Goal: Task Accomplishment & Management: Manage account settings

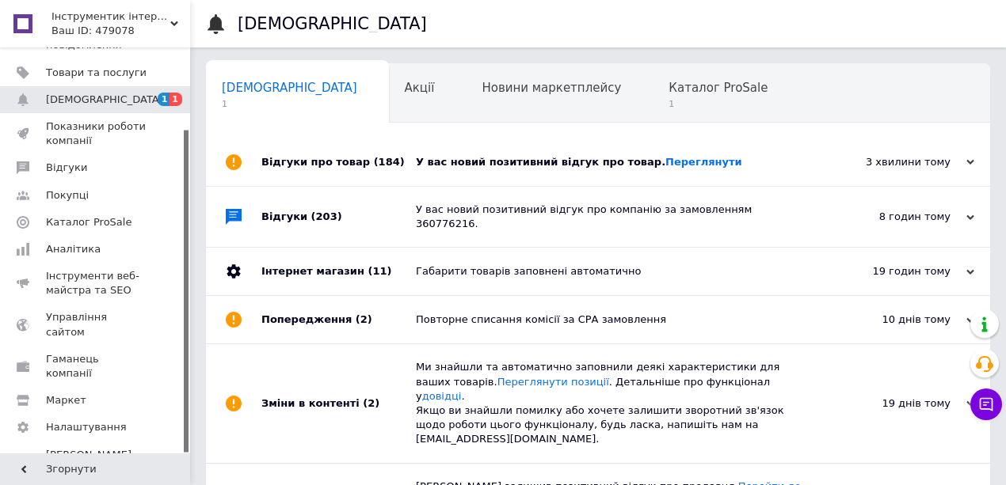
scroll to position [0, 1]
click at [519, 162] on div "У вас новий позитивний відгук про товар. [GEOGRAPHIC_DATA]" at bounding box center [616, 162] width 400 height 14
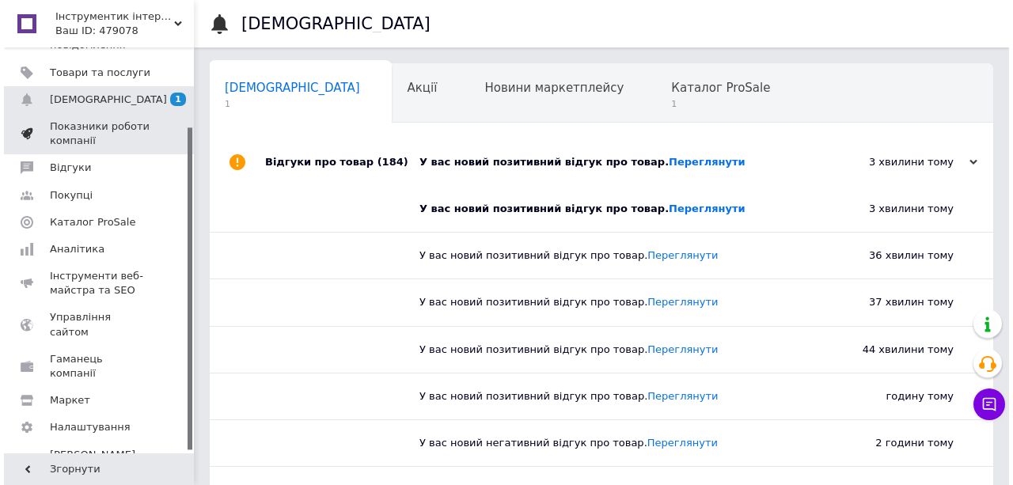
scroll to position [0, 0]
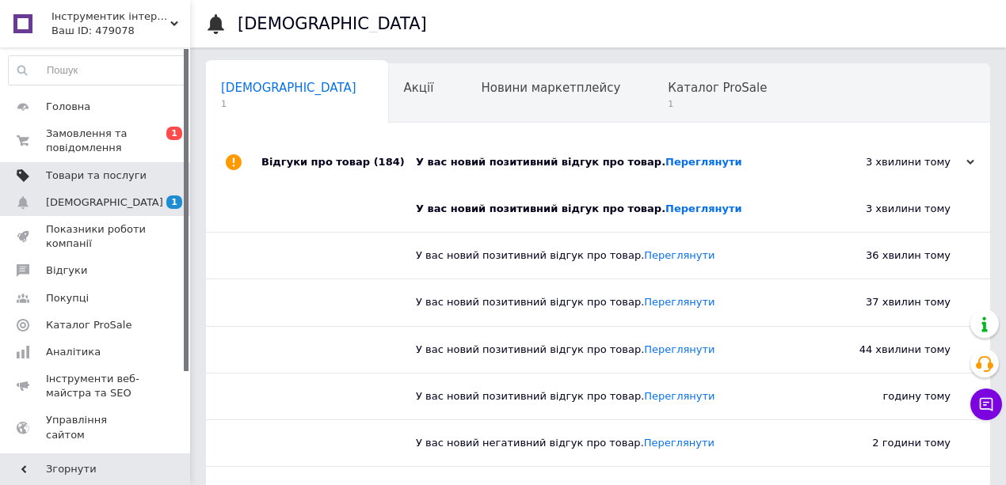
click at [75, 179] on span "Товари та послуги" at bounding box center [96, 176] width 101 height 14
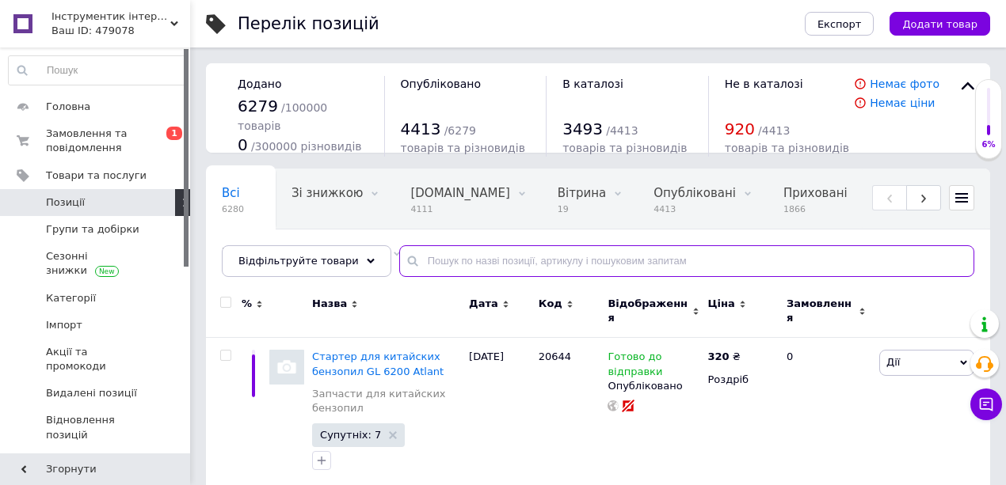
click at [544, 260] on input "text" at bounding box center [686, 261] width 575 height 32
paste input "W4970011"
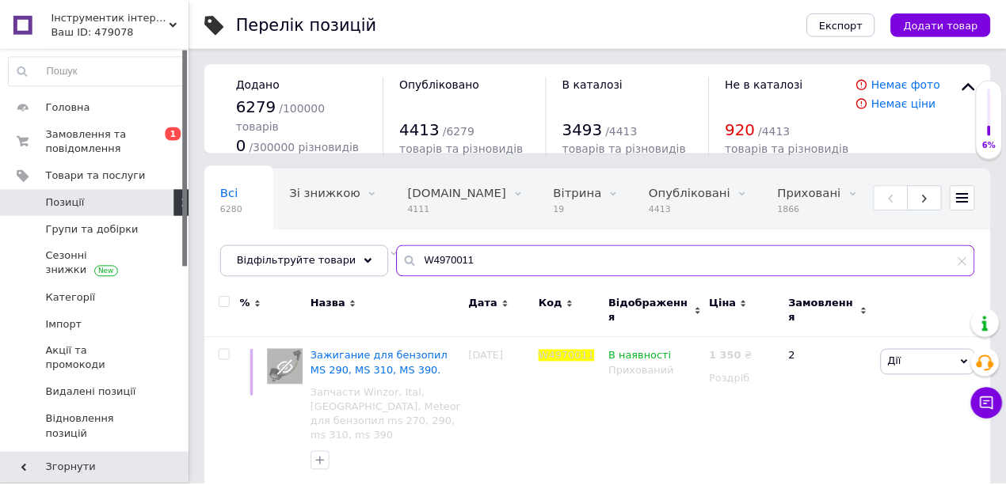
scroll to position [0, 105]
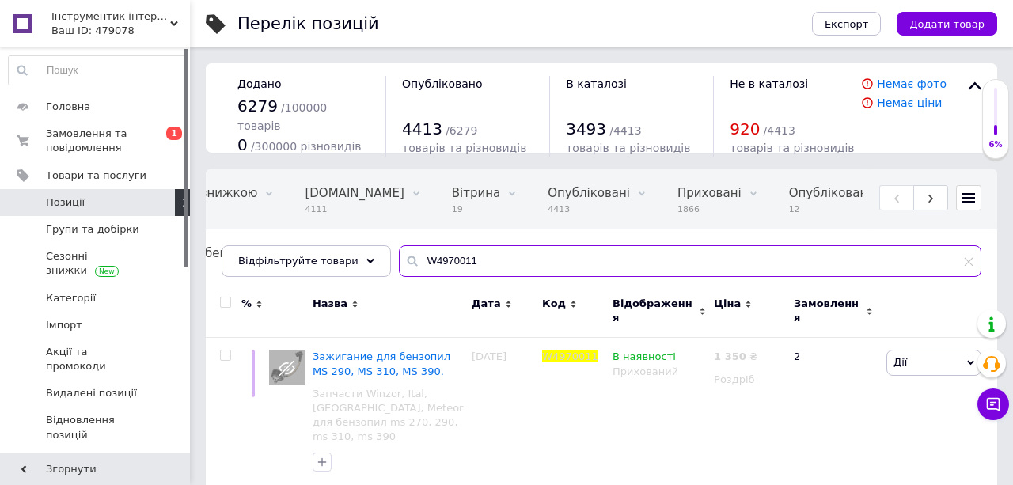
click at [414, 266] on input "W4970011" at bounding box center [690, 261] width 583 height 32
paste input "1210849"
type input "W1210849"
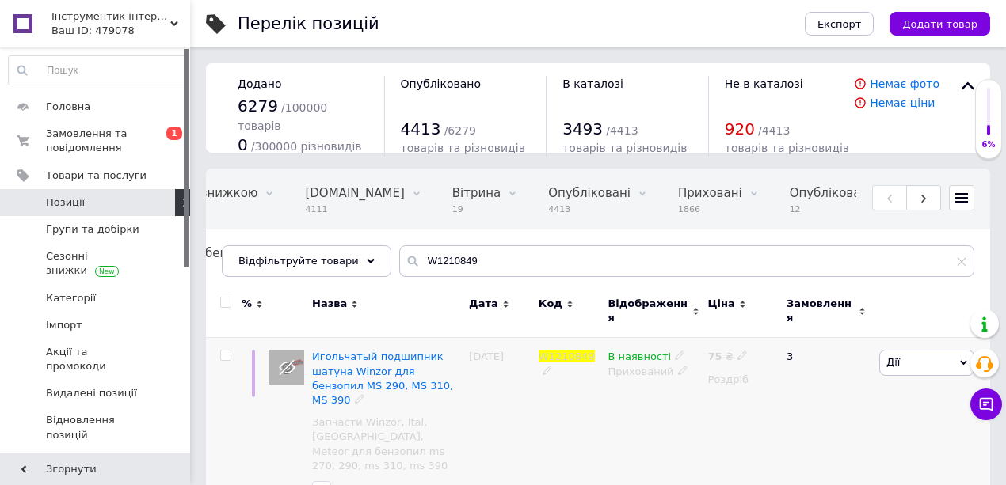
click at [737, 351] on icon at bounding box center [742, 356] width 10 height 10
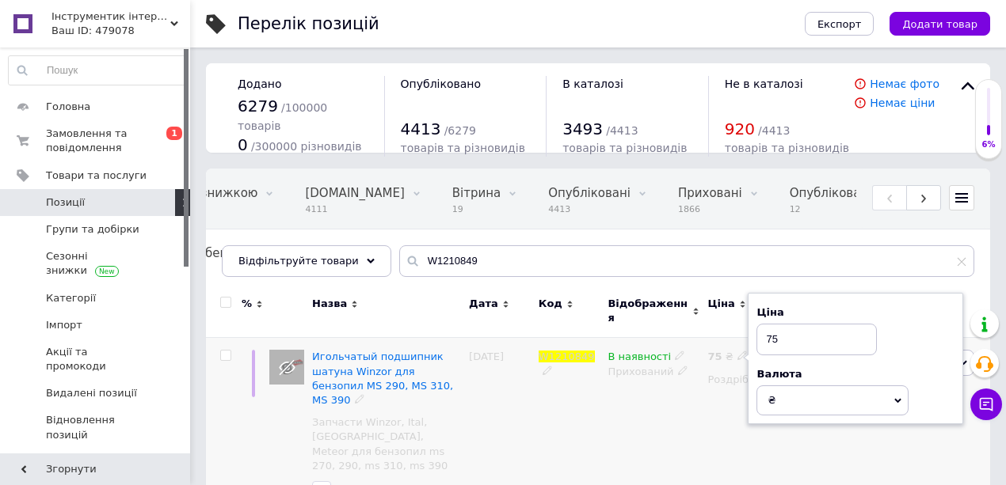
click at [771, 333] on input "75" at bounding box center [816, 340] width 120 height 32
type input "70"
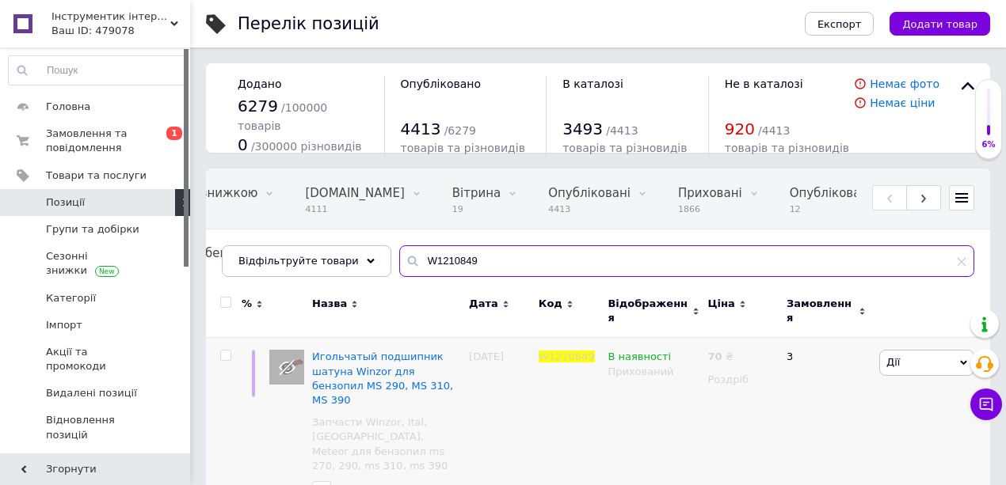
click at [431, 253] on input "W1210849" at bounding box center [686, 261] width 575 height 32
paste input "50"
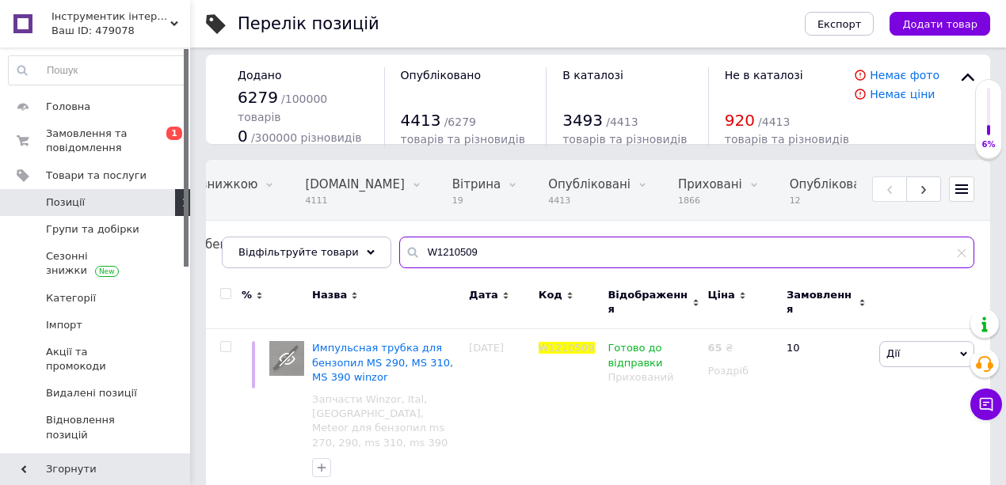
scroll to position [11, 0]
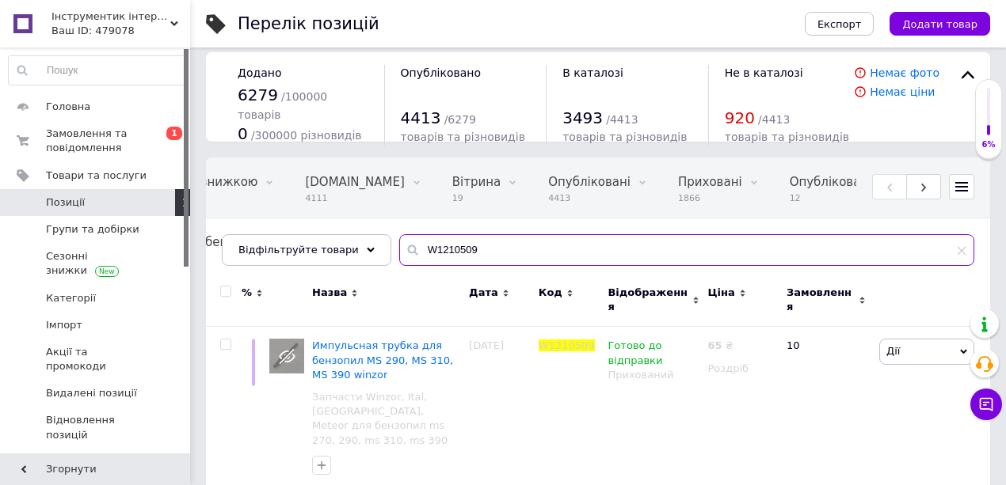
click at [404, 239] on input "W1210509" at bounding box center [686, 250] width 575 height 32
paste input "110016"
type input "W1110016"
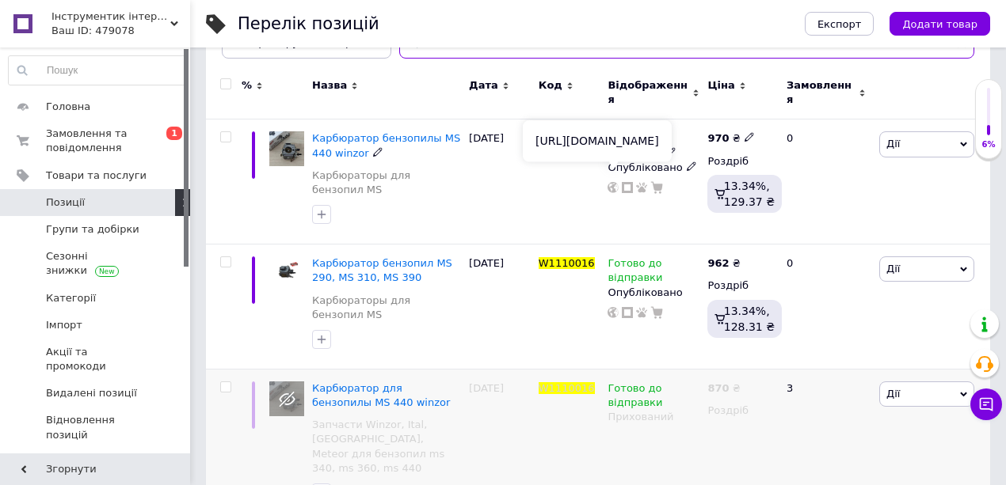
scroll to position [222, 0]
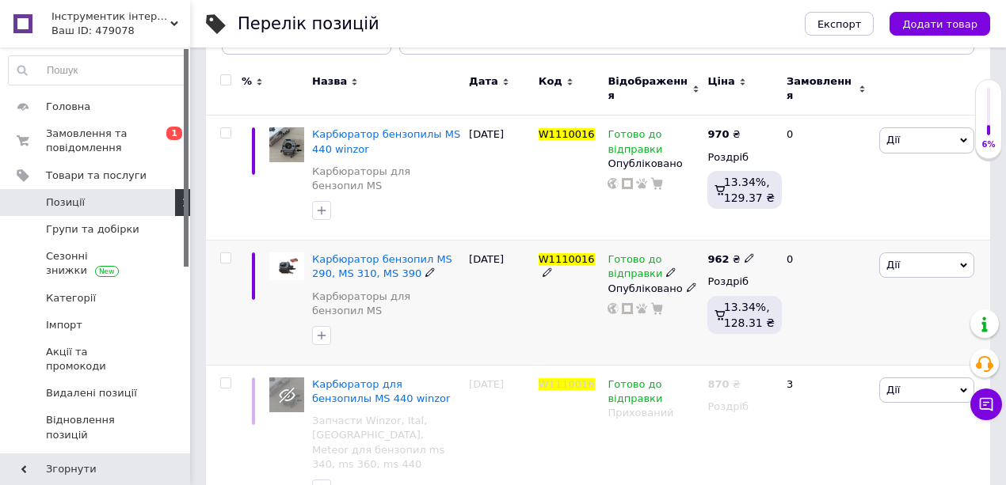
click at [744, 253] on icon at bounding box center [749, 258] width 10 height 10
drag, startPoint x: 795, startPoint y: 230, endPoint x: 770, endPoint y: 228, distance: 25.4
click at [768, 228] on input "962" at bounding box center [822, 242] width 120 height 32
type input "970"
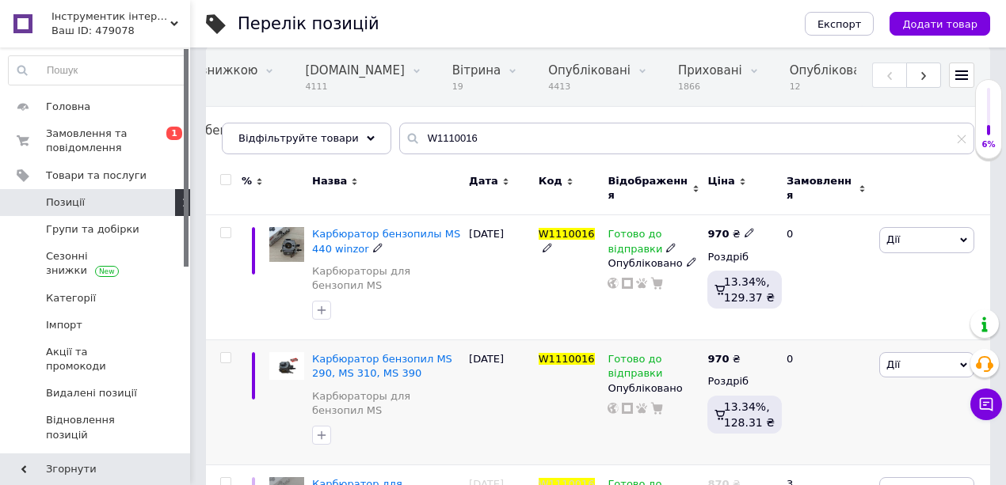
scroll to position [0, 0]
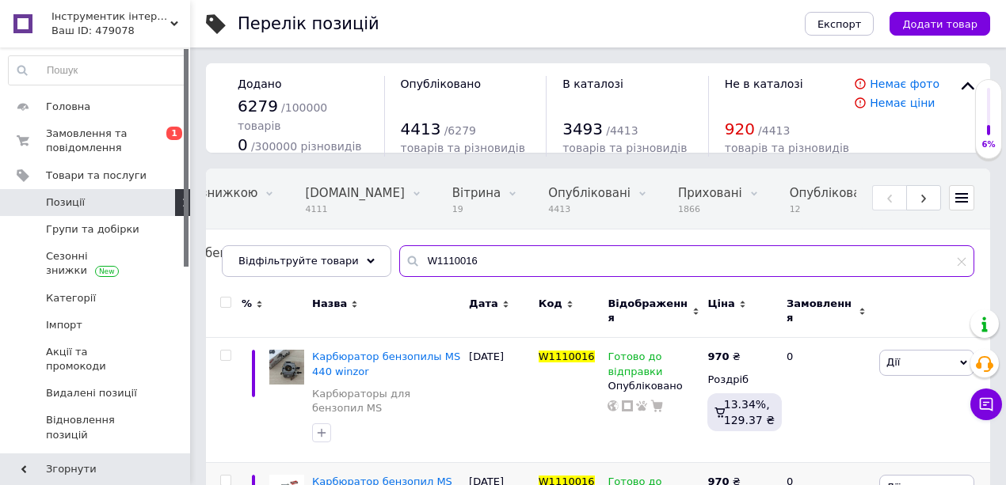
click at [416, 258] on input "W1110016" at bounding box center [686, 261] width 575 height 32
paste input "29003"
type input "W29003"
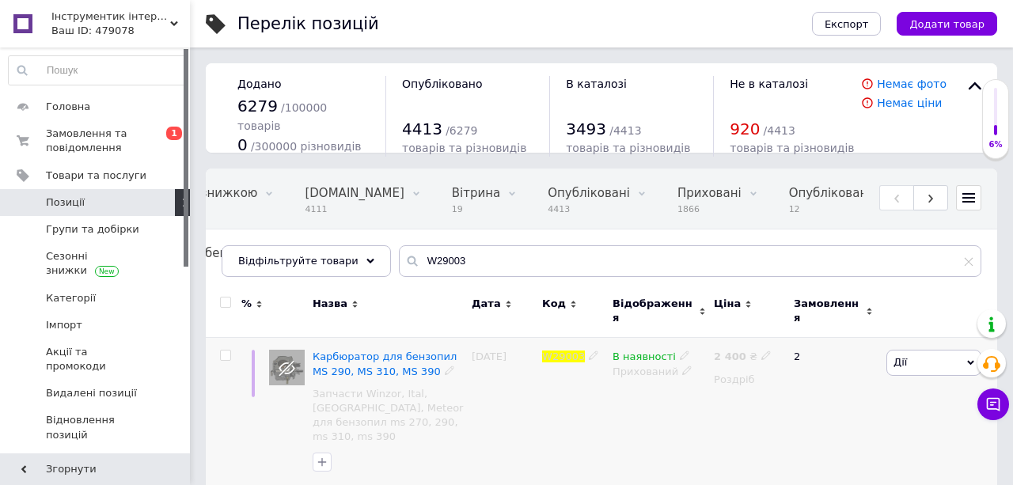
click at [762, 351] on icon at bounding box center [767, 356] width 10 height 10
drag, startPoint x: 816, startPoint y: 332, endPoint x: 778, endPoint y: 331, distance: 38.0
click at [778, 331] on input "2400" at bounding box center [838, 340] width 120 height 32
type input "2700"
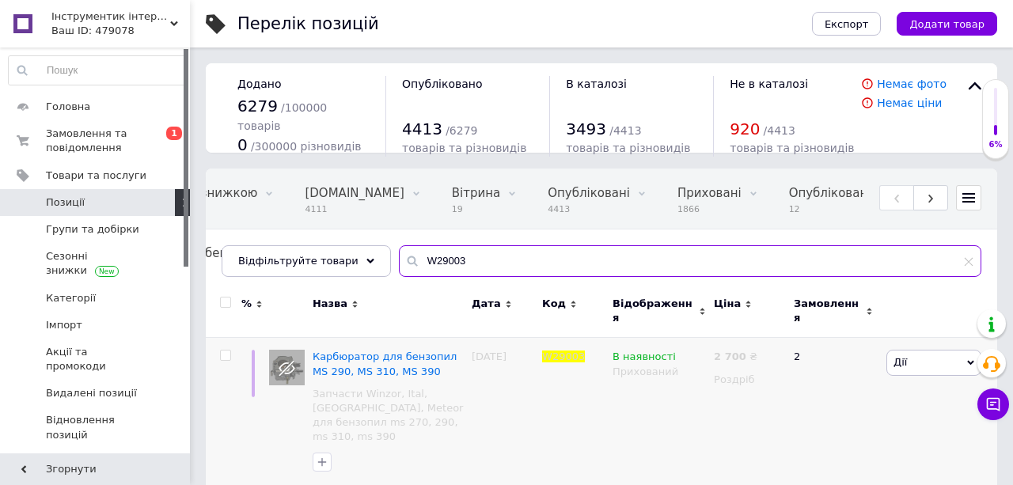
click at [518, 262] on input "W29003" at bounding box center [690, 261] width 583 height 32
click at [519, 264] on input "W29003" at bounding box center [690, 261] width 583 height 32
paste input "IT290310390"
type input "IT290310390"
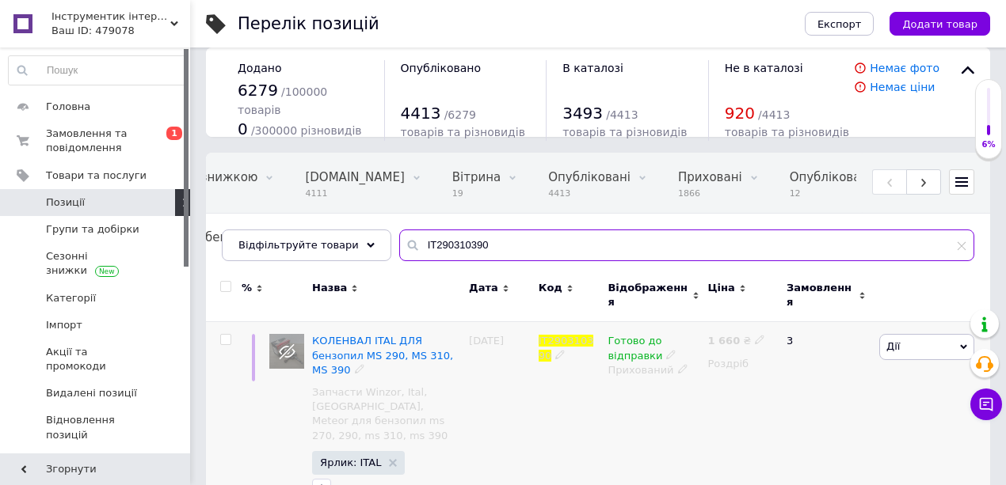
scroll to position [25, 0]
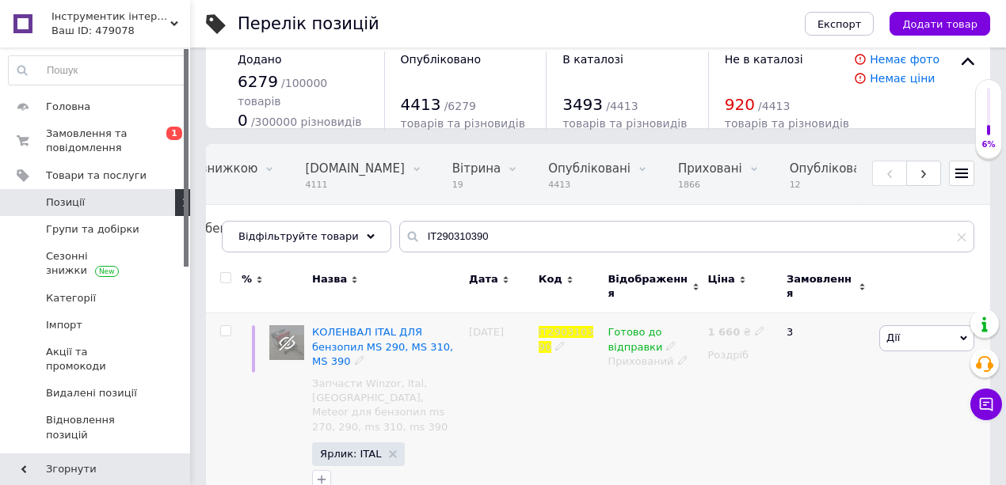
click at [755, 326] on icon at bounding box center [760, 331] width 10 height 10
click at [794, 312] on input "1660" at bounding box center [830, 315] width 120 height 32
type input "1740"
click at [470, 239] on input "IT290310390" at bounding box center [686, 237] width 575 height 32
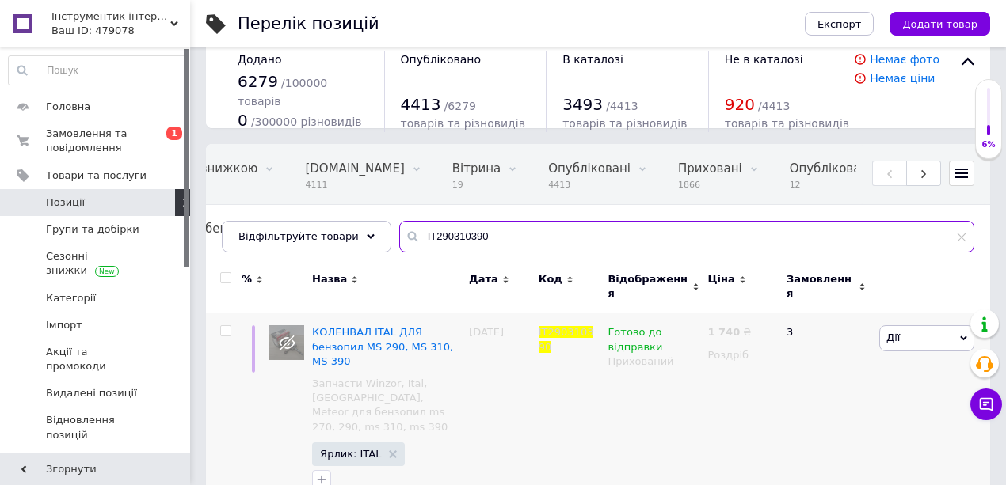
click at [470, 239] on input "IT290310390" at bounding box center [686, 237] width 575 height 32
paste input "W5250004"
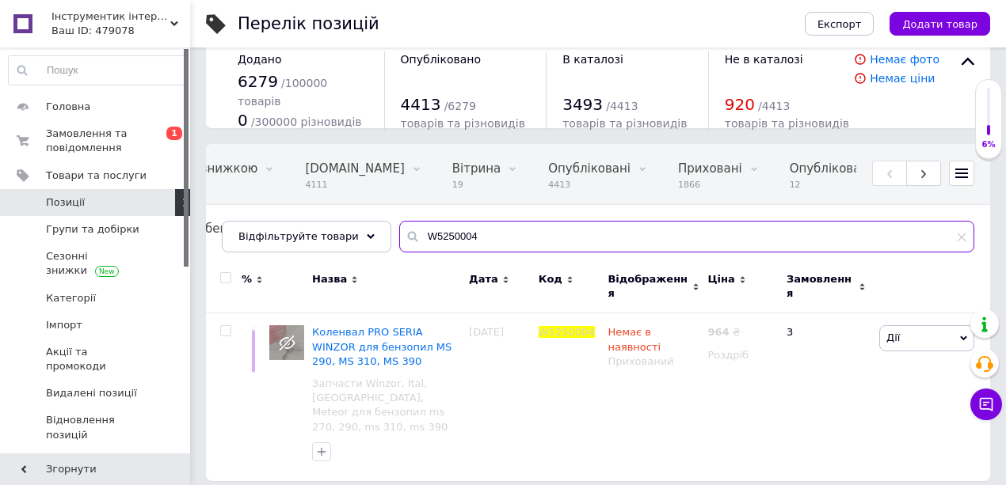
scroll to position [11, 0]
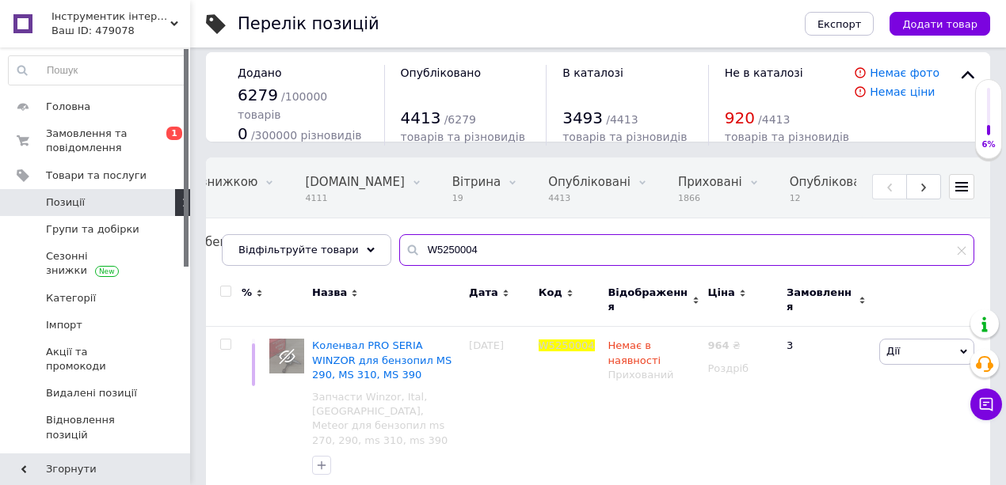
click at [477, 247] on input "W5250004" at bounding box center [686, 250] width 575 height 32
paste input "121047"
type input "W1210474"
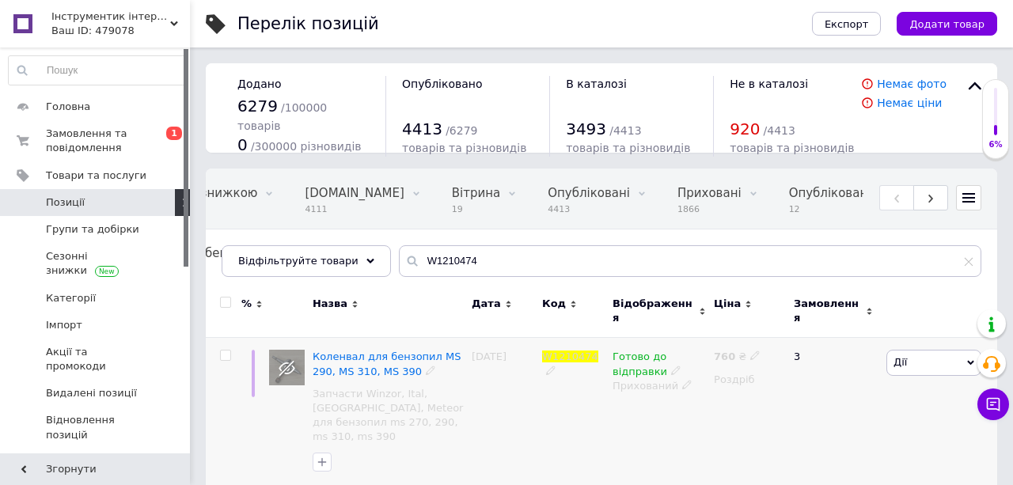
click at [751, 351] on icon at bounding box center [756, 356] width 10 height 10
click at [792, 334] on input "760" at bounding box center [829, 340] width 120 height 32
type input "740"
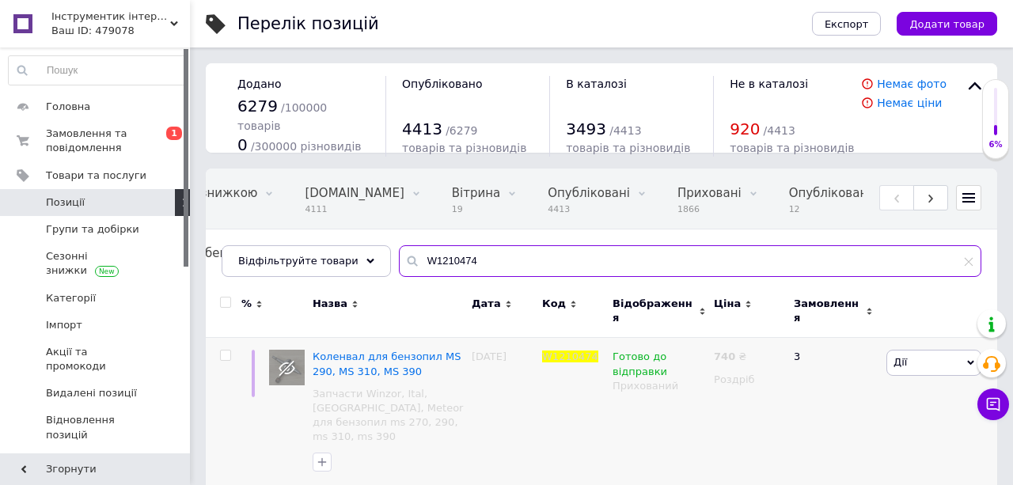
click at [467, 263] on input "W1210474" at bounding box center [690, 261] width 583 height 32
paste input "AK461200"
type input "AK461200"
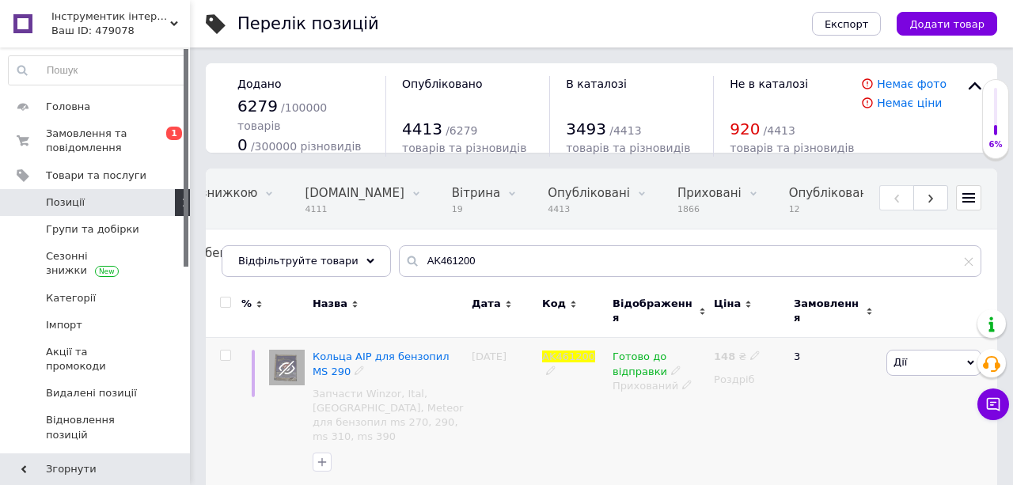
click at [751, 352] on use at bounding box center [755, 356] width 9 height 9
drag, startPoint x: 809, startPoint y: 329, endPoint x: 711, endPoint y: 349, distance: 100.2
click at [706, 338] on div "Кольца AIP для бензопил MS 290 Запчасти Winzor, Ital, Kamberg, Meteor для бензо…" at bounding box center [602, 415] width 792 height 154
type input "150"
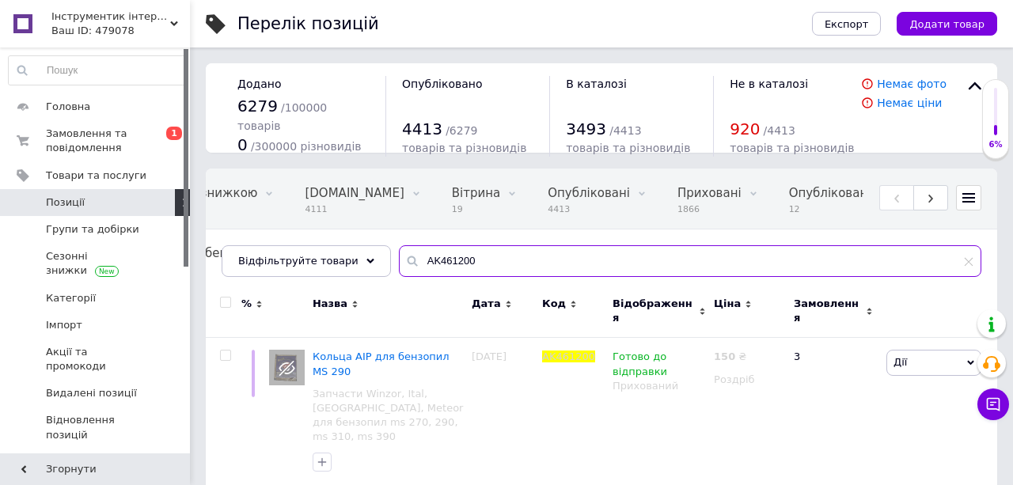
click at [431, 253] on input "AK461200" at bounding box center [690, 261] width 583 height 32
paste input "C4612"
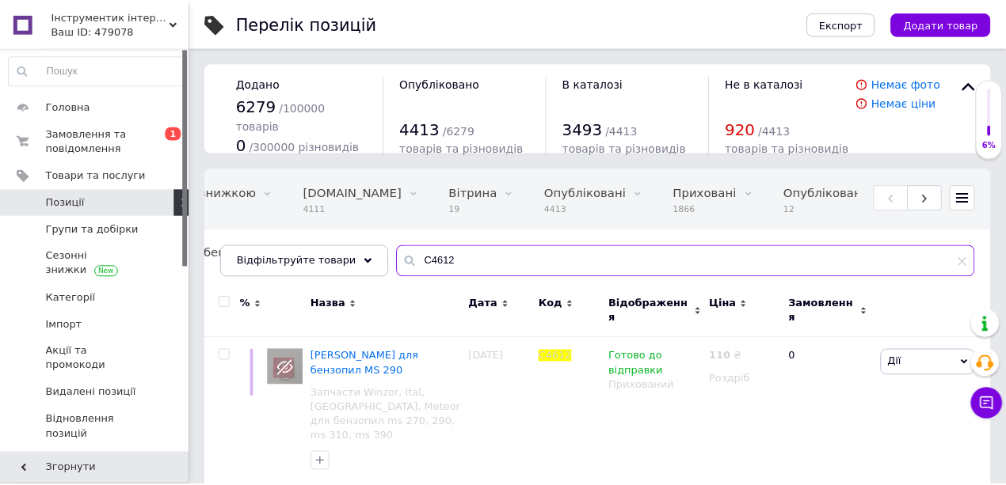
scroll to position [0, 211]
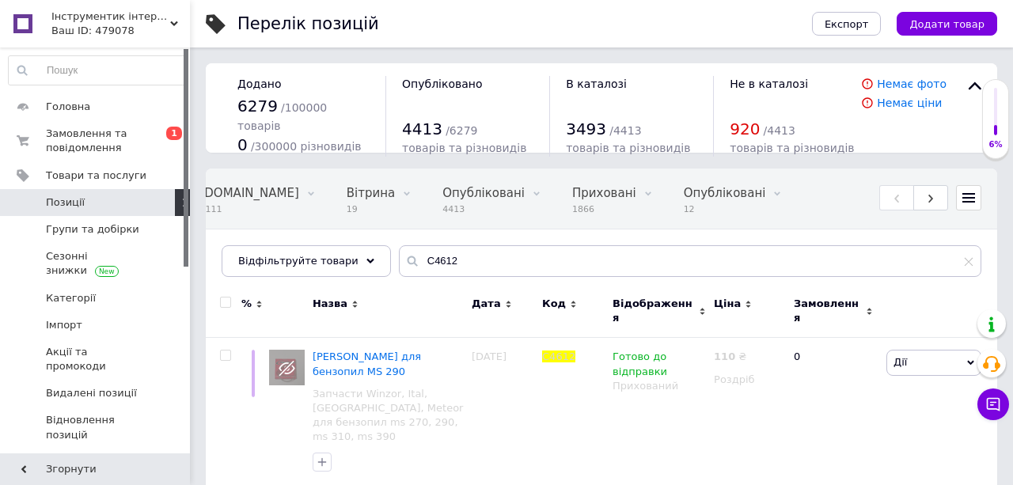
click at [420, 244] on div "Всі 6280 Зі знижкою 0 Видалити Редагувати Bigl.ua 4111 Видалити Редагувати Вітр…" at bounding box center [602, 230] width 792 height 131
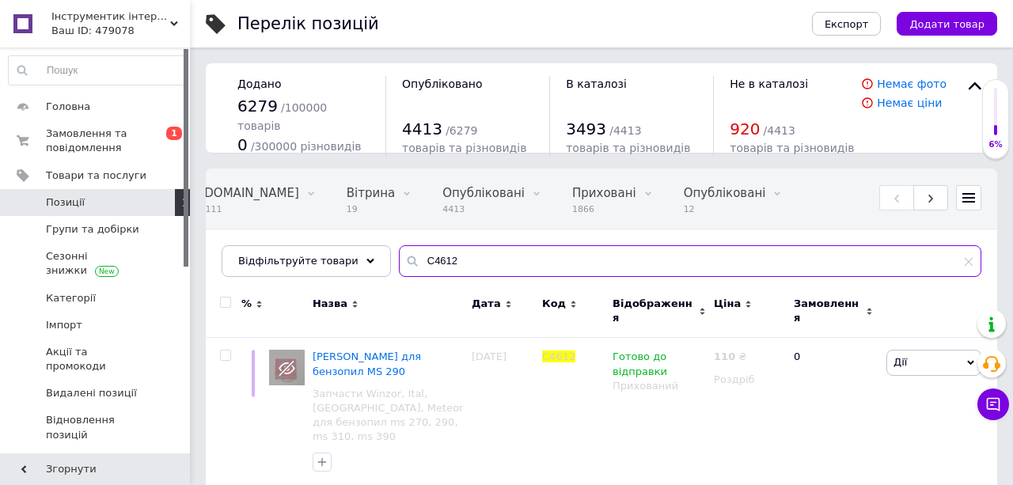
click at [420, 258] on input "C4612" at bounding box center [690, 261] width 583 height 32
paste input "W1210784"
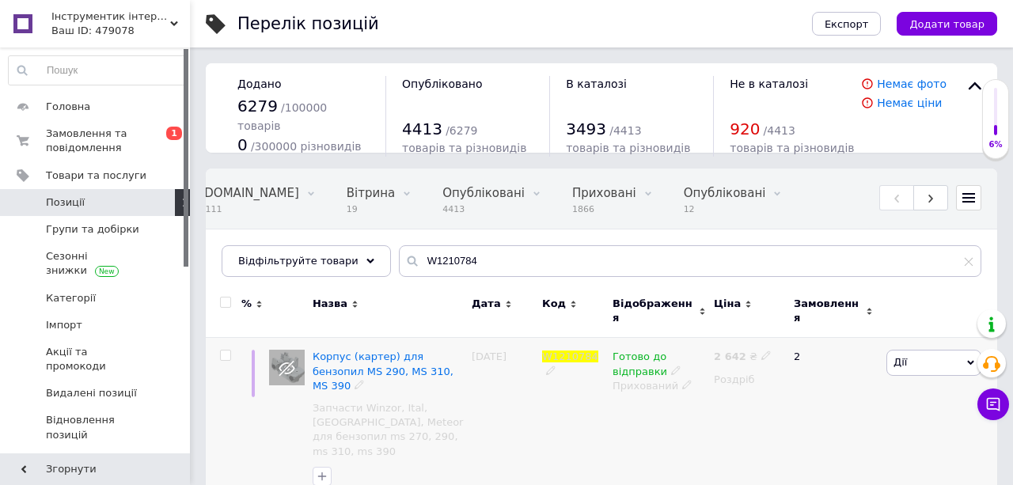
click at [671, 366] on icon at bounding box center [676, 371] width 10 height 10
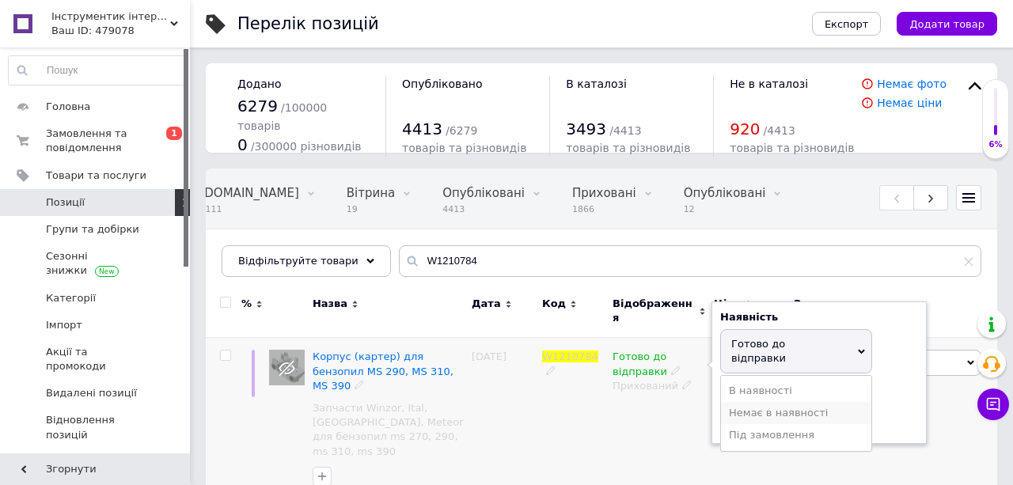
click at [744, 402] on li "Немає в наявності" at bounding box center [796, 413] width 150 height 22
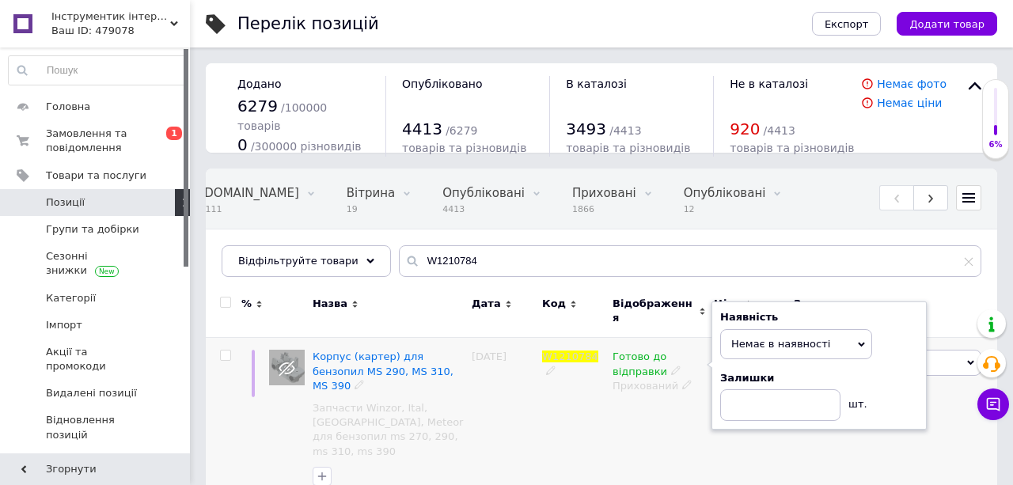
click at [618, 429] on div "Готово до відправки Наявність Немає в наявності В наявності Під замовлення Гото…" at bounding box center [659, 422] width 101 height 168
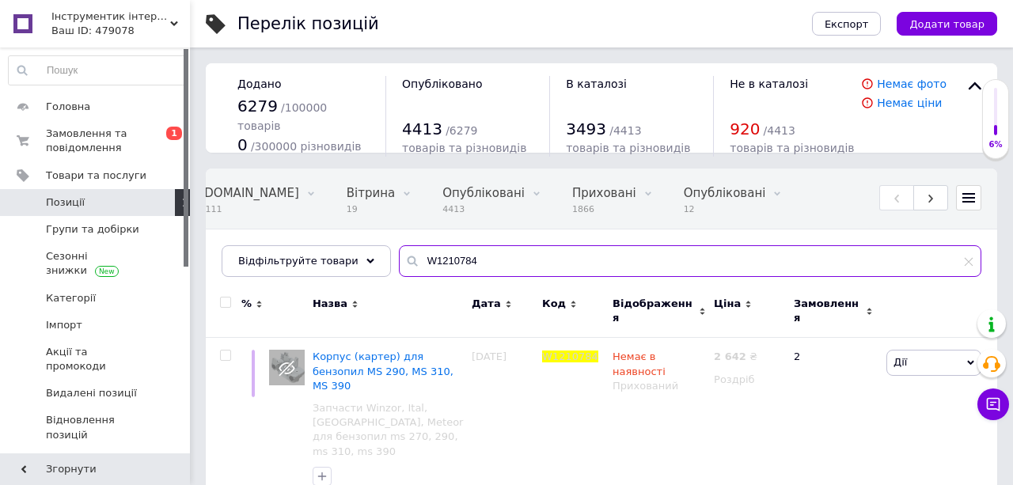
click at [471, 251] on input "W1210784" at bounding box center [690, 261] width 583 height 32
paste input "468"
type input "W1210468"
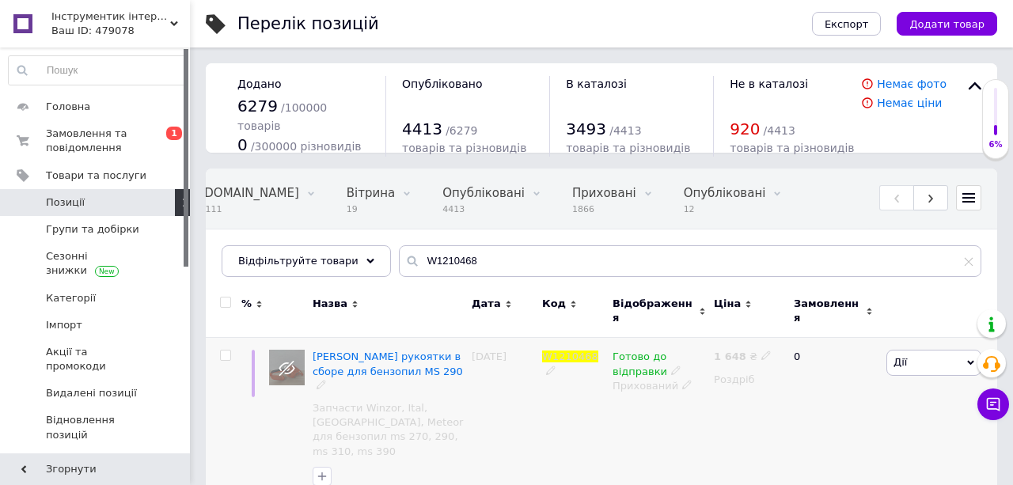
click at [762, 351] on icon at bounding box center [767, 356] width 10 height 10
drag, startPoint x: 827, startPoint y: 336, endPoint x: 790, endPoint y: 336, distance: 36.4
click at [790, 336] on input "1648" at bounding box center [838, 340] width 120 height 32
type input "1710"
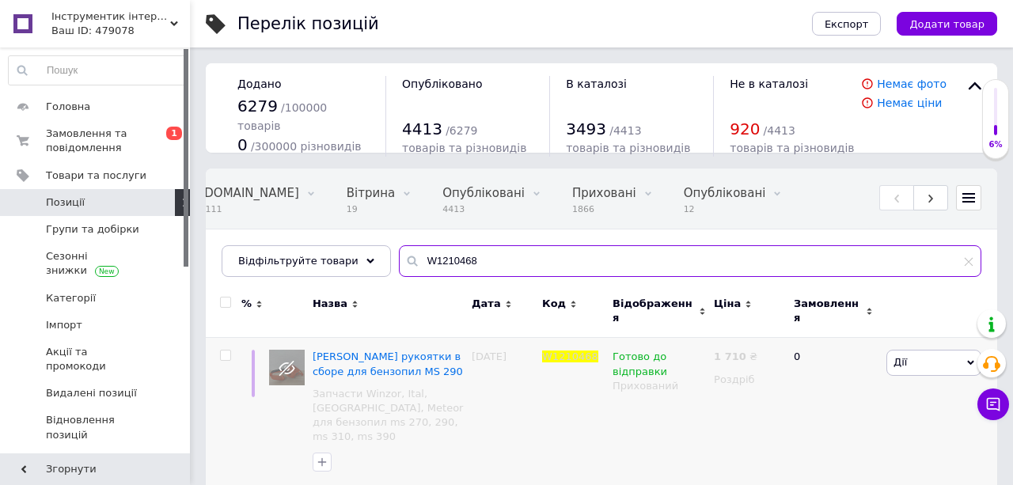
click at [506, 245] on input "W1210468" at bounding box center [690, 261] width 583 height 32
click at [507, 245] on input "W1210468" at bounding box center [690, 261] width 583 height 32
paste input "739"
type input "W1210739"
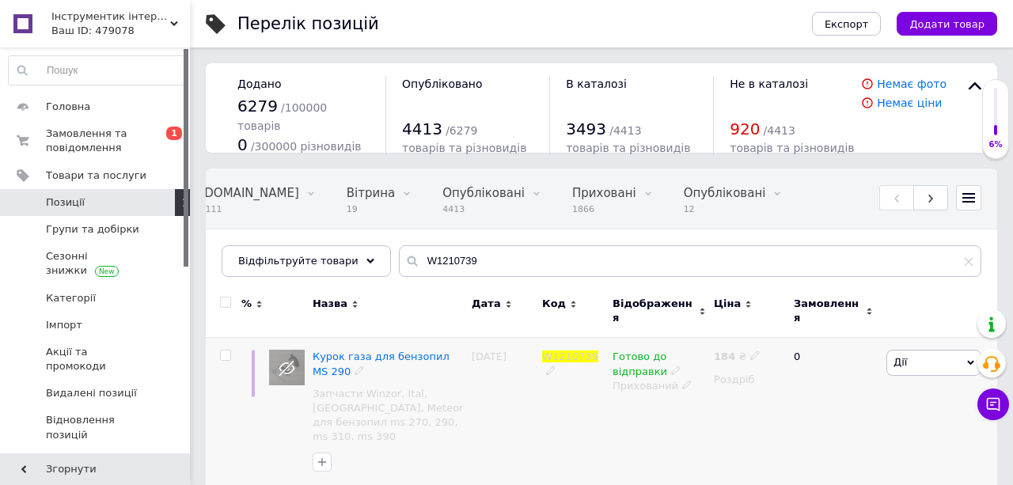
click at [751, 351] on icon at bounding box center [756, 356] width 10 height 10
click at [827, 331] on input "184" at bounding box center [829, 340] width 120 height 32
type input "180"
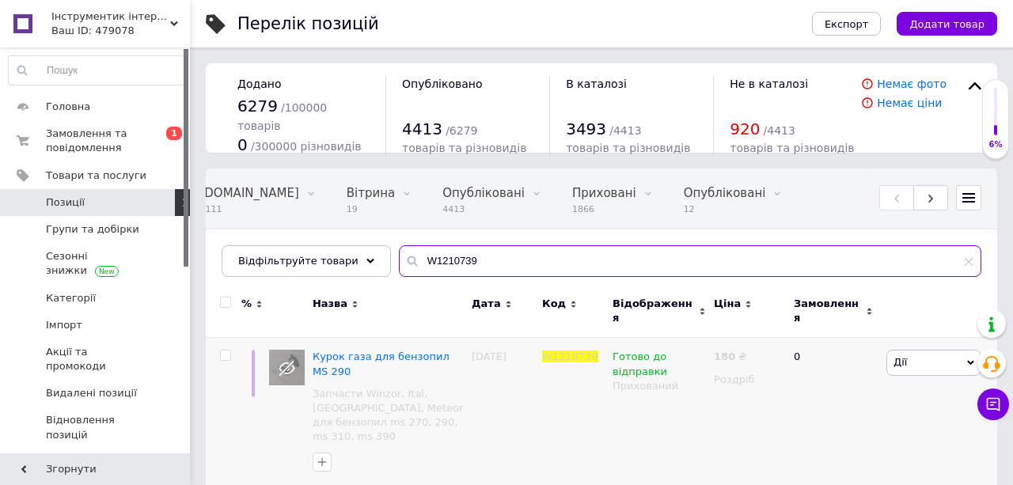
click at [439, 255] on input "W1210739" at bounding box center [690, 261] width 583 height 32
paste input "44"
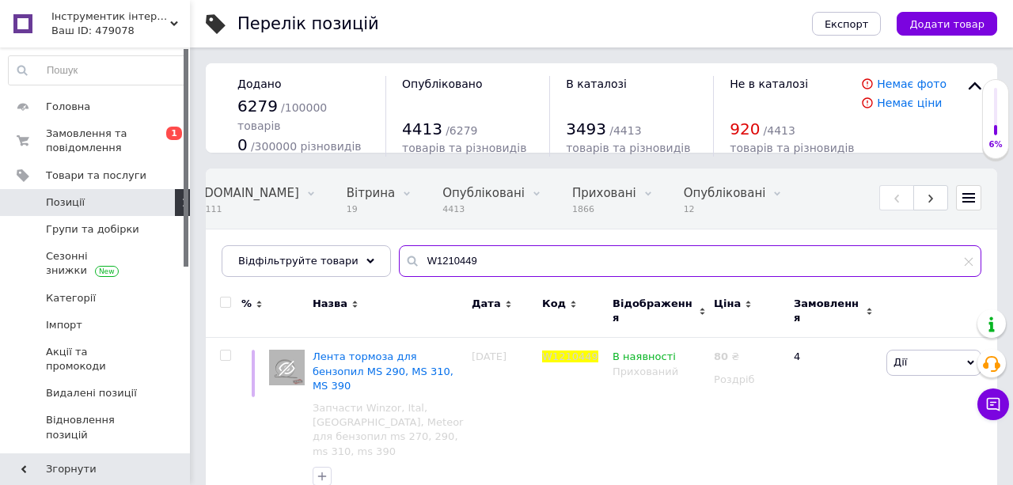
click at [457, 251] on input "W1210449" at bounding box center [690, 261] width 583 height 32
paste input "640"
click at [492, 272] on input "W1210640" at bounding box center [690, 261] width 583 height 32
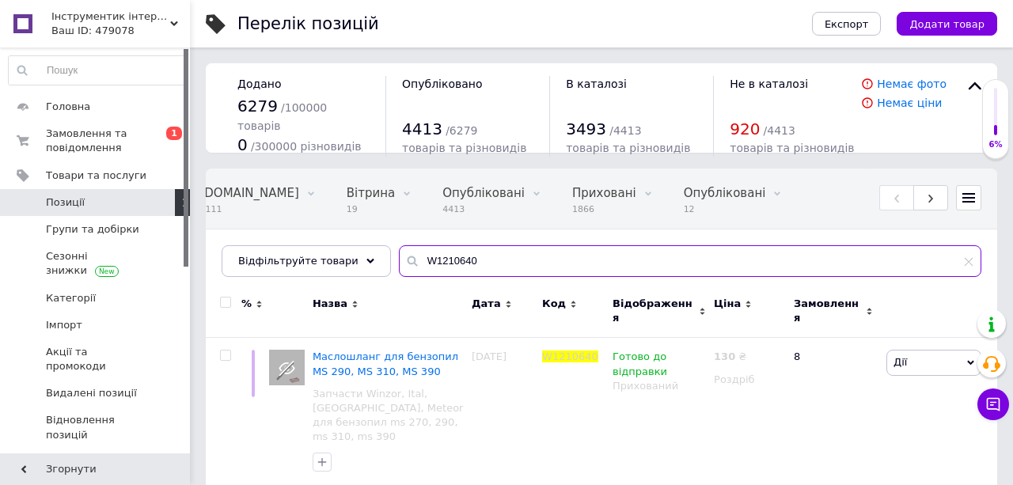
paste input "IT29005"
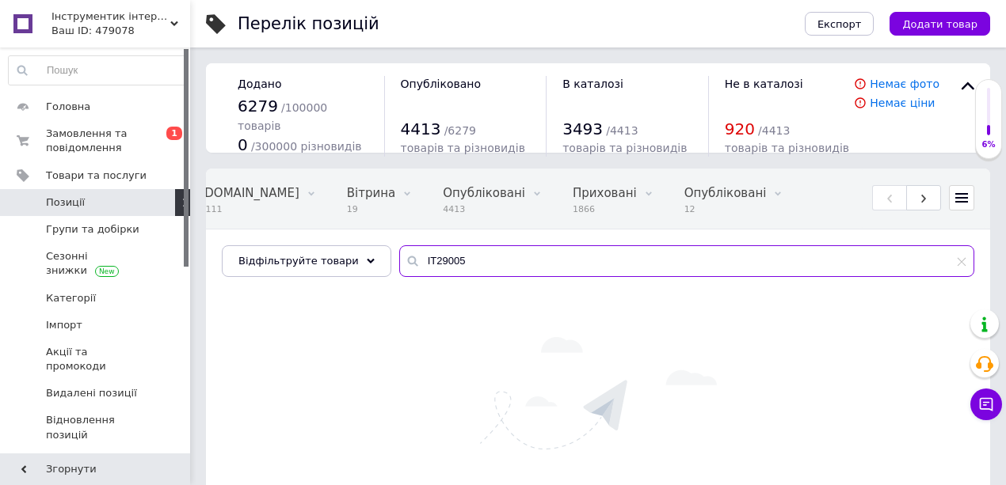
click at [452, 274] on input "IT29005" at bounding box center [686, 261] width 575 height 32
paste input "W121047"
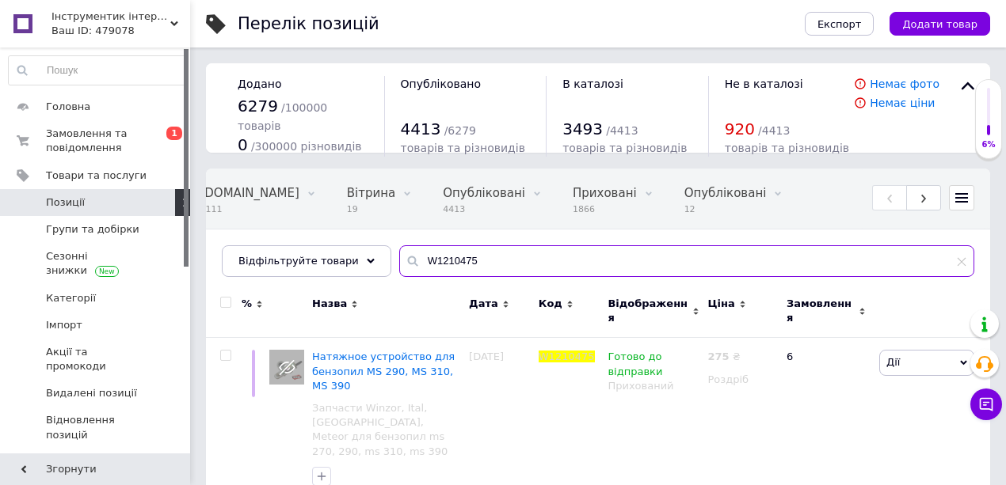
click at [437, 248] on input "W1210475" at bounding box center [686, 261] width 575 height 32
paste input "047"
type input "W1210047"
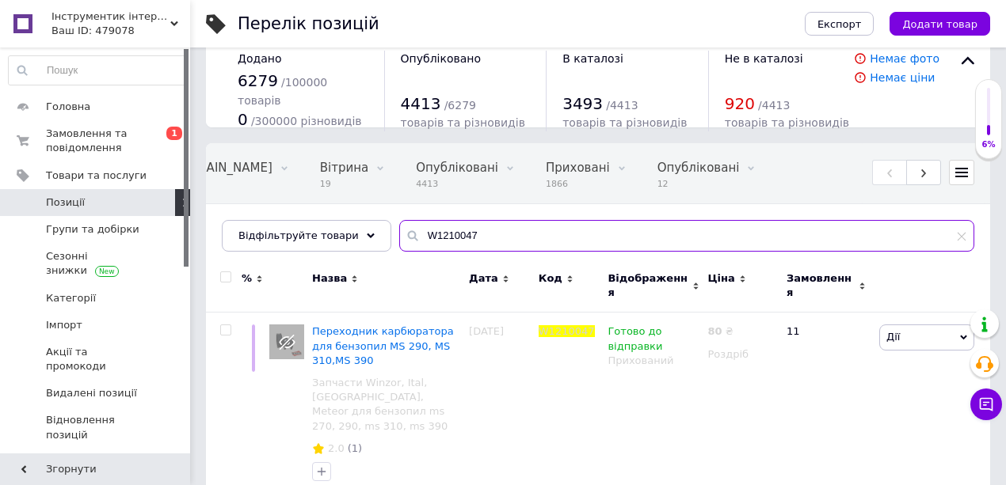
scroll to position [32, 0]
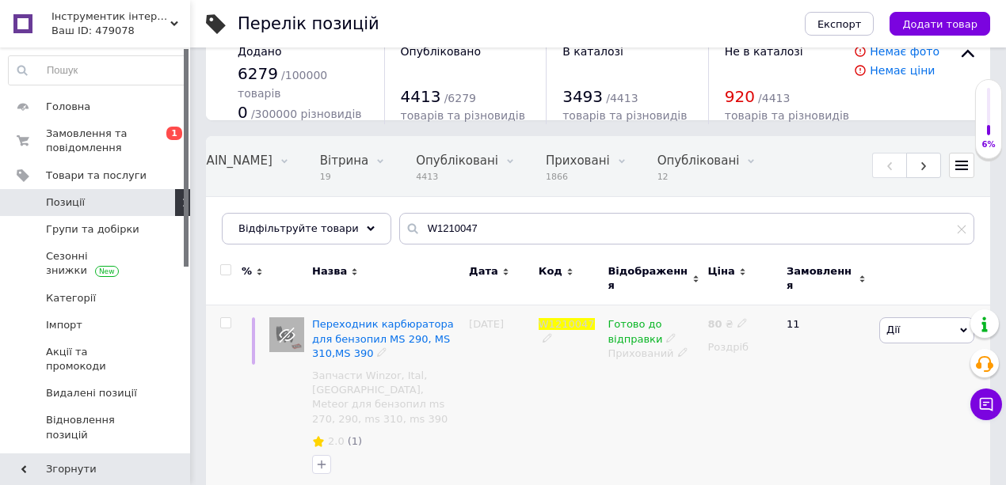
click at [737, 319] on use at bounding box center [741, 323] width 9 height 9
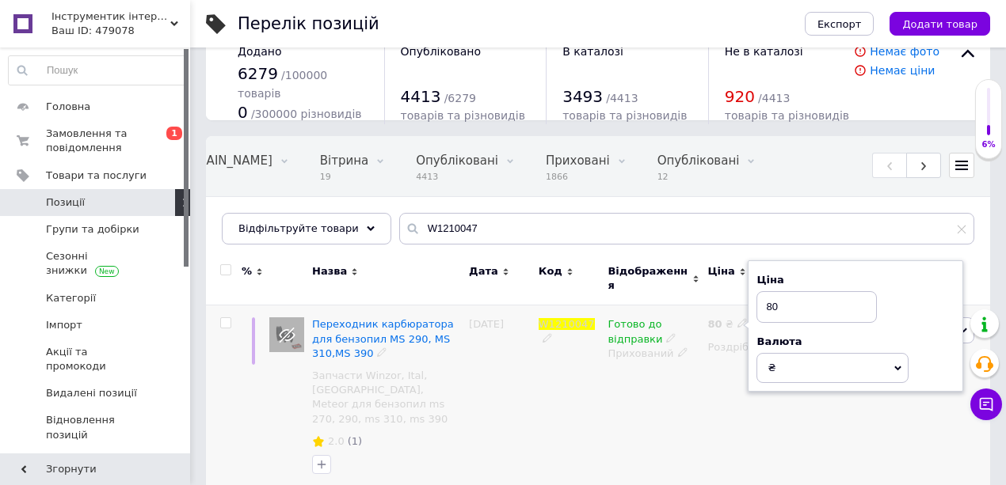
drag, startPoint x: 783, startPoint y: 293, endPoint x: 756, endPoint y: 286, distance: 27.8
click at [756, 291] on input "80" at bounding box center [816, 307] width 120 height 32
type input "60"
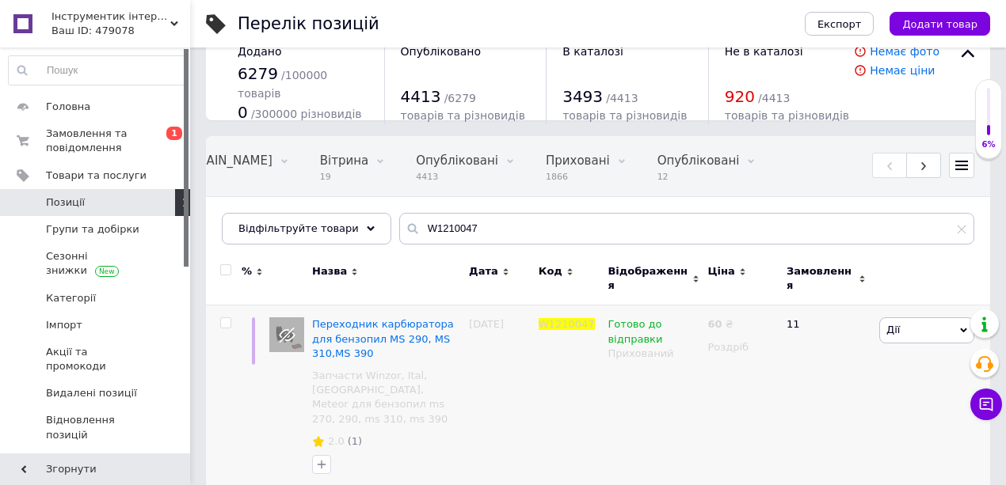
click at [435, 211] on div "Всі 6280 Зі знижкою 0 Видалити Редагувати Bigl.ua 4111 Видалити Редагувати Вітр…" at bounding box center [598, 198] width 784 height 131
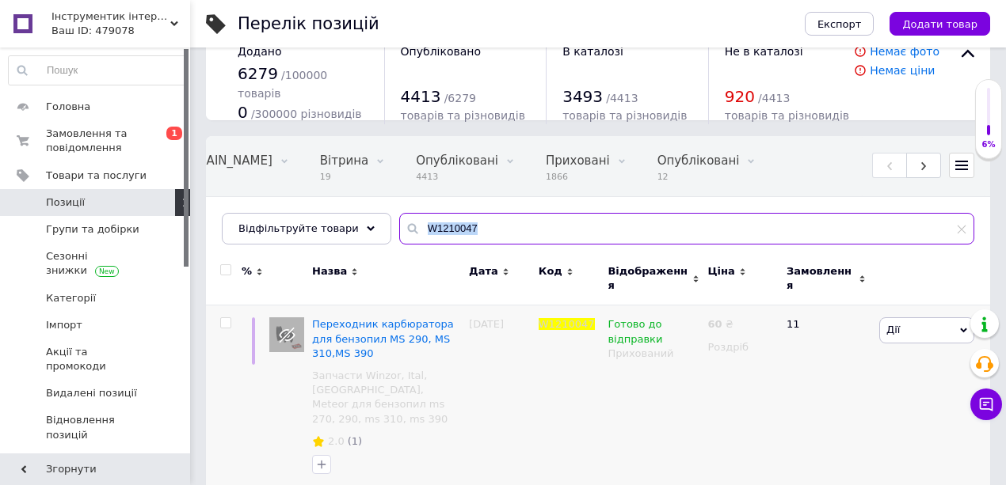
click at [443, 227] on input "W1210047" at bounding box center [686, 229] width 575 height 32
paste input "415"
type input "W1210415"
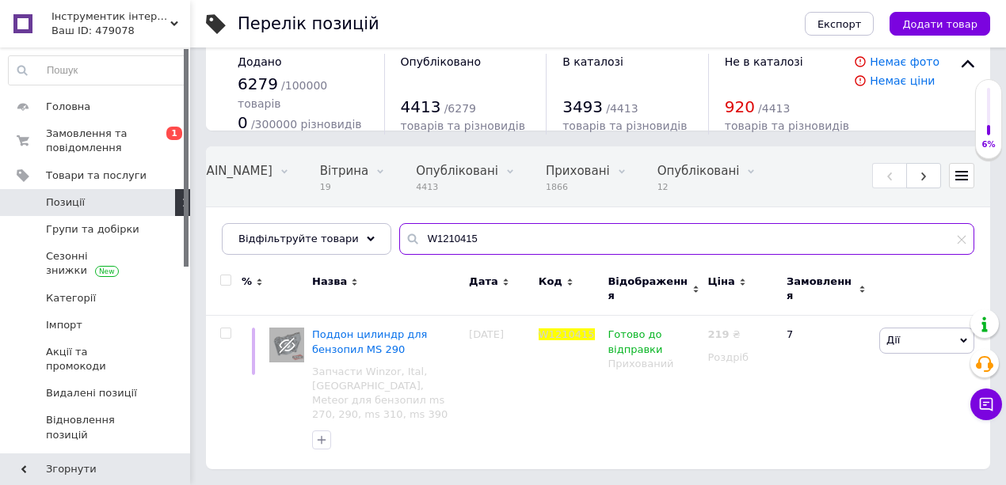
scroll to position [0, 230]
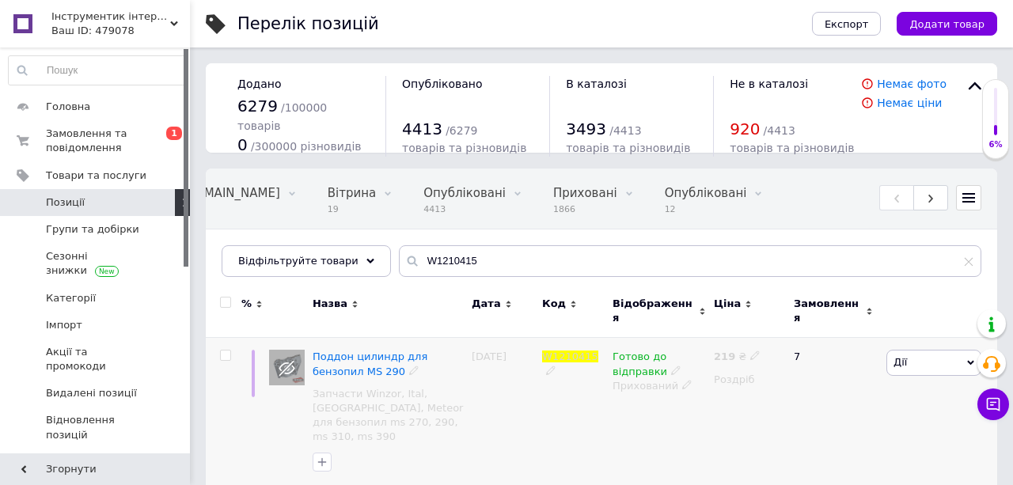
click at [751, 352] on use at bounding box center [755, 356] width 9 height 9
click at [787, 324] on input "219" at bounding box center [829, 340] width 120 height 32
click at [781, 324] on input "219" at bounding box center [829, 340] width 120 height 32
click at [779, 324] on input "219" at bounding box center [829, 340] width 120 height 32
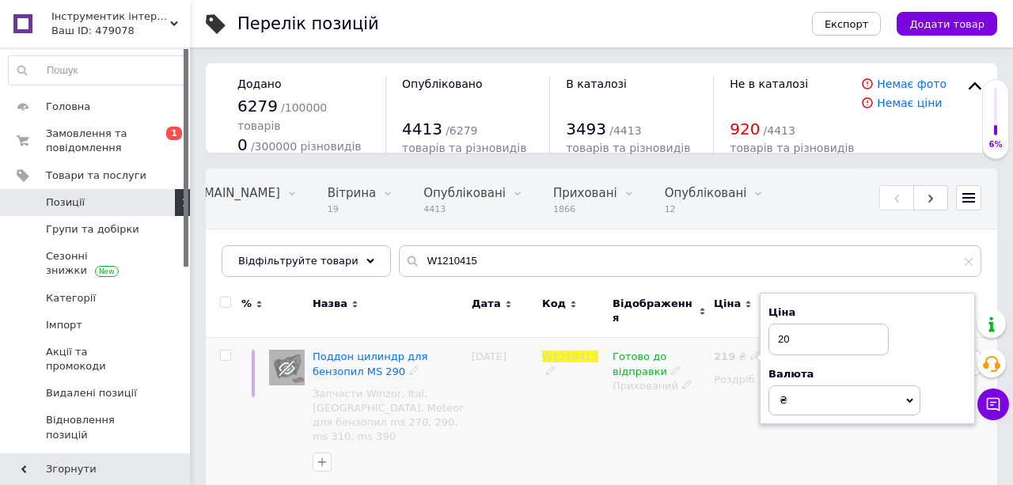
type input "200"
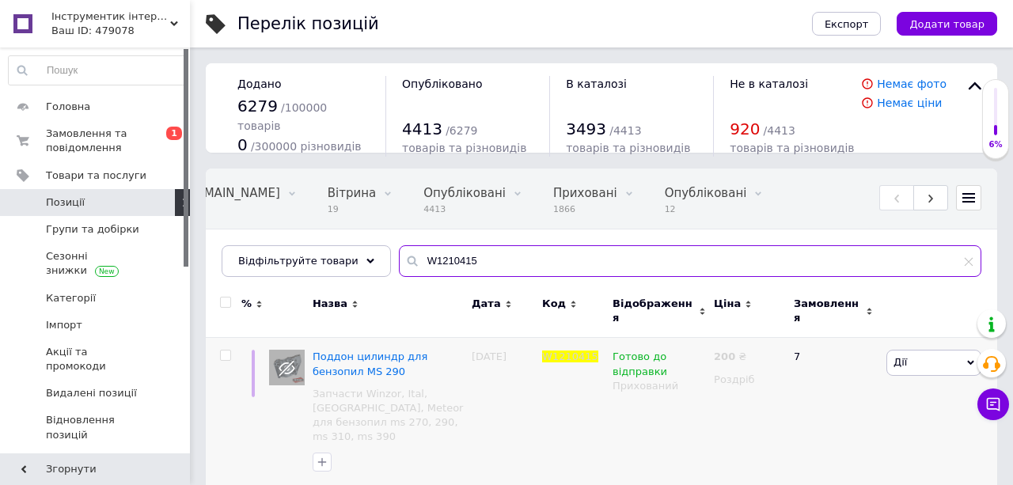
click at [511, 274] on input "W1210415" at bounding box center [690, 261] width 583 height 32
paste input "KIT620300"
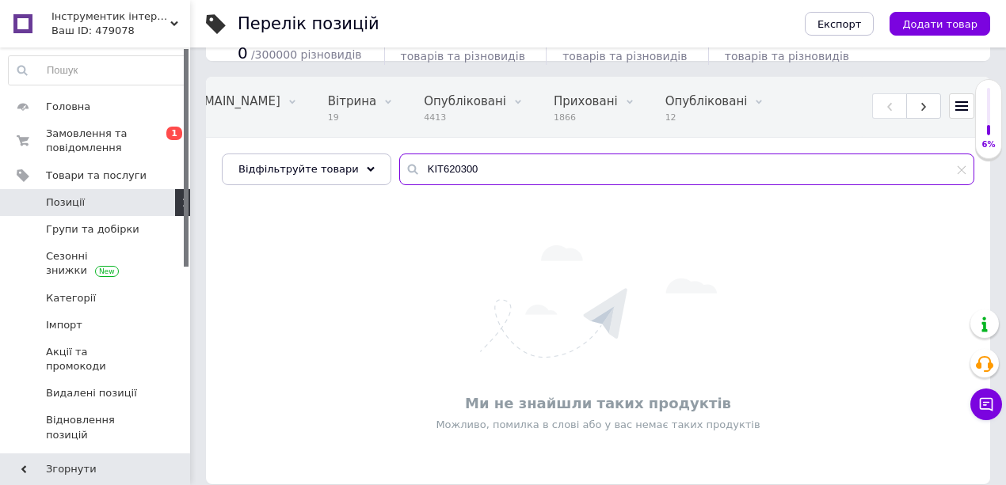
scroll to position [106, 0]
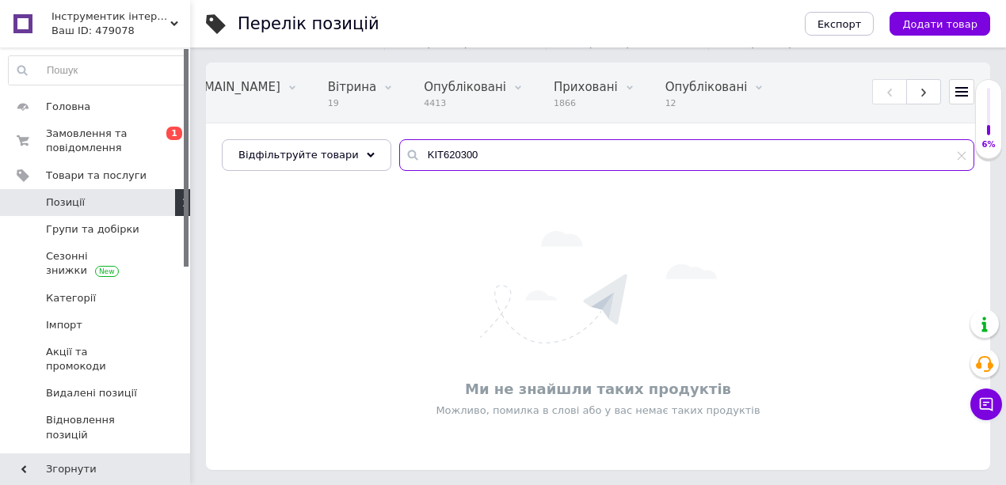
click at [426, 162] on input "KIT620300" at bounding box center [686, 155] width 575 height 32
paste input "text"
type input "KI620300"
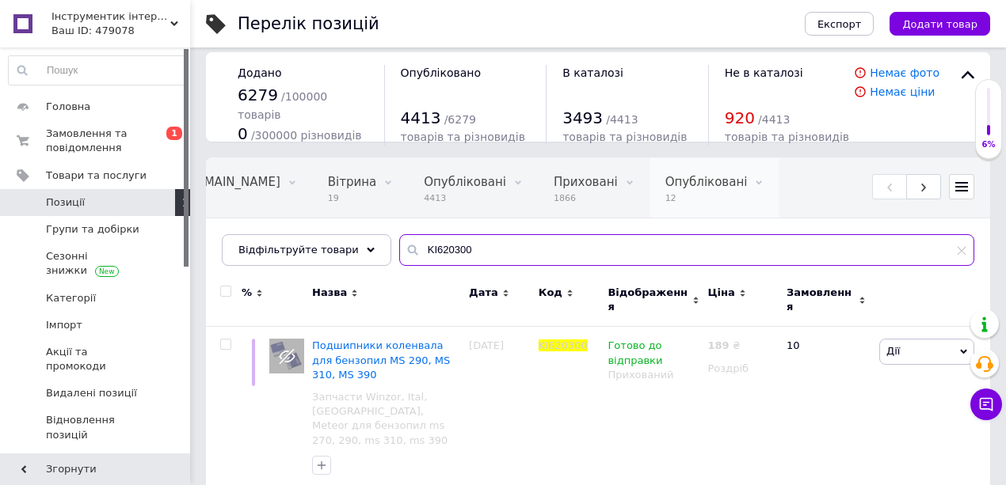
scroll to position [0, 238]
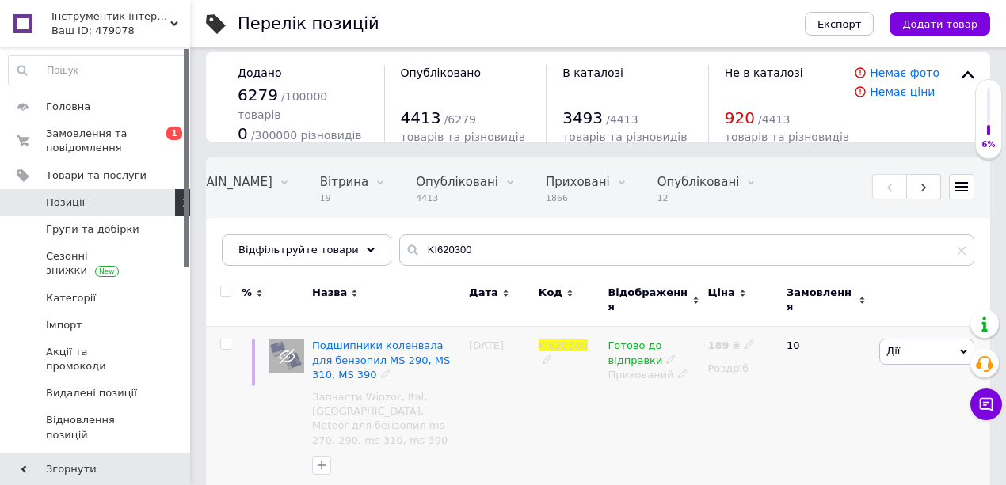
click at [744, 340] on icon at bounding box center [749, 345] width 10 height 10
click at [778, 317] on input "189" at bounding box center [822, 329] width 120 height 32
type input "200"
click at [524, 238] on input "KI620300" at bounding box center [686, 250] width 575 height 32
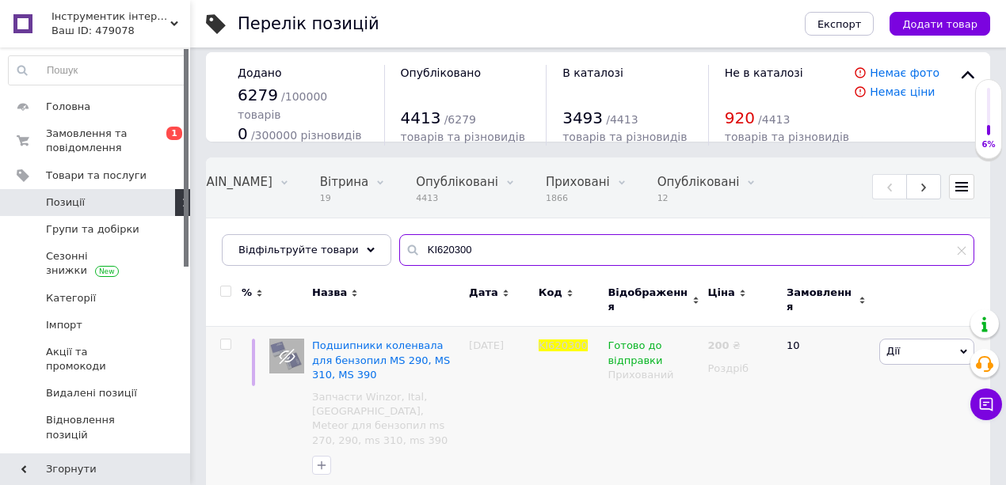
click at [524, 238] on input "KI620300" at bounding box center [686, 250] width 575 height 32
paste input "A290"
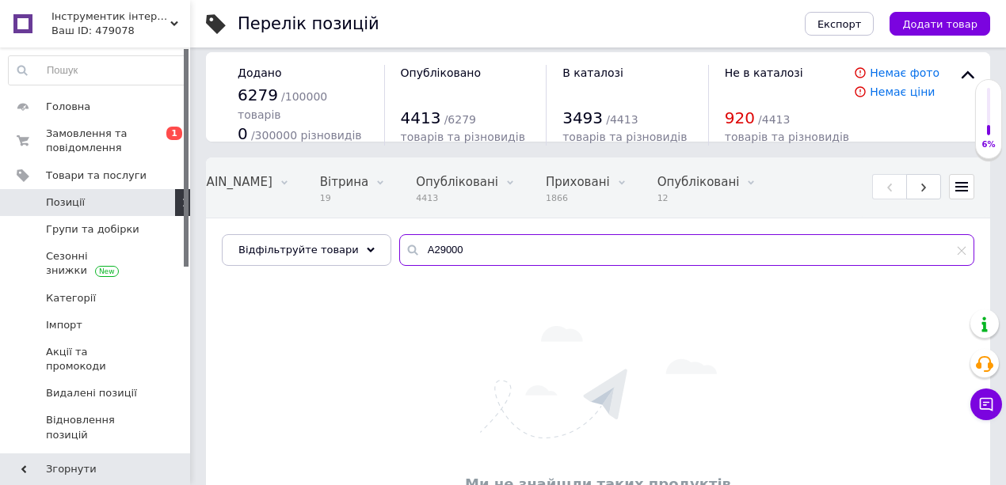
click at [412, 247] on input "A29000" at bounding box center [686, 250] width 575 height 32
click at [410, 247] on input "A29000" at bounding box center [686, 250] width 575 height 32
click at [416, 250] on input "A29000" at bounding box center [686, 250] width 575 height 32
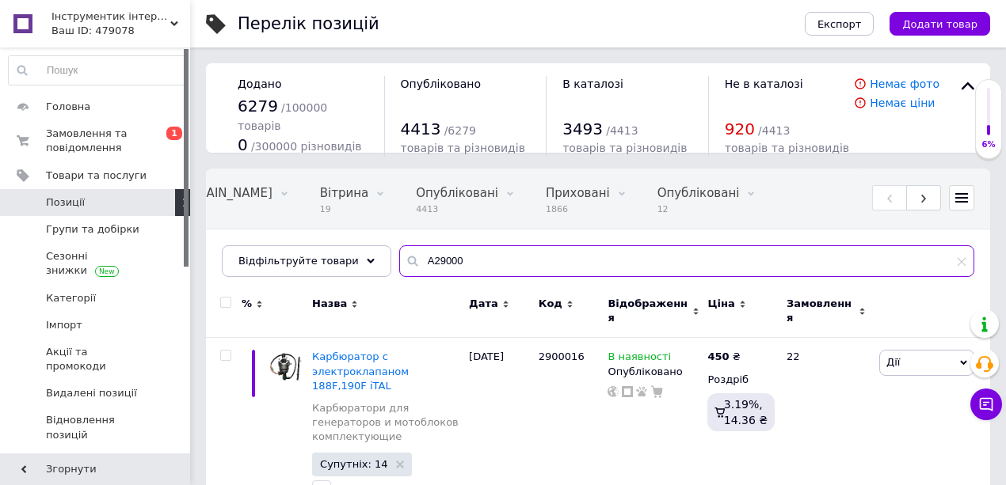
click at [416, 257] on input "A29000" at bounding box center [686, 261] width 575 height 32
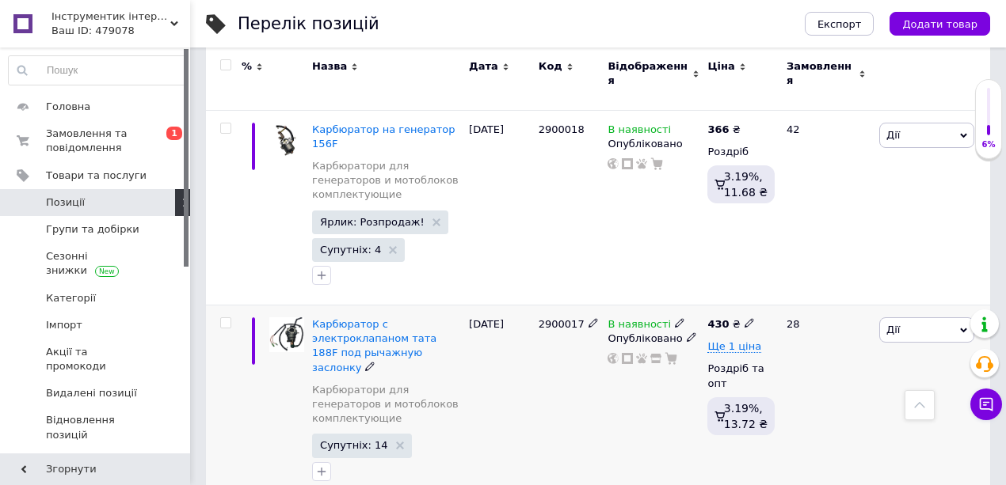
scroll to position [211, 0]
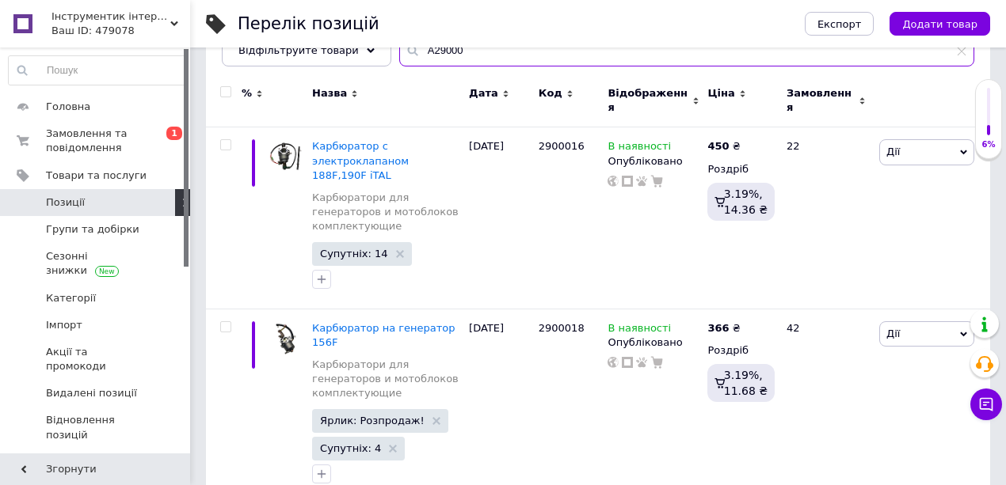
click at [420, 59] on input "A29000" at bounding box center [686, 51] width 575 height 32
paste input "W1210762"
type input "W1210762"
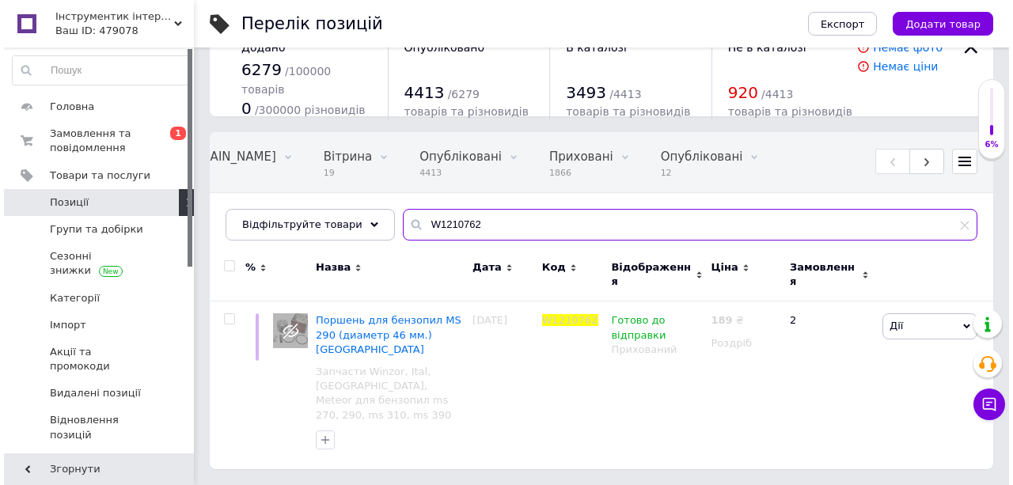
scroll to position [0, 230]
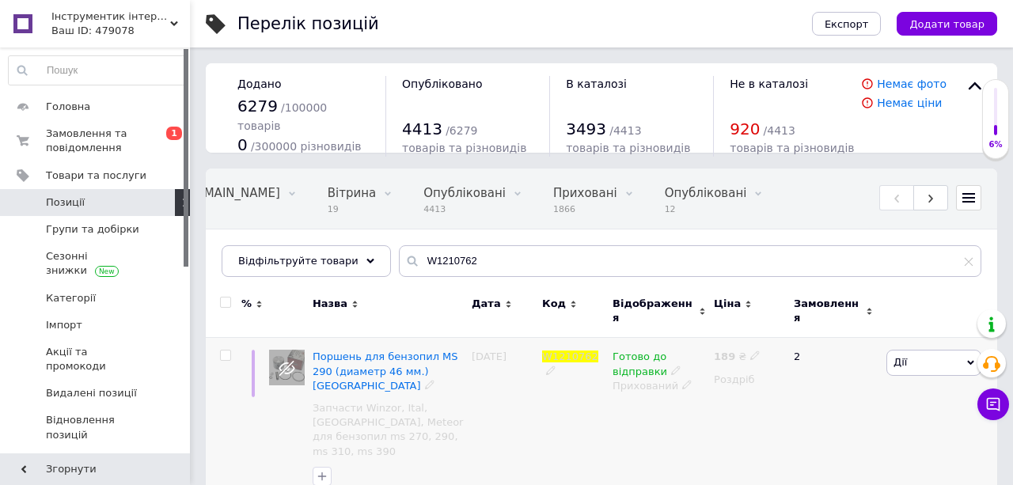
click at [751, 351] on icon at bounding box center [756, 356] width 10 height 10
drag, startPoint x: 800, startPoint y: 329, endPoint x: 752, endPoint y: 326, distance: 48.4
click at [760, 326] on div "Ціна 189 Валюта ₴ $ EUR CHF GBP ¥ PLN ₸ MDL HUF KGS CNY TRY KRW lei" at bounding box center [867, 359] width 215 height 132
type input "187"
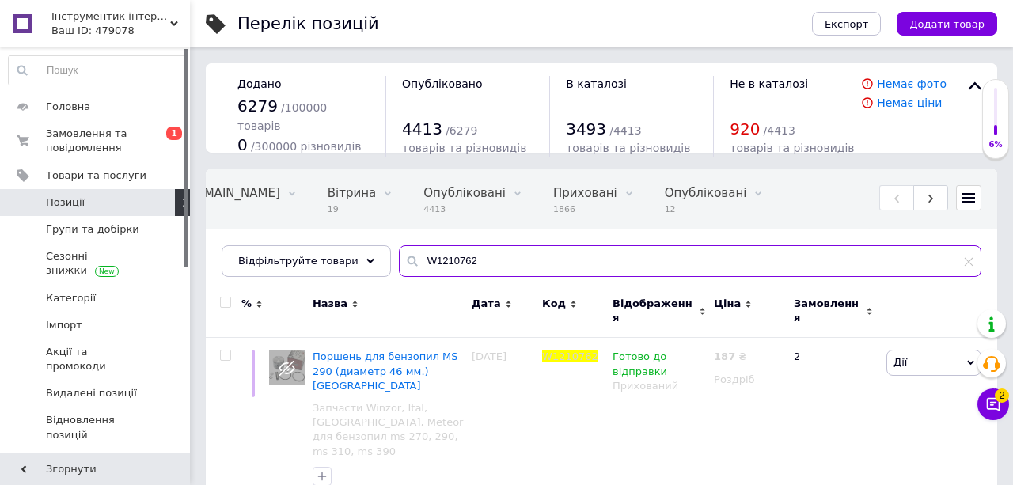
click at [435, 260] on input "W1210762" at bounding box center [690, 261] width 583 height 32
click at [436, 260] on input "W1210762" at bounding box center [690, 261] width 583 height 32
paste input "964"
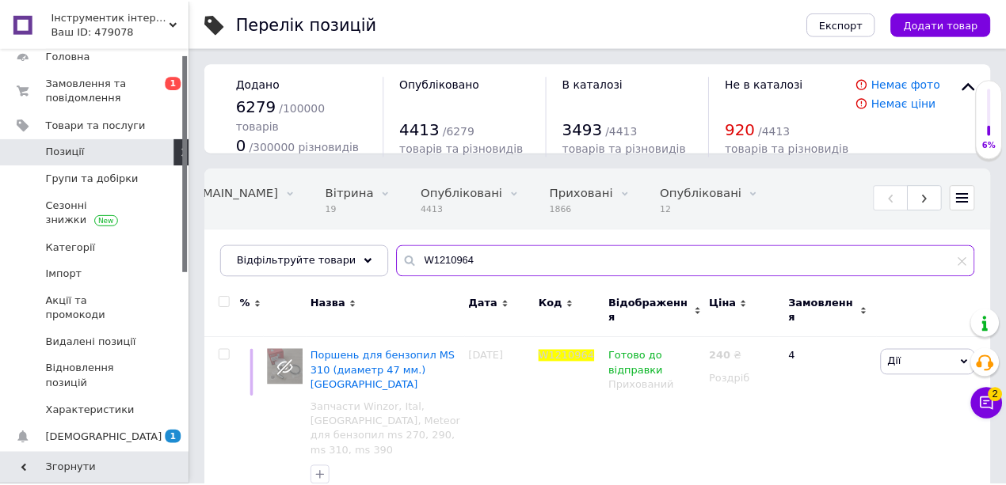
scroll to position [105, 0]
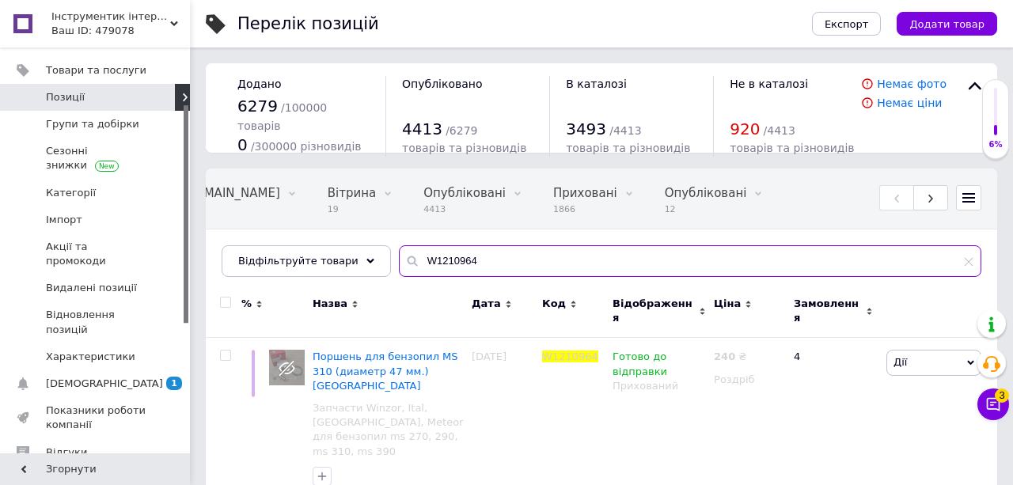
click at [460, 264] on input "W1210964" at bounding box center [690, 261] width 583 height 32
click at [449, 272] on input "W1210964" at bounding box center [690, 261] width 583 height 32
paste input "766"
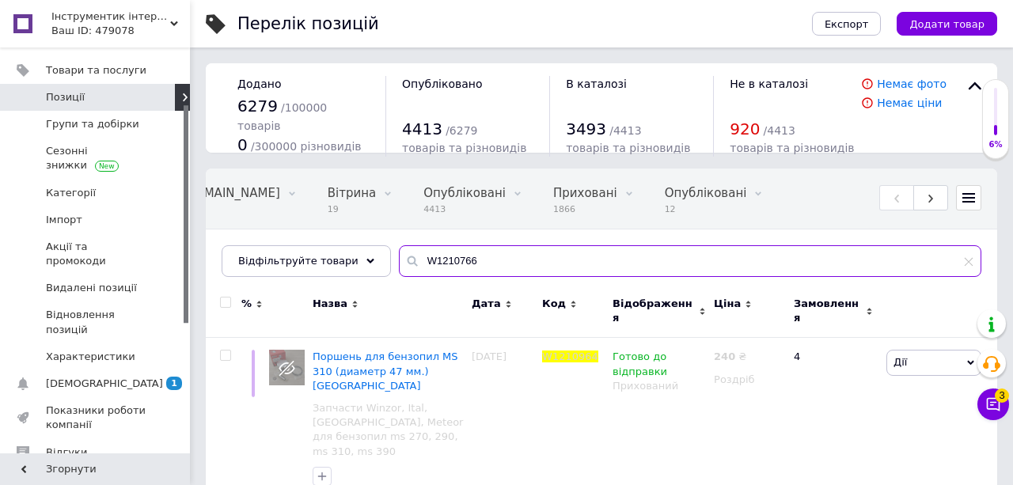
type input "W1210766"
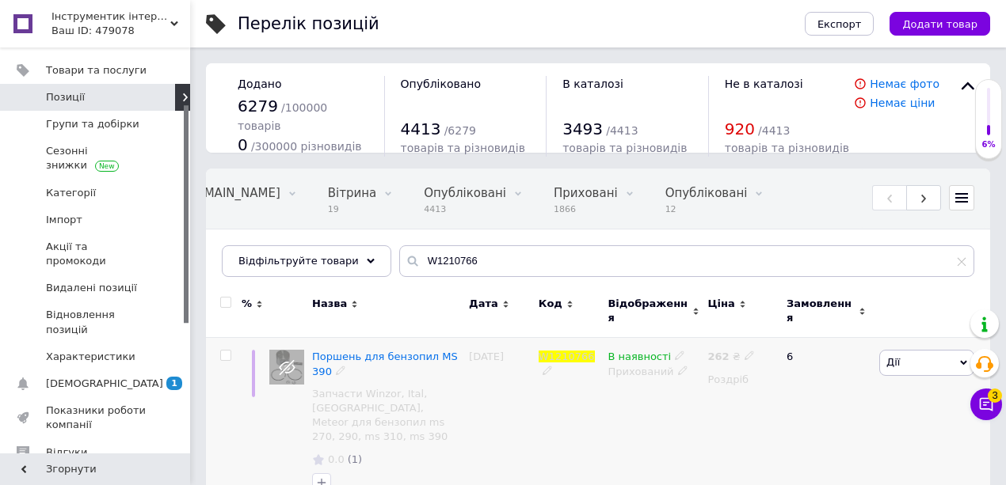
click at [744, 351] on icon at bounding box center [749, 356] width 10 height 10
click at [778, 336] on input "262" at bounding box center [822, 340] width 120 height 32
type input "250"
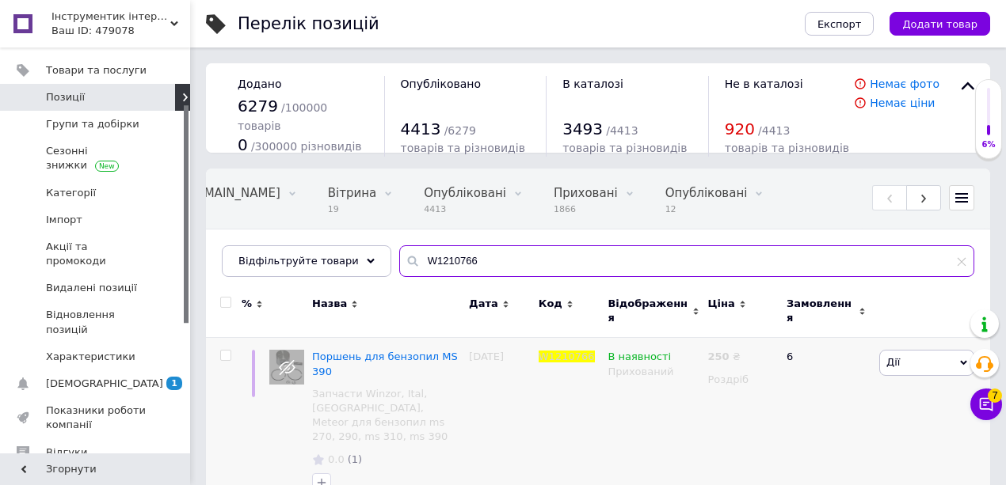
click at [470, 258] on input "W1210766" at bounding box center [686, 261] width 575 height 32
paste input "10512"
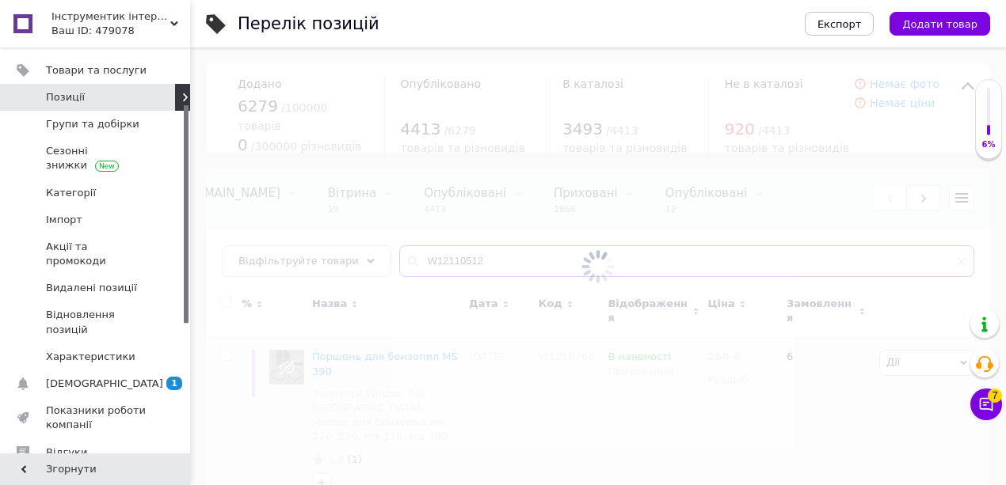
type input "W12110512"
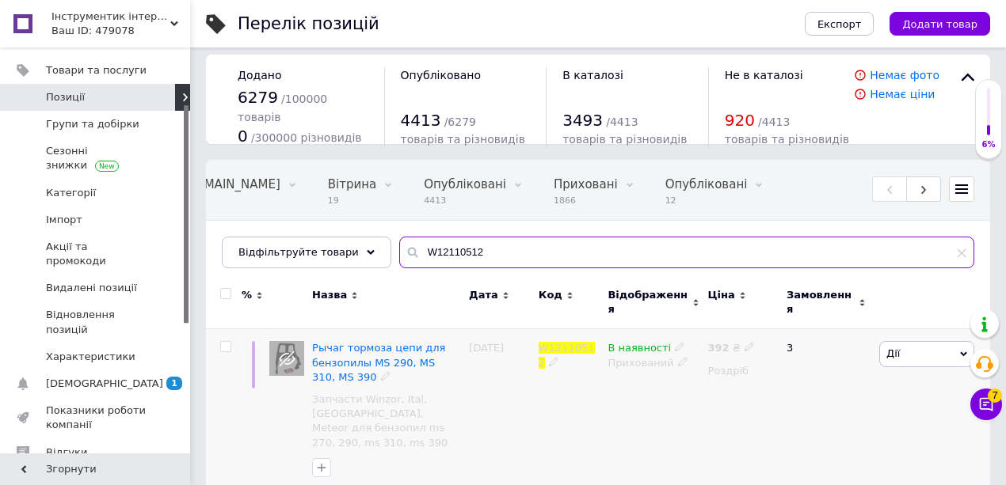
scroll to position [11, 0]
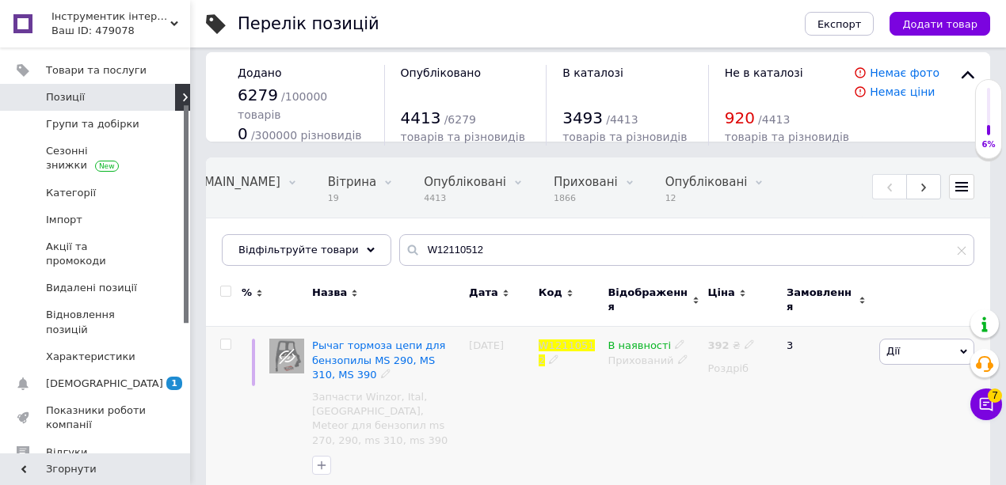
click at [744, 340] on icon at bounding box center [749, 345] width 10 height 10
click at [783, 322] on input "392" at bounding box center [822, 329] width 120 height 32
click at [788, 317] on input "392" at bounding box center [822, 329] width 120 height 32
type input "391"
click at [527, 238] on input "W12110512" at bounding box center [686, 250] width 575 height 32
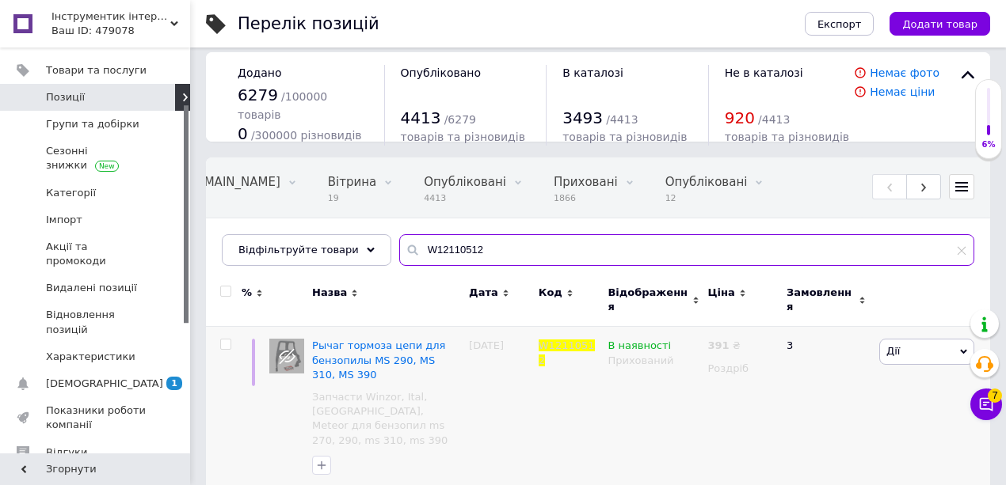
click at [527, 238] on input "W12110512" at bounding box center [686, 250] width 575 height 32
paste input "0738"
type input "W1210738"
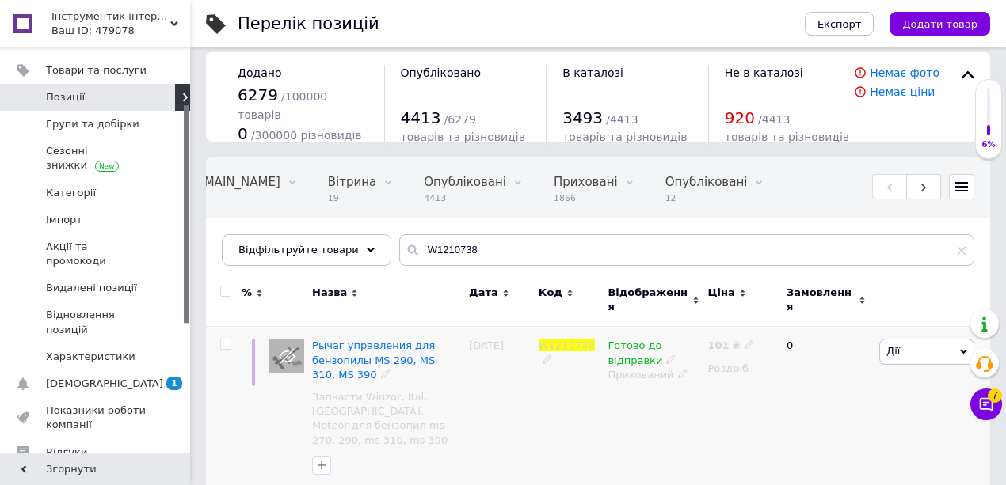
click at [744, 340] on icon at bounding box center [749, 345] width 10 height 10
click at [767, 323] on input "101" at bounding box center [822, 329] width 120 height 32
type input "100"
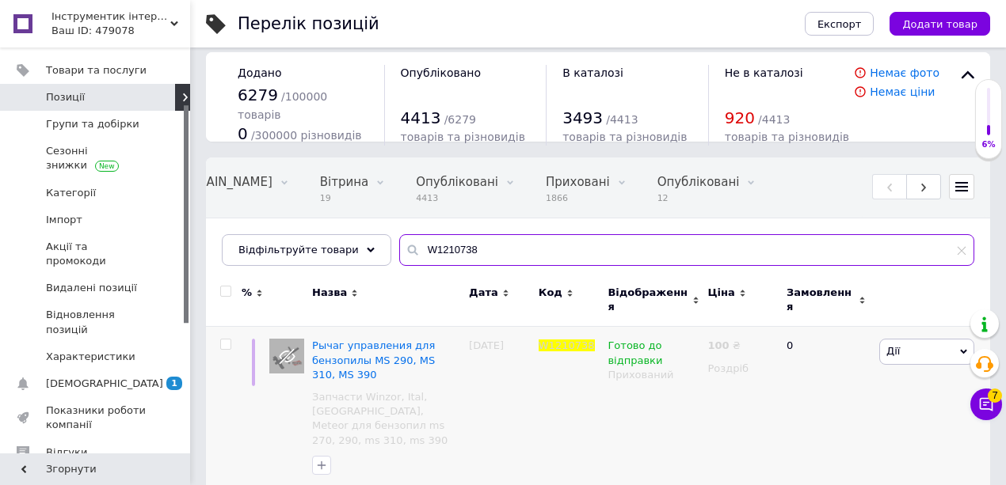
click at [456, 234] on input "W1210738" at bounding box center [686, 250] width 575 height 32
paste input "231"
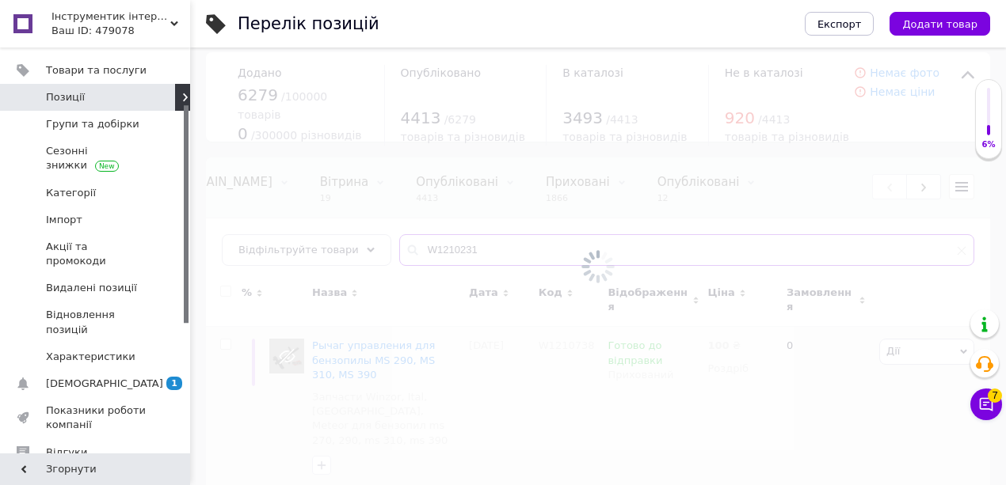
type input "W1210231"
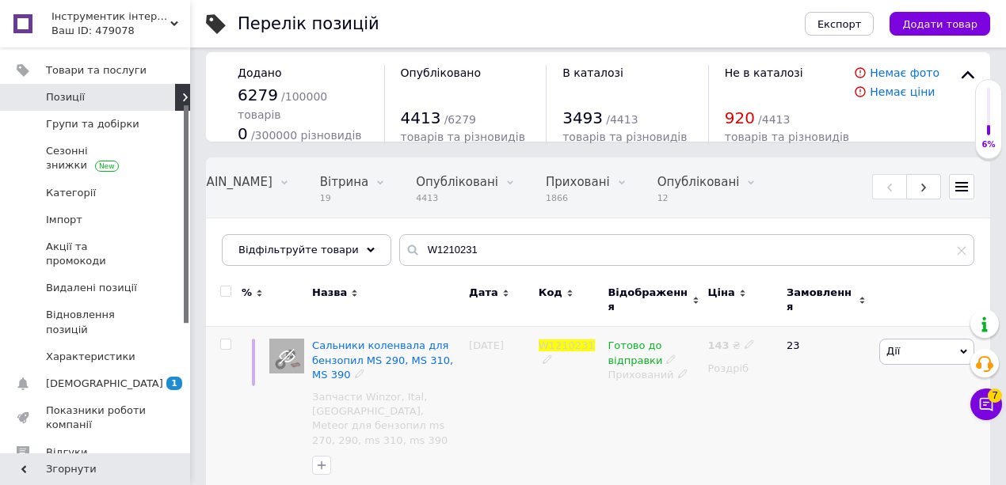
click at [744, 340] on use at bounding box center [748, 344] width 9 height 9
drag, startPoint x: 804, startPoint y: 321, endPoint x: 743, endPoint y: 306, distance: 62.6
click at [753, 306] on div "Ціна 143 Валюта ₴ $ EUR CHF GBP ¥ PLN ₸ MDL HUF KGS CNY TRY KRW lei" at bounding box center [860, 348] width 215 height 132
type input "120"
click at [584, 241] on input "W1210231" at bounding box center [686, 250] width 575 height 32
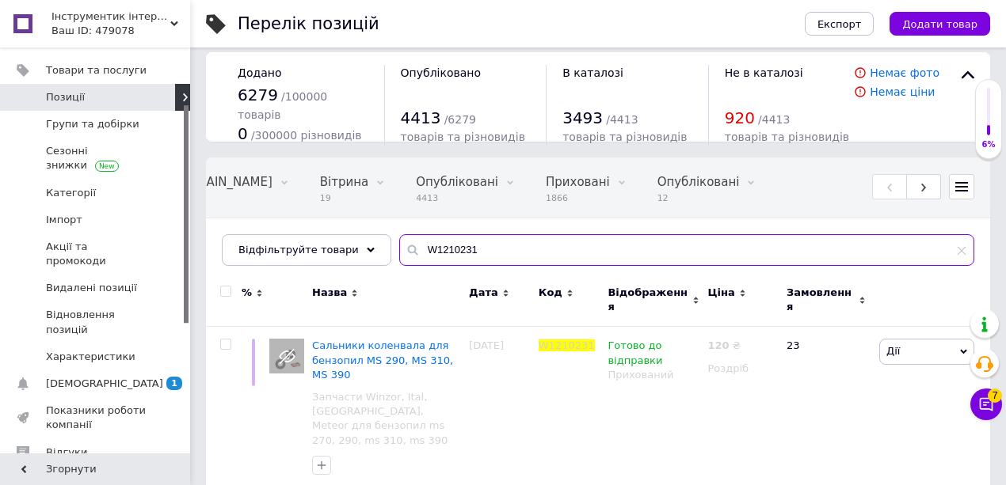
click at [584, 241] on input "W1210231" at bounding box center [686, 250] width 575 height 32
paste input "469"
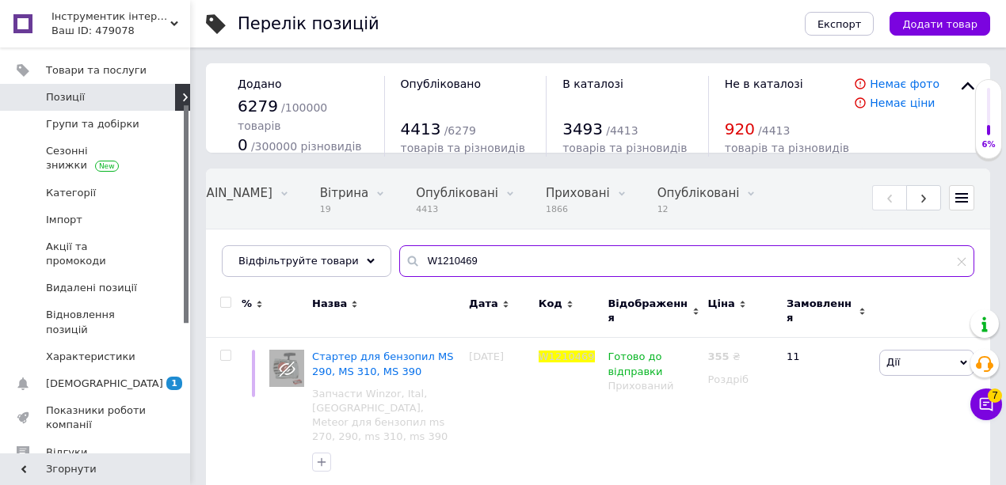
scroll to position [0, 230]
click at [446, 274] on input "W1210469" at bounding box center [690, 261] width 583 height 32
paste input "3460138"
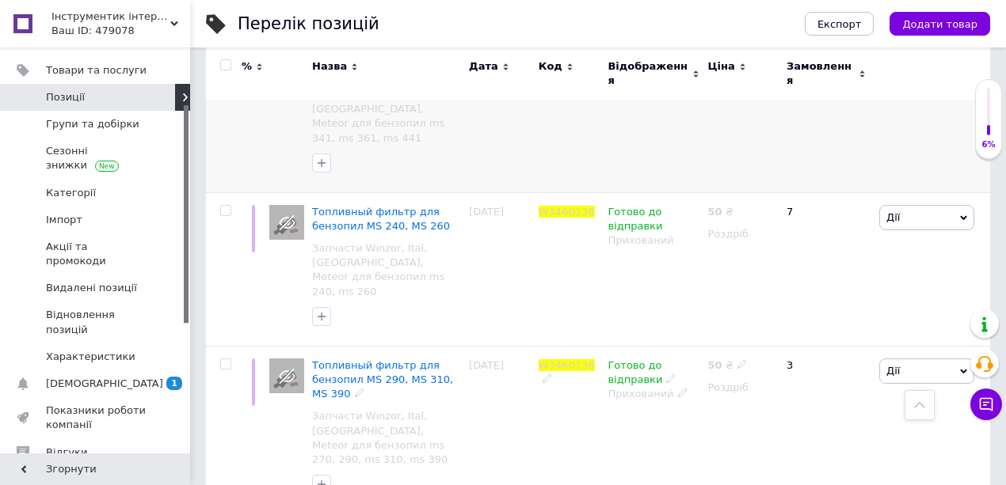
scroll to position [141, 0]
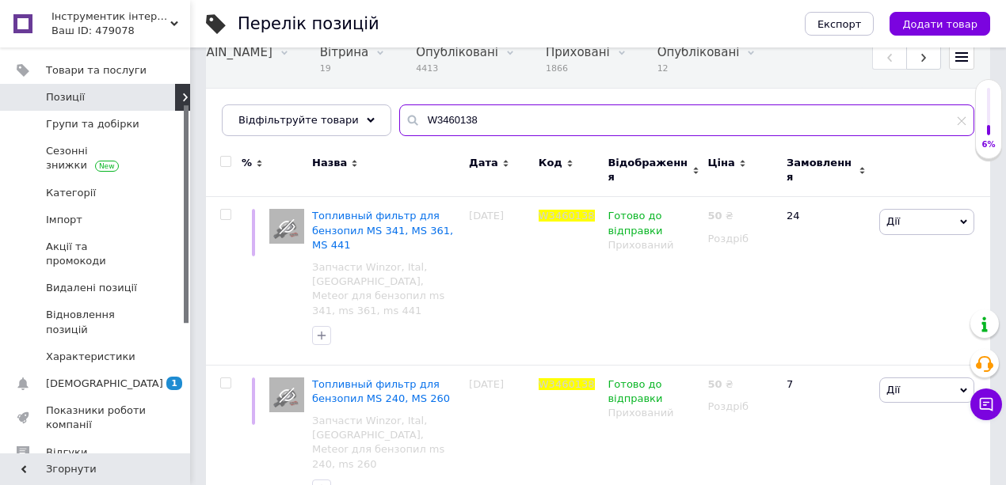
click at [431, 123] on input "W3460138" at bounding box center [686, 121] width 575 height 32
paste input "2900"
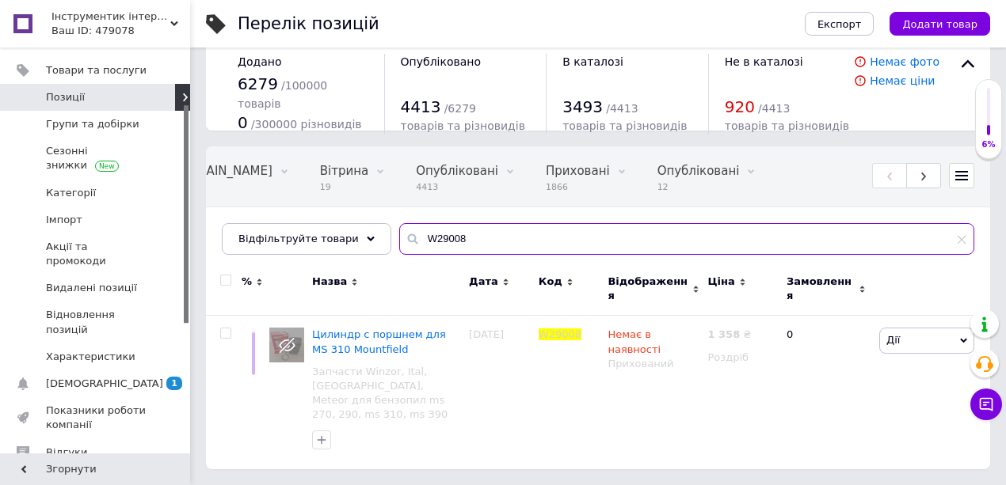
scroll to position [0, 230]
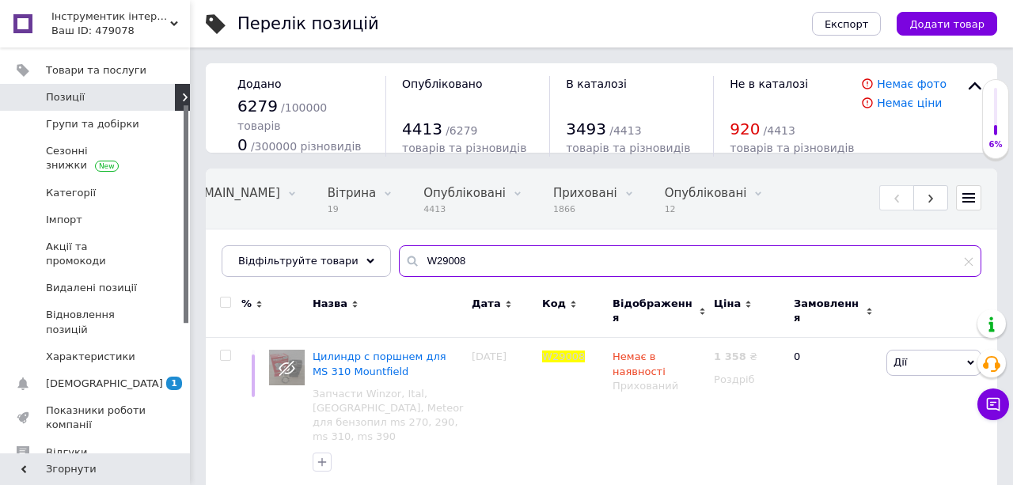
click at [454, 270] on input "W29008" at bounding box center [690, 261] width 583 height 32
paste input "1210902"
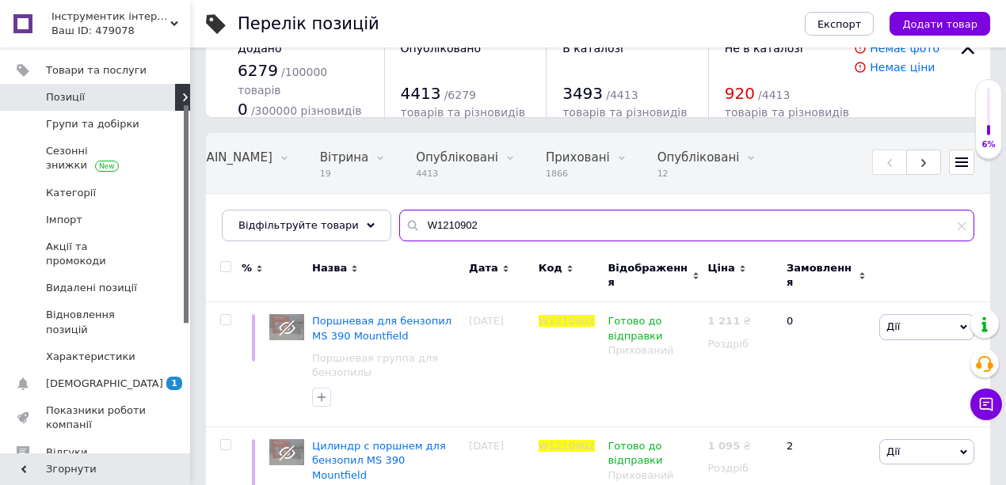
scroll to position [122, 0]
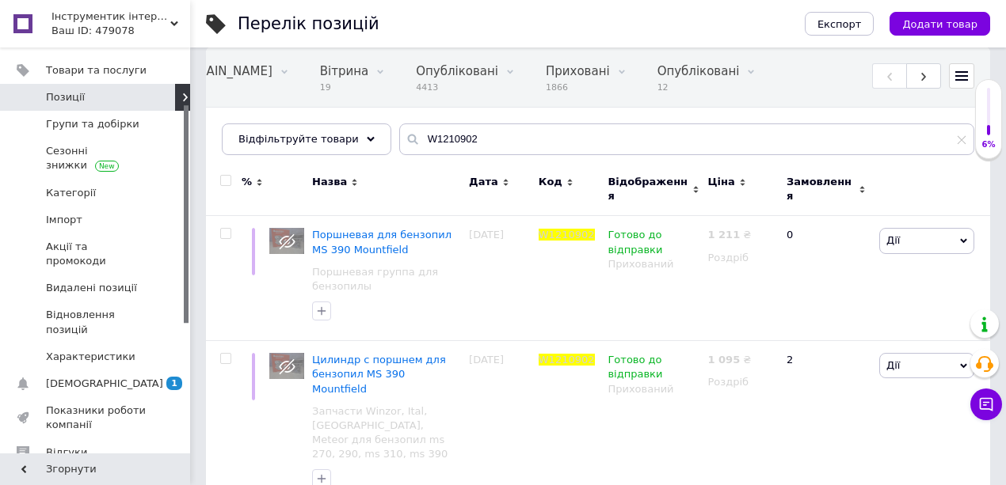
click at [466, 154] on div "Всі 6280 Зі знижкою 0 Видалити Редагувати Bigl.ua 4111 Видалити Редагувати Вітр…" at bounding box center [598, 109] width 784 height 131
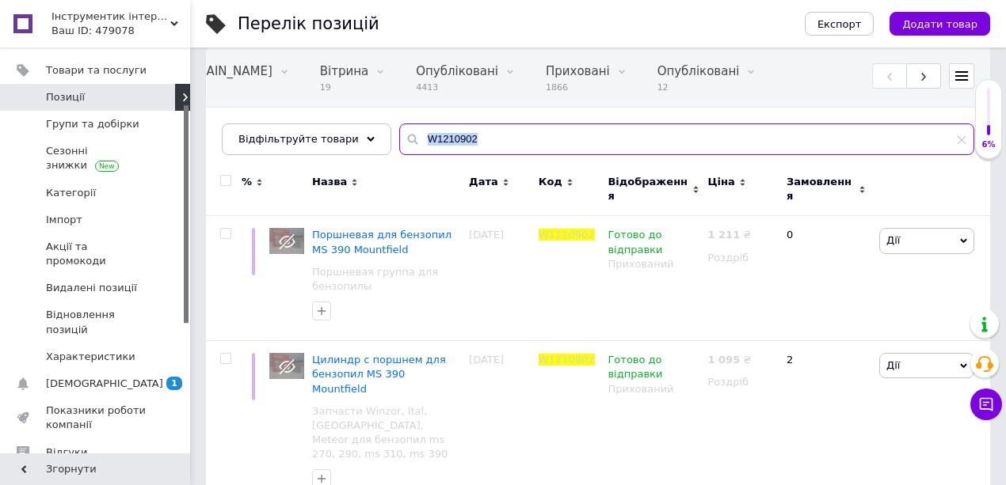
click at [431, 133] on input "W1210902" at bounding box center [686, 140] width 575 height 32
click at [430, 133] on input "W1210902" at bounding box center [686, 140] width 575 height 32
paste input "374"
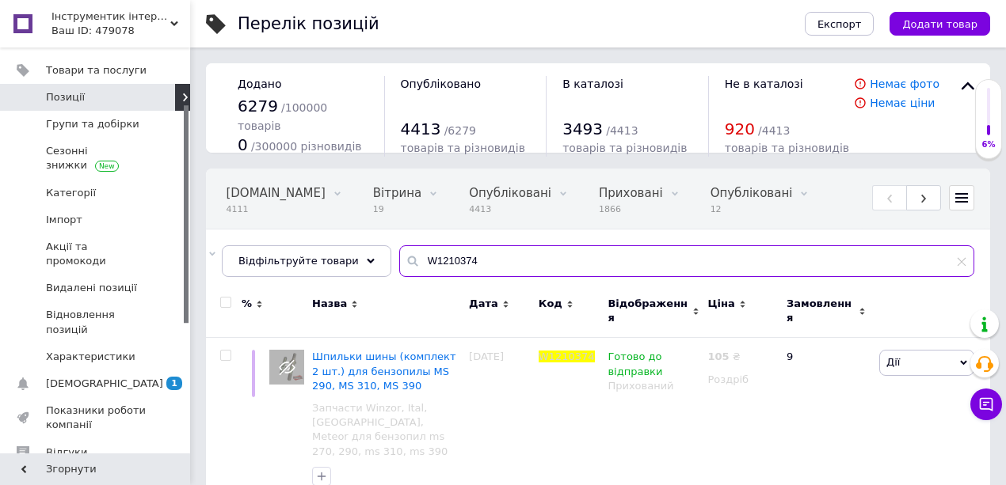
click at [432, 261] on input "W1210374" at bounding box center [686, 261] width 575 height 32
paste input "010"
type input "W1210010"
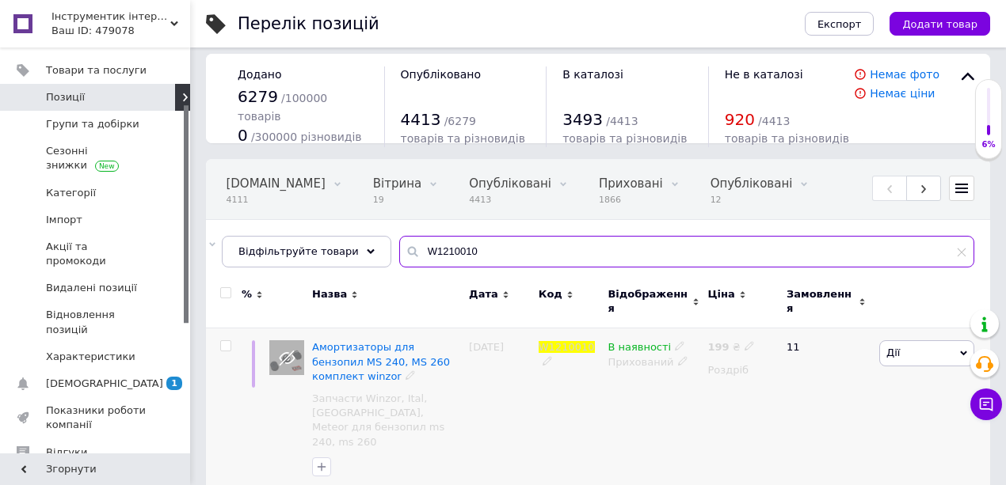
scroll to position [11, 0]
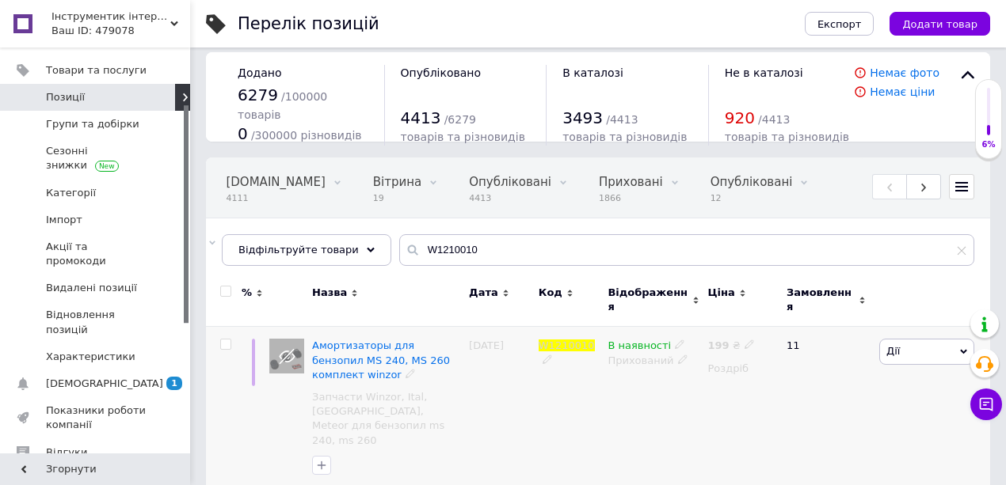
click at [744, 340] on icon at bounding box center [749, 345] width 10 height 10
drag, startPoint x: 787, startPoint y: 325, endPoint x: 761, endPoint y: 320, distance: 26.6
click at [761, 320] on div "Ціна 199 Валюта ₴ $ EUR CHF GBP ¥ PLN ₸ MDL HUF KGS CNY TRY KRW lei" at bounding box center [860, 348] width 215 height 132
type input "170"
click at [439, 249] on input "W1210010" at bounding box center [686, 250] width 575 height 32
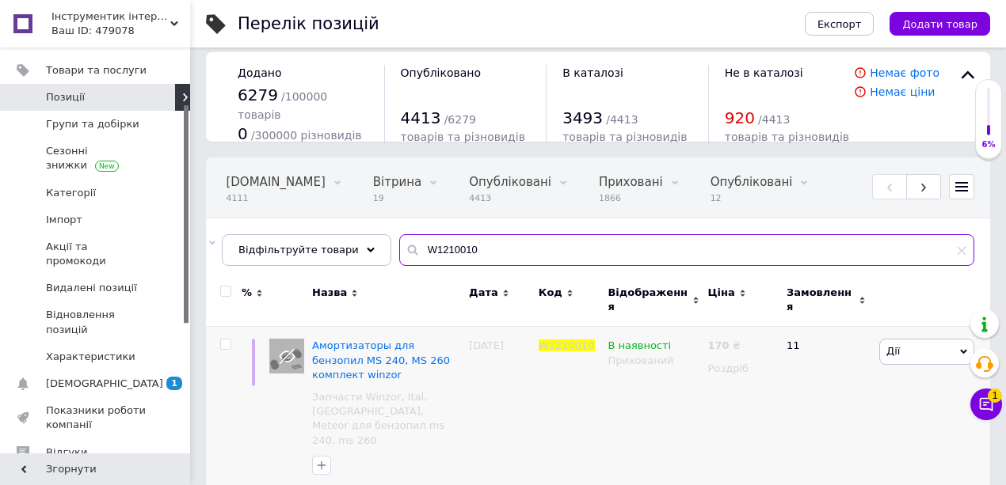
click at [439, 249] on input "W1210010" at bounding box center [686, 250] width 575 height 32
paste input "454"
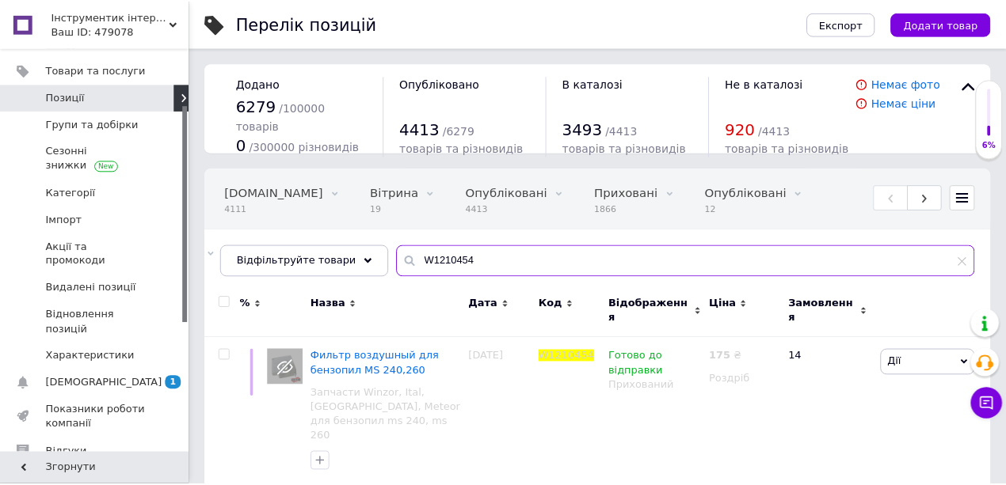
scroll to position [0, 230]
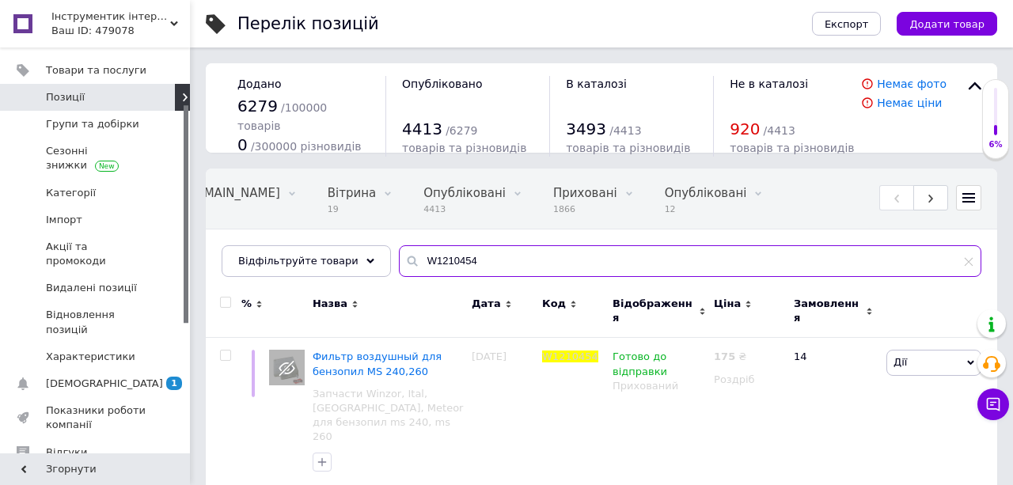
click at [432, 252] on input "W1210454" at bounding box center [690, 261] width 583 height 32
paste input "386"
type input "W1210386"
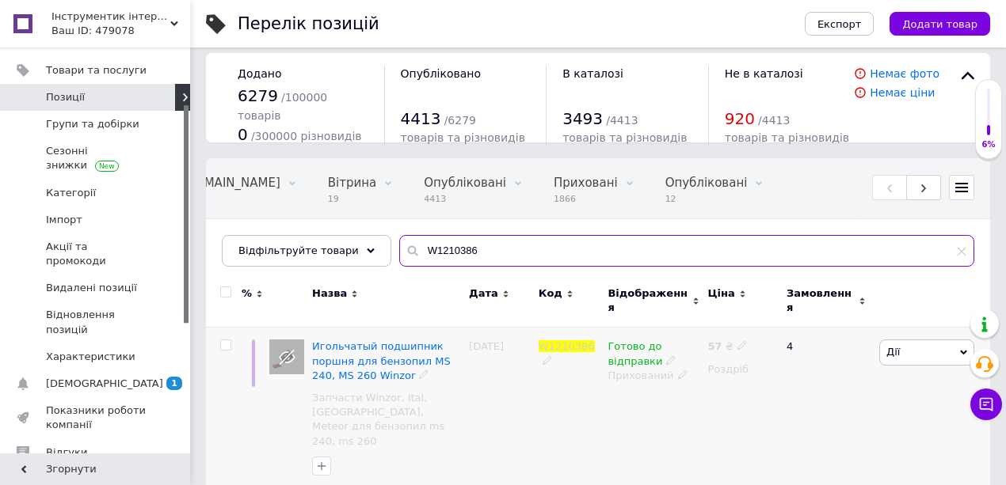
scroll to position [11, 0]
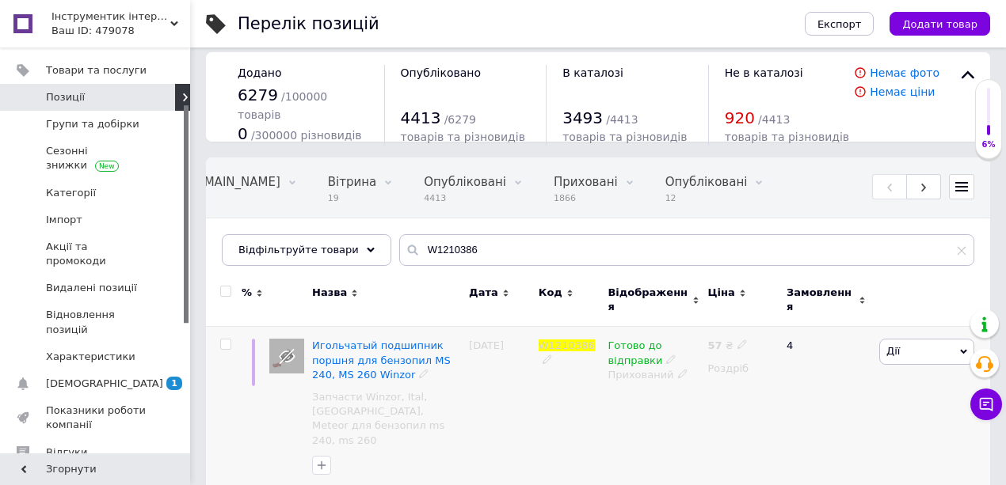
click at [738, 339] on div "57 ₴" at bounding box center [727, 346] width 40 height 14
drag, startPoint x: 782, startPoint y: 315, endPoint x: 754, endPoint y: 313, distance: 28.6
click at [754, 313] on div "Ціна 57 Валюта ₴ $ EUR CHF GBP ¥ PLN ₸ MDL HUF KGS CNY TRY KRW lei" at bounding box center [854, 348] width 215 height 132
type input "60"
click at [535, 248] on input "W1210386" at bounding box center [686, 250] width 575 height 32
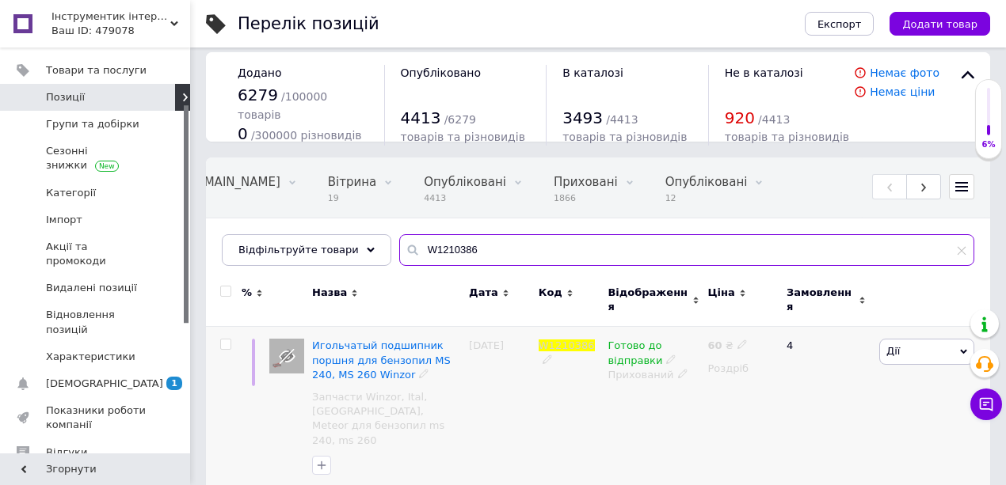
click at [535, 248] on input "W1210386" at bounding box center [686, 250] width 575 height 32
paste input "204"
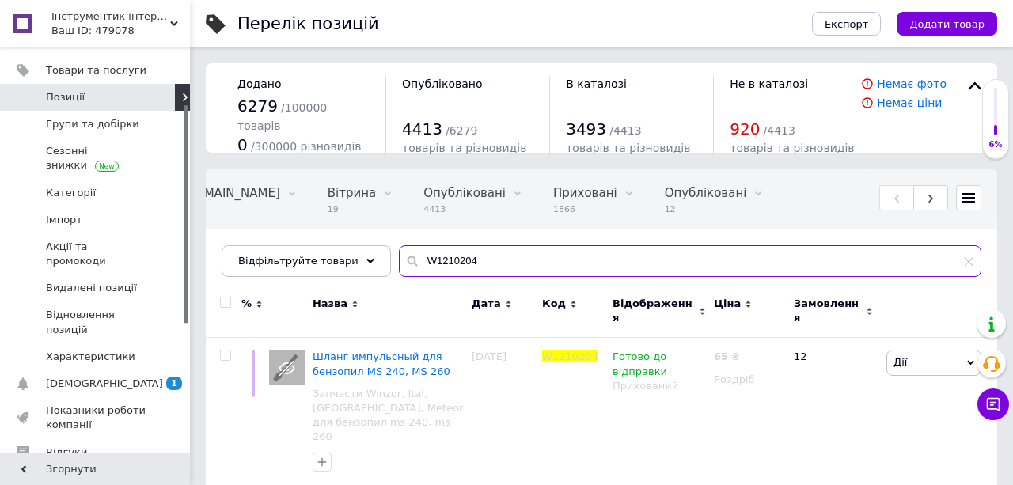
click at [479, 261] on input "W1210204" at bounding box center [690, 261] width 583 height 32
paste input "4830011"
click at [572, 255] on input "W4830011" at bounding box center [690, 261] width 583 height 32
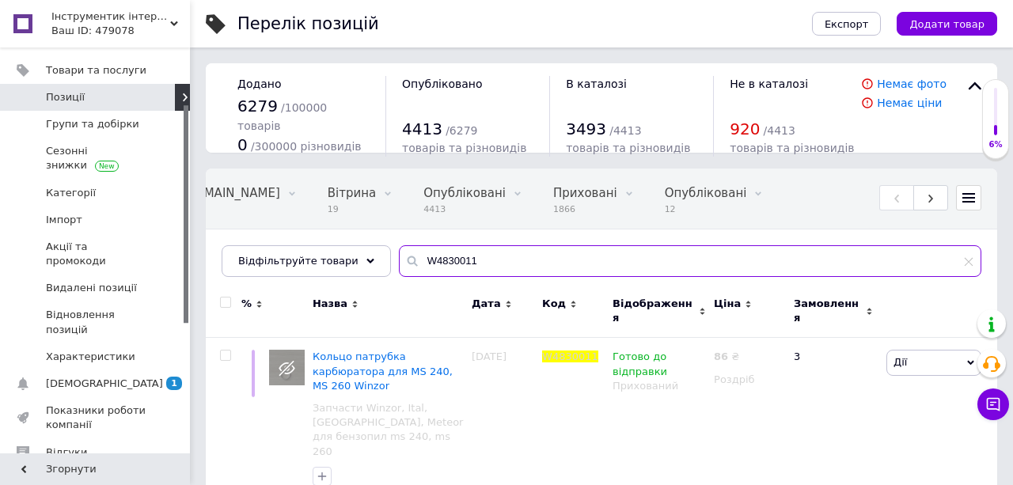
paste input "970002"
click at [401, 252] on input "W4970002" at bounding box center [690, 261] width 583 height 32
paste input "1210461"
type input "W1210461"
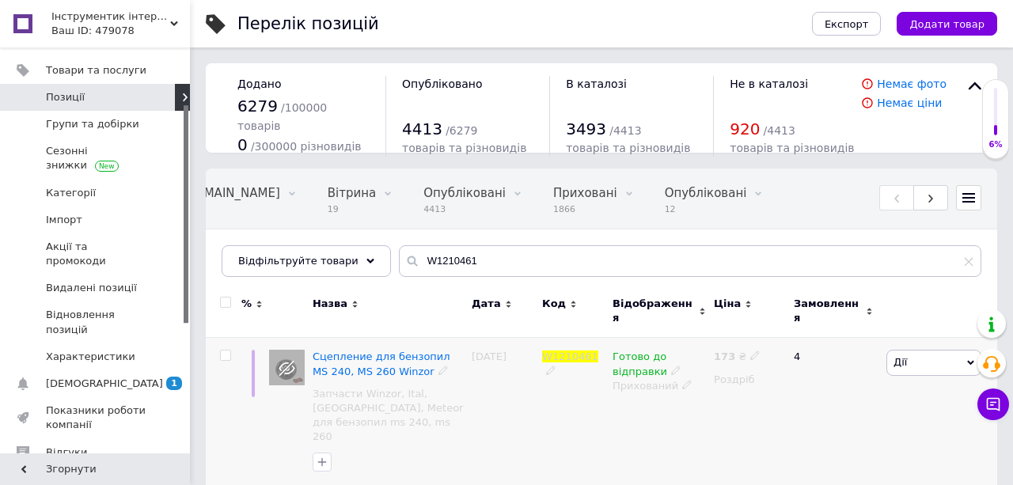
click at [754, 351] on icon at bounding box center [756, 356] width 10 height 10
click at [802, 336] on input "173" at bounding box center [829, 340] width 120 height 32
type input "180"
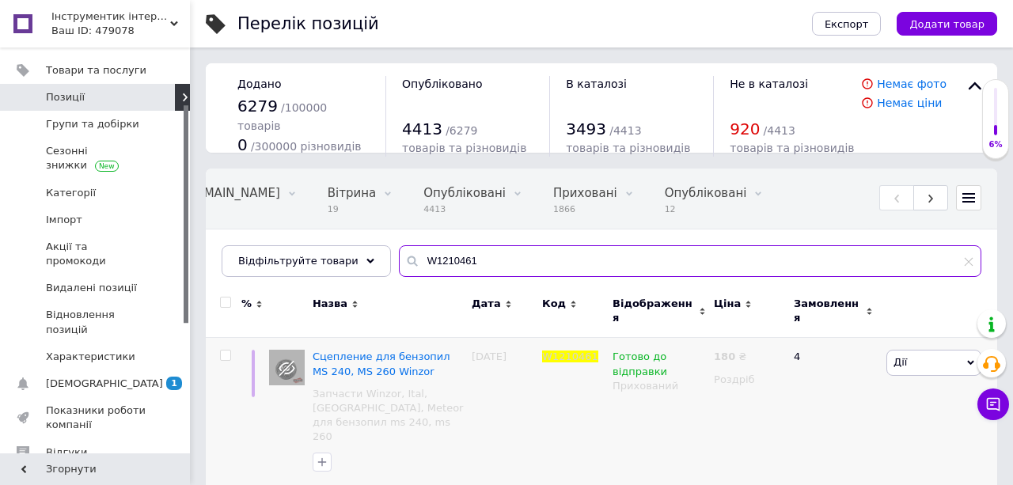
click at [442, 264] on input "W1210461" at bounding box center [690, 261] width 583 height 32
paste input "2600"
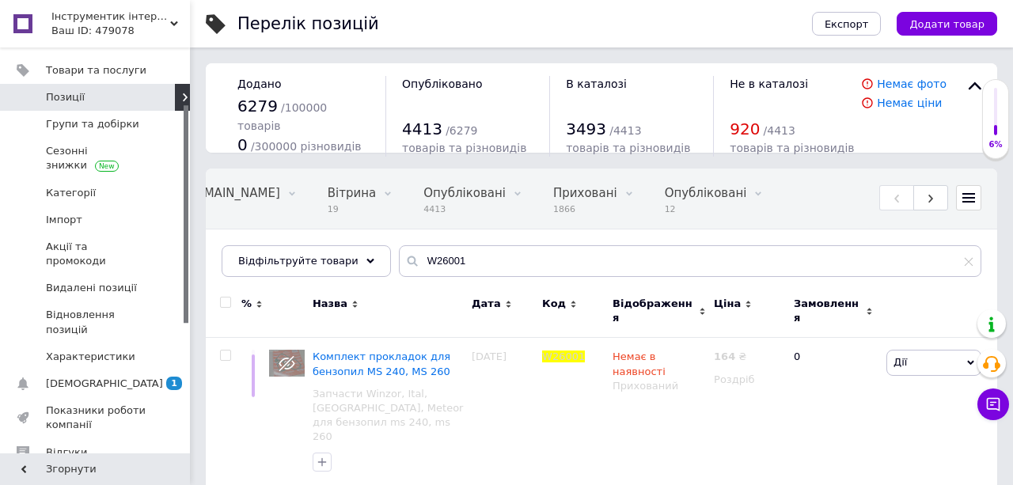
drag, startPoint x: 453, startPoint y: 277, endPoint x: 435, endPoint y: 279, distance: 17.5
click at [451, 277] on div "Всі 6280 Зі знижкою 0 Видалити Редагувати Bigl.ua 4111 Видалити Редагувати Вітр…" at bounding box center [602, 230] width 792 height 131
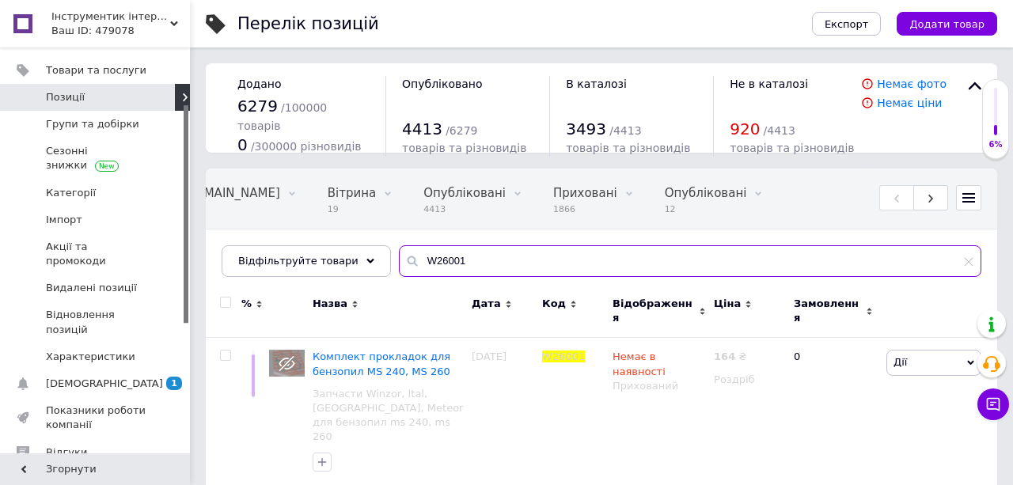
click at [450, 263] on input "W26001" at bounding box center [690, 261] width 583 height 32
paste input "1210046"
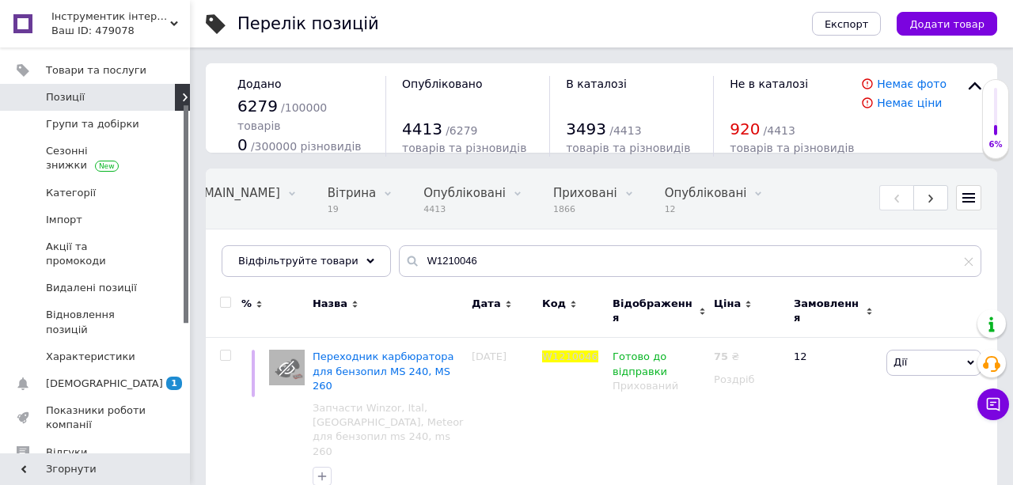
click at [405, 264] on icon at bounding box center [413, 261] width 16 height 16
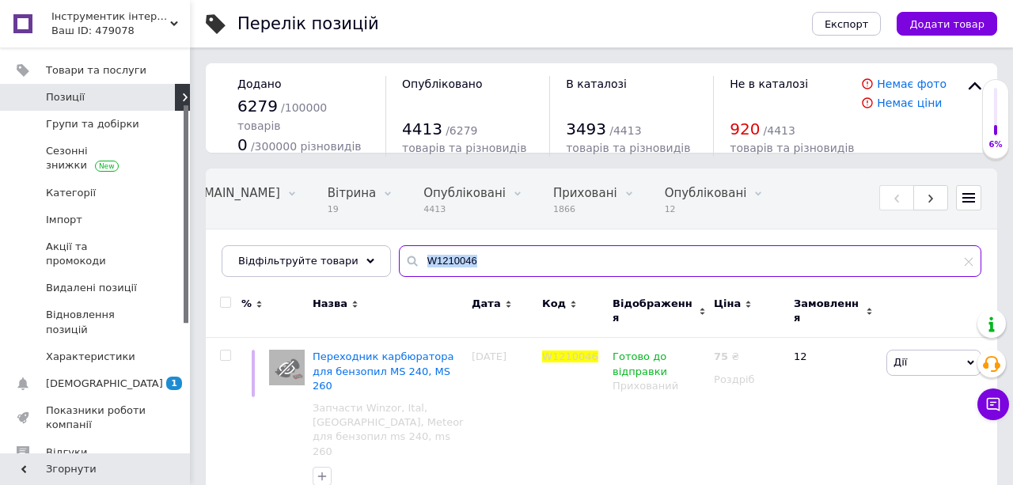
click at [478, 253] on input "W1210046" at bounding box center [690, 261] width 583 height 32
paste input "26002"
click at [468, 259] on input "W26002" at bounding box center [690, 261] width 583 height 32
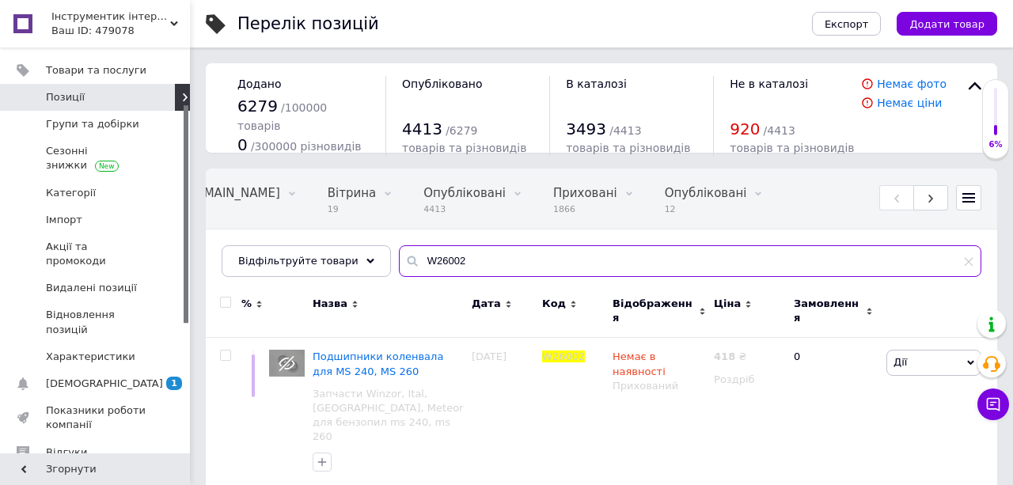
paste input "1210761"
type input "W1210761"
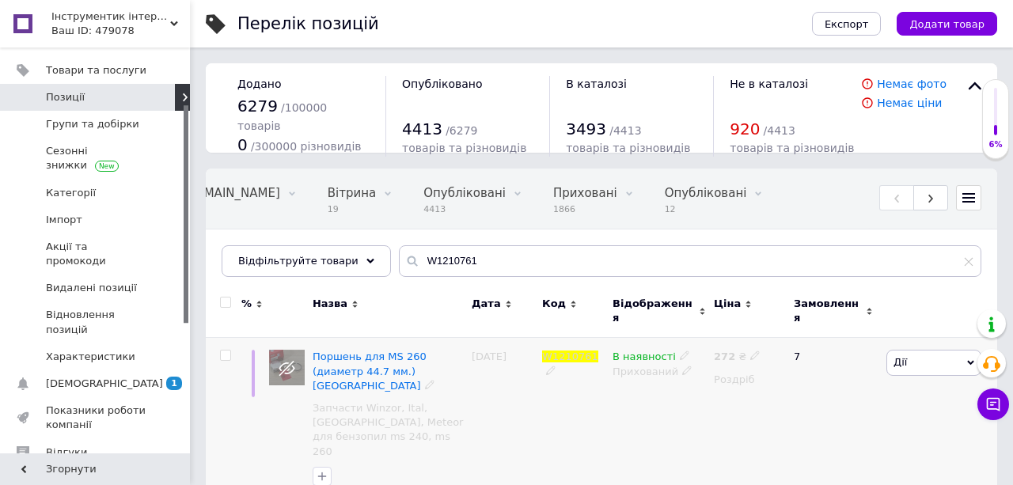
click at [751, 351] on icon at bounding box center [756, 356] width 10 height 10
click at [775, 336] on input "272" at bounding box center [829, 340] width 120 height 32
type input "250"
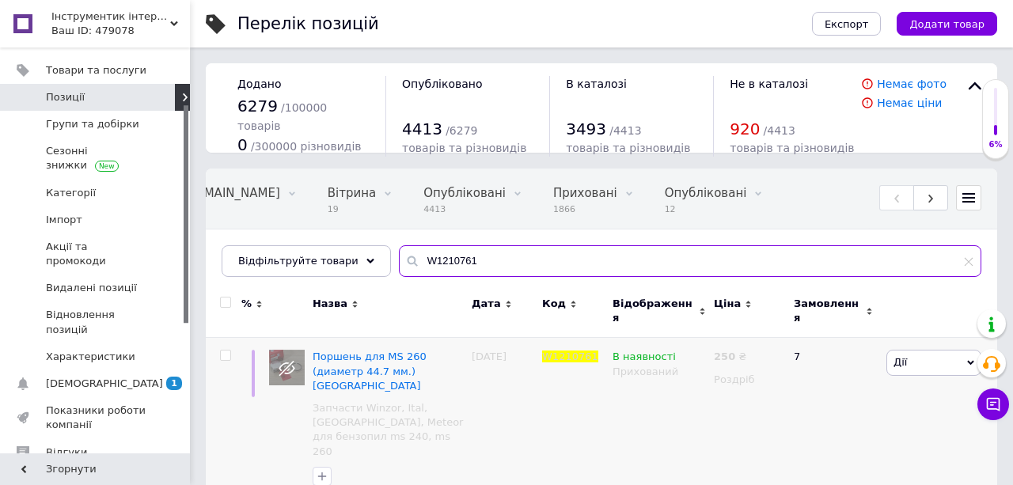
click at [569, 262] on input "W1210761" at bounding box center [690, 261] width 583 height 32
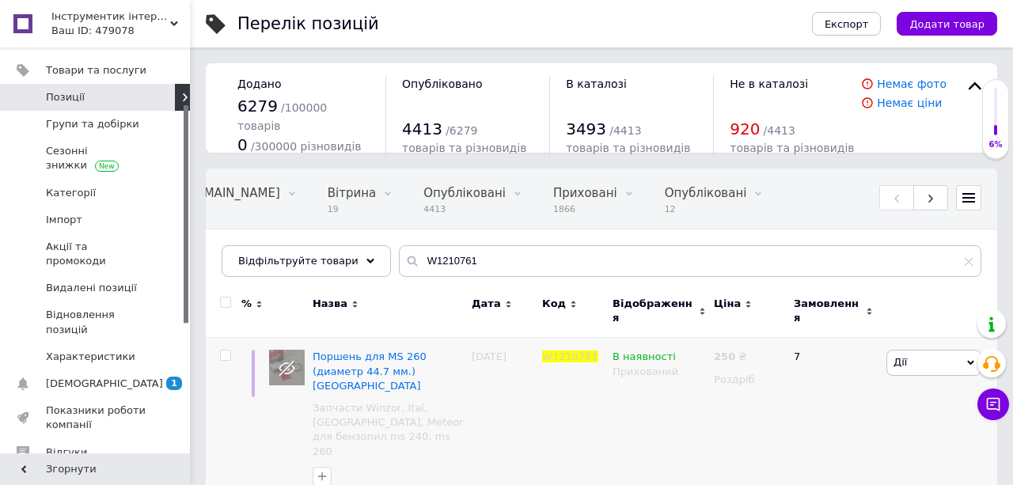
click at [478, 244] on div "Всі 6280 Зі знижкою 0 Видалити Редагувати Bigl.ua 4111 Видалити Редагувати Вітр…" at bounding box center [602, 230] width 792 height 131
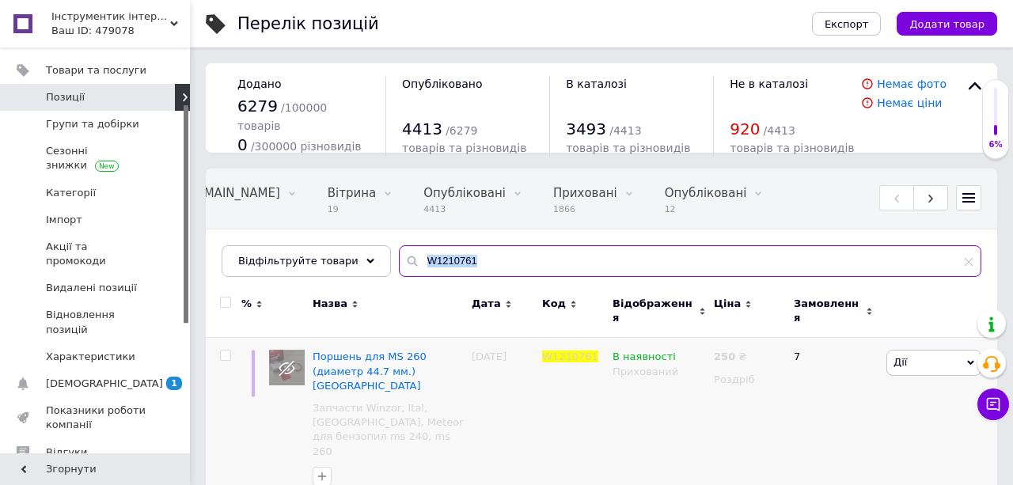
click at [421, 263] on input "W1210761" at bounding box center [690, 261] width 583 height 32
paste input "282"
type input "W1210282"
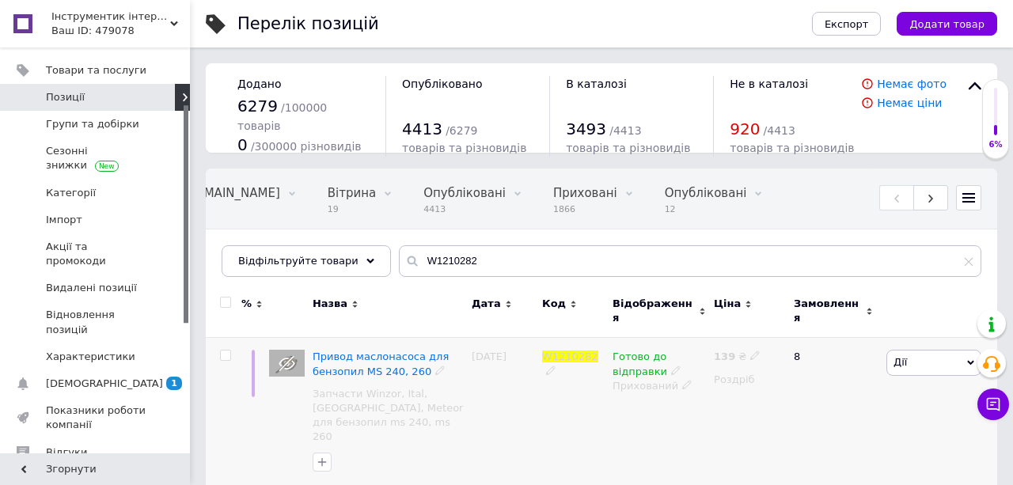
click at [751, 352] on use at bounding box center [755, 356] width 9 height 9
click at [787, 329] on input "139" at bounding box center [829, 340] width 120 height 32
click at [789, 329] on input "139" at bounding box center [829, 340] width 120 height 32
click at [788, 328] on input "139" at bounding box center [829, 340] width 120 height 32
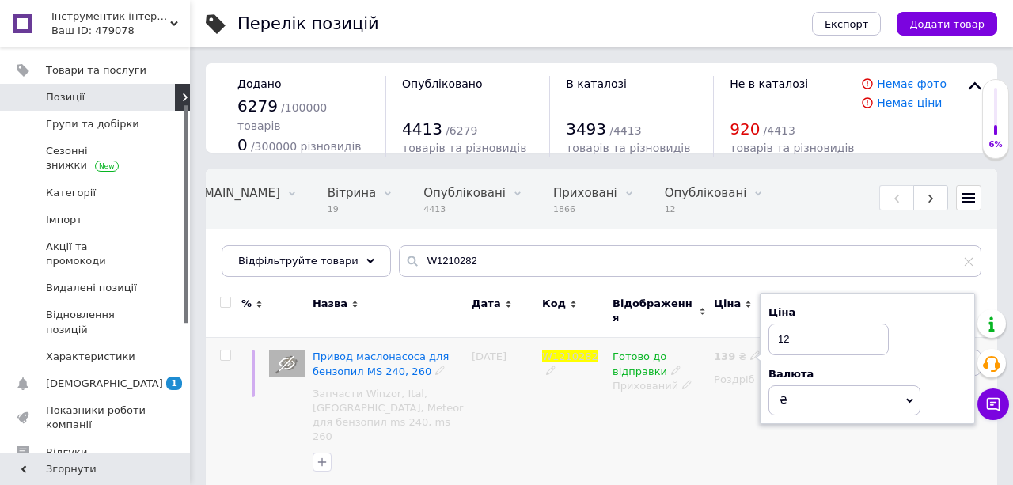
type input "120"
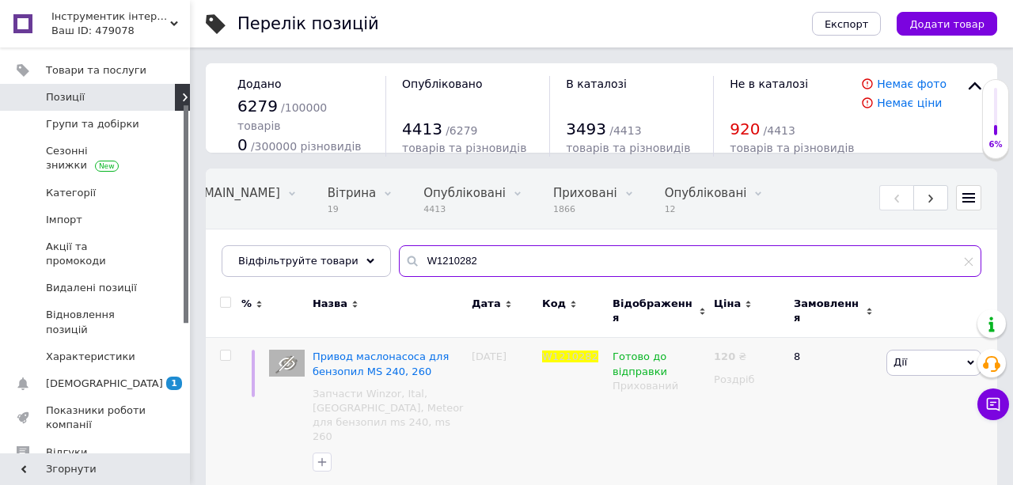
click at [469, 263] on input "W1210282" at bounding box center [690, 261] width 583 height 32
paste input "616"
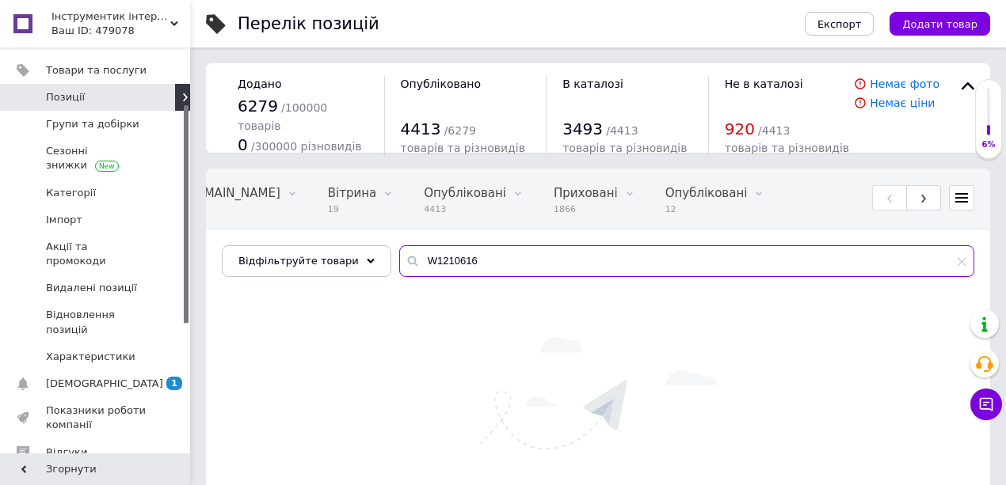
click at [467, 258] on input "W1210616" at bounding box center [686, 261] width 575 height 32
paste input "26005"
type input "W26005"
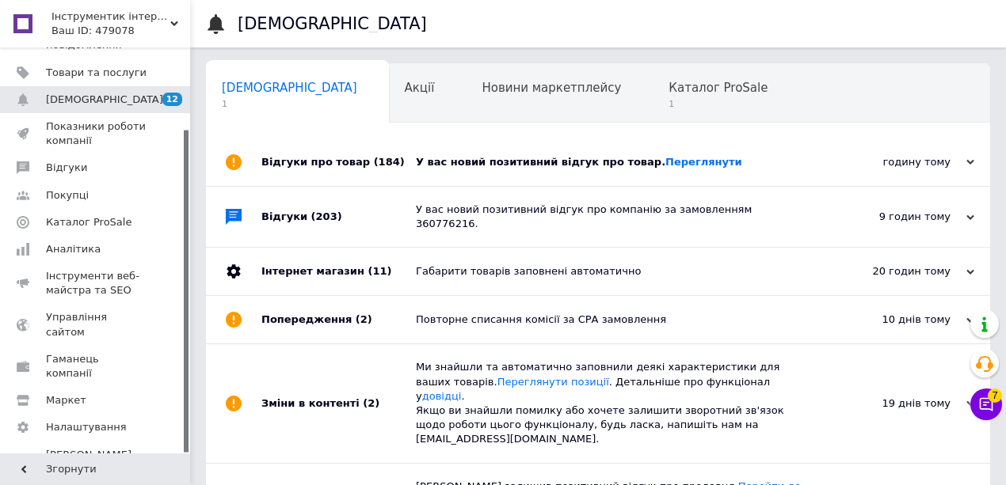
scroll to position [0, 1]
click at [496, 163] on div "У вас новий позитивний відгук про товар. [GEOGRAPHIC_DATA]" at bounding box center [616, 162] width 400 height 14
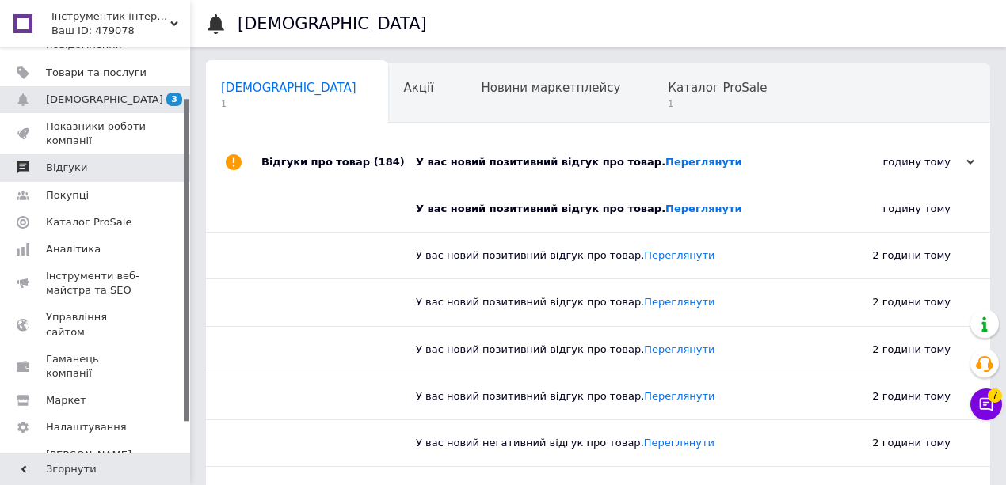
scroll to position [0, 0]
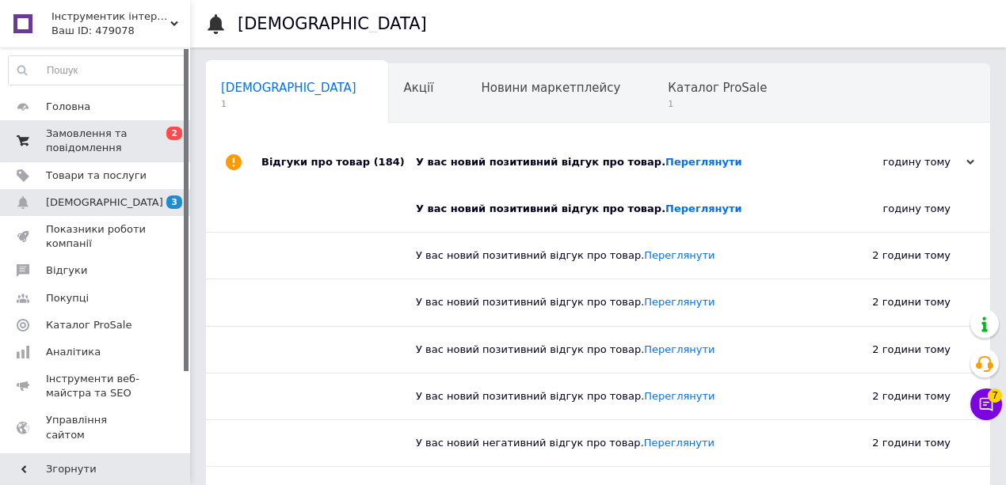
click at [95, 157] on link "Замовлення та повідомлення 0 2" at bounding box center [97, 140] width 195 height 41
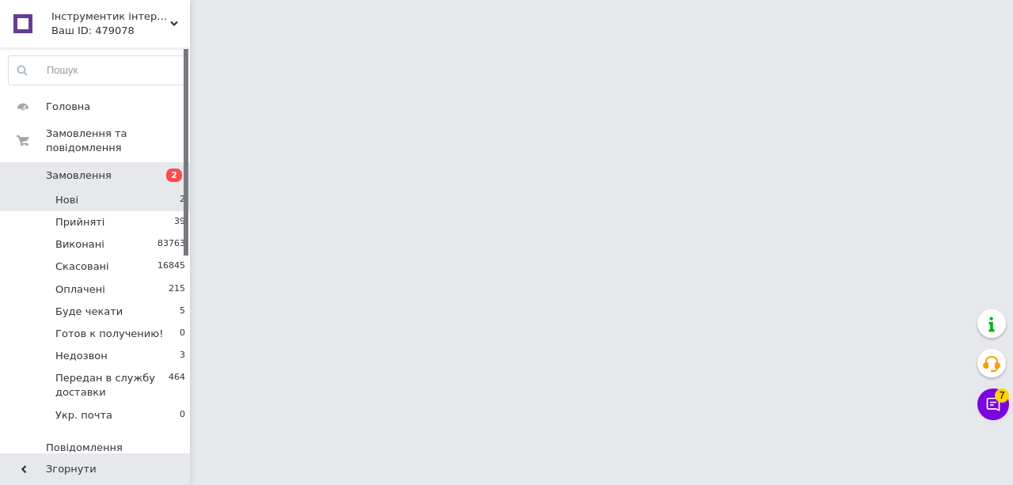
click at [79, 189] on li "Нові 2" at bounding box center [97, 200] width 195 height 22
click at [986, 403] on icon at bounding box center [994, 405] width 16 height 16
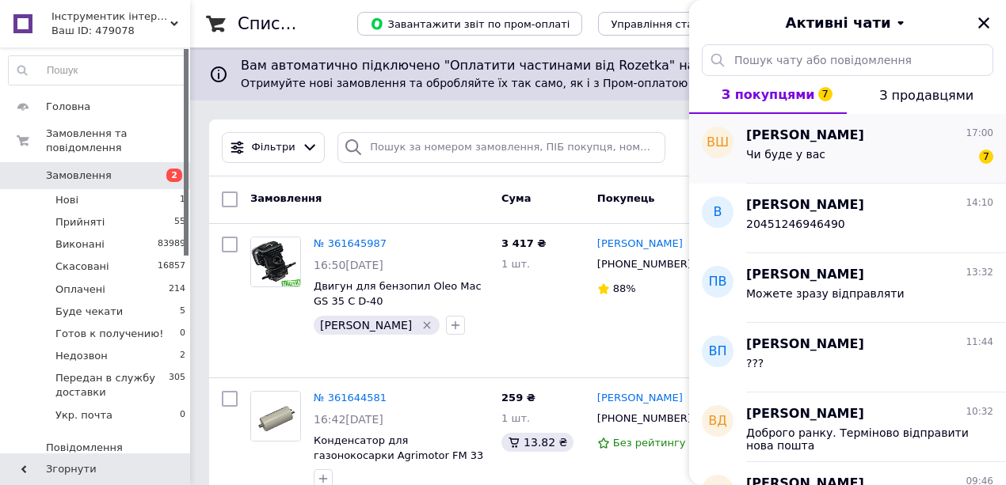
click at [770, 149] on span "Чи буде у вас" at bounding box center [785, 154] width 79 height 13
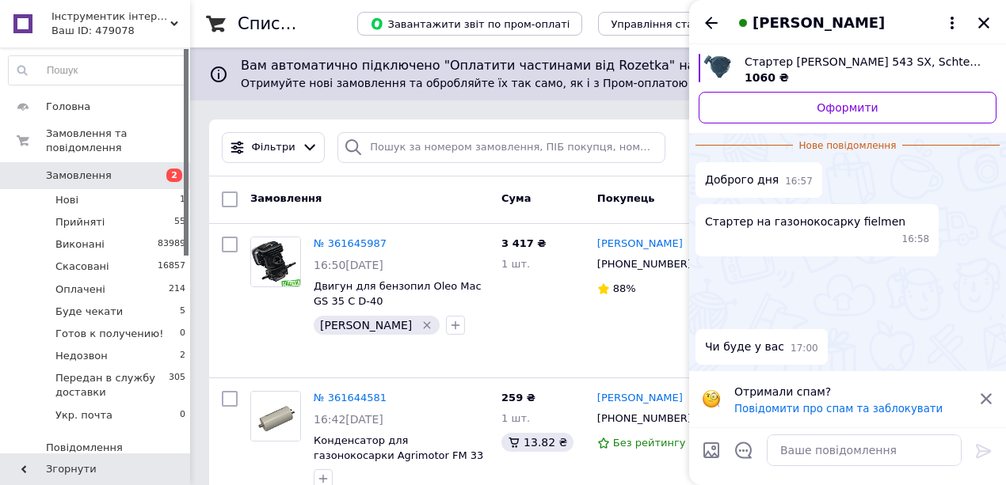
scroll to position [540, 0]
click at [770, 447] on textarea at bounding box center [863, 451] width 195 height 32
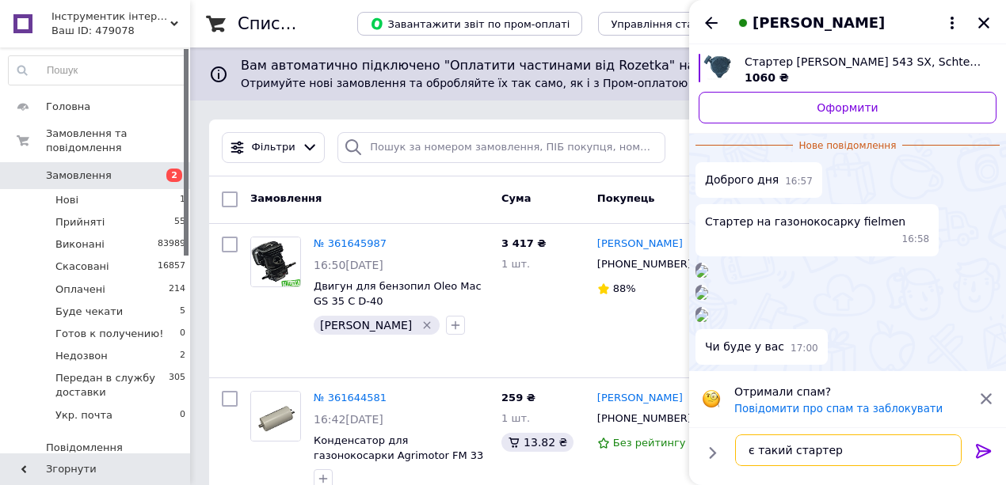
type textarea "є такий стартер"
click at [976, 444] on icon at bounding box center [982, 451] width 15 height 14
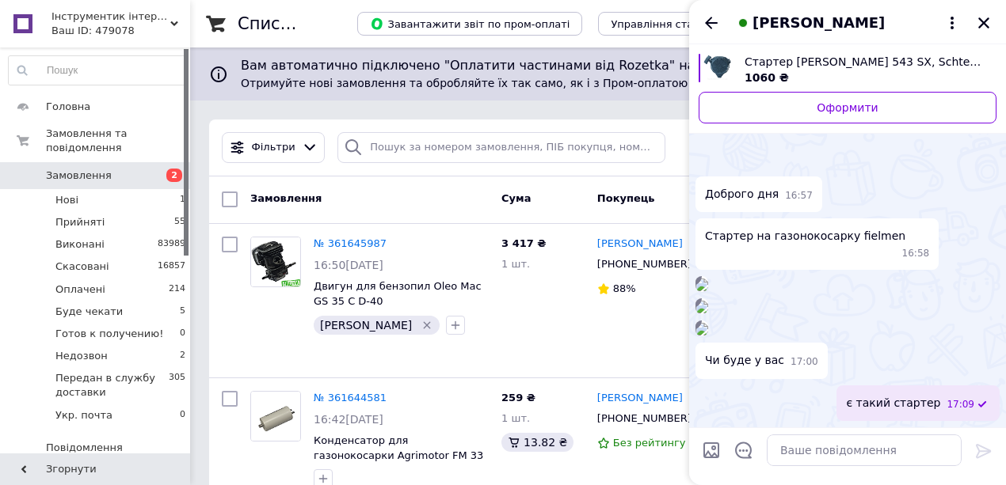
scroll to position [653, 0]
click at [703, 24] on icon "Назад" at bounding box center [710, 22] width 19 height 19
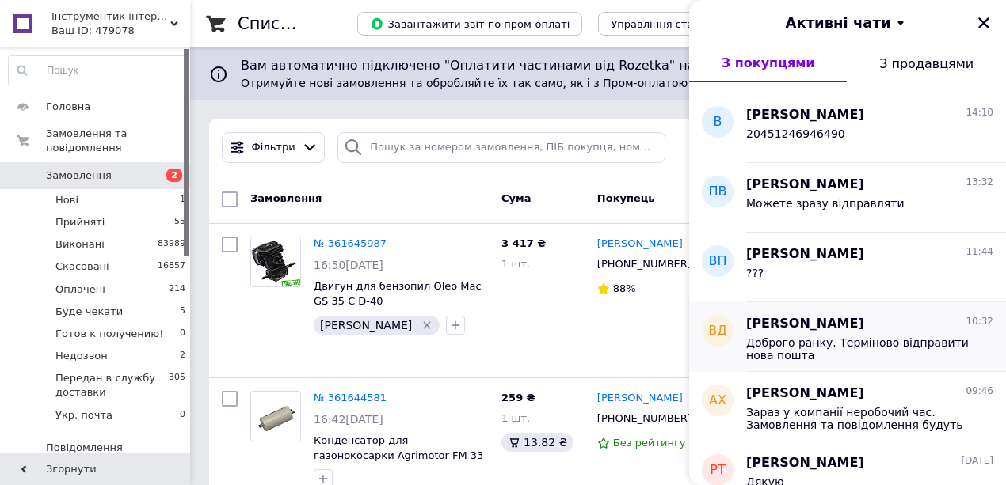
scroll to position [0, 0]
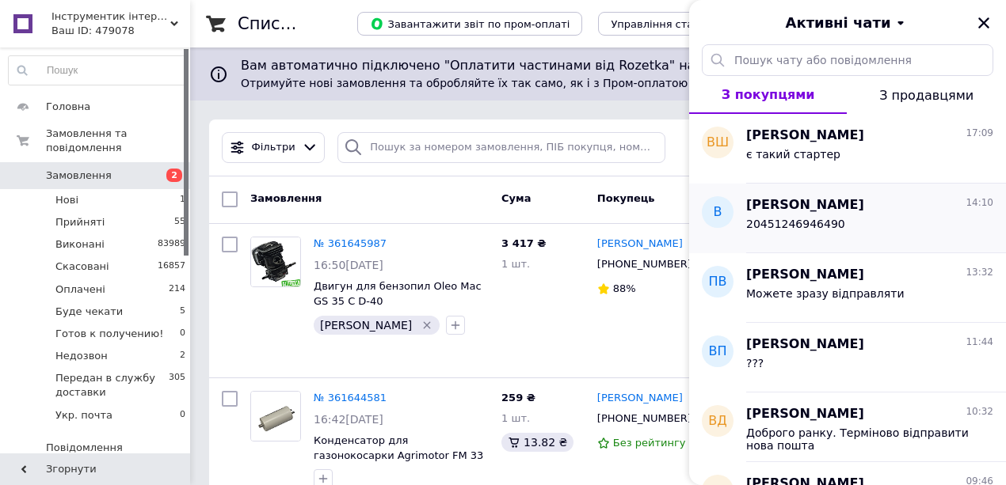
click at [853, 206] on span "Володимир Воронятніков" at bounding box center [805, 205] width 118 height 18
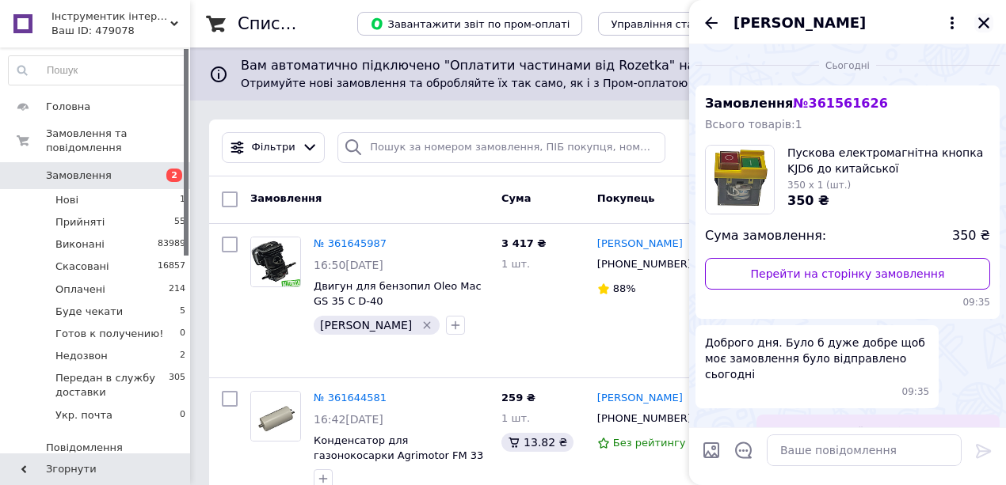
click at [984, 23] on icon "Закрити" at bounding box center [983, 22] width 11 height 11
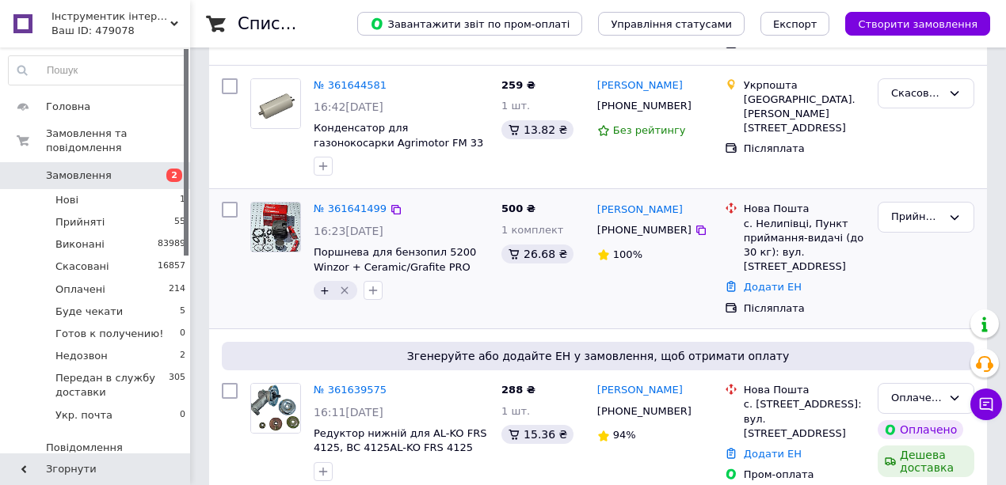
scroll to position [317, 0]
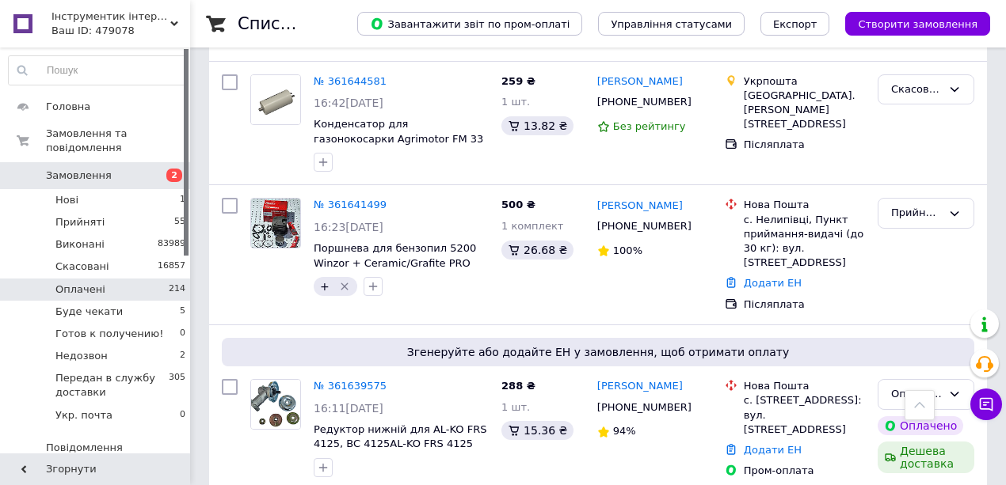
click at [100, 279] on li "Оплачені 214" at bounding box center [97, 290] width 195 height 22
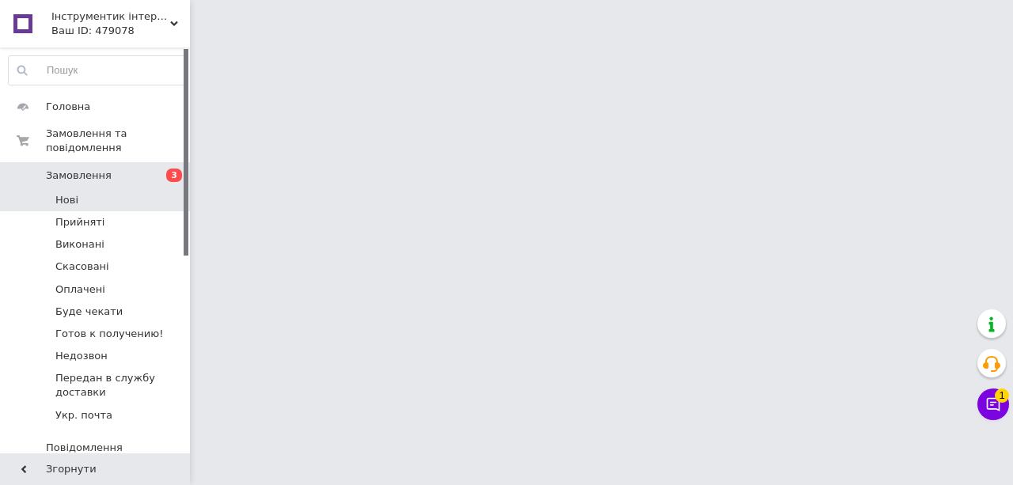
click at [99, 190] on li "Нові" at bounding box center [97, 200] width 195 height 22
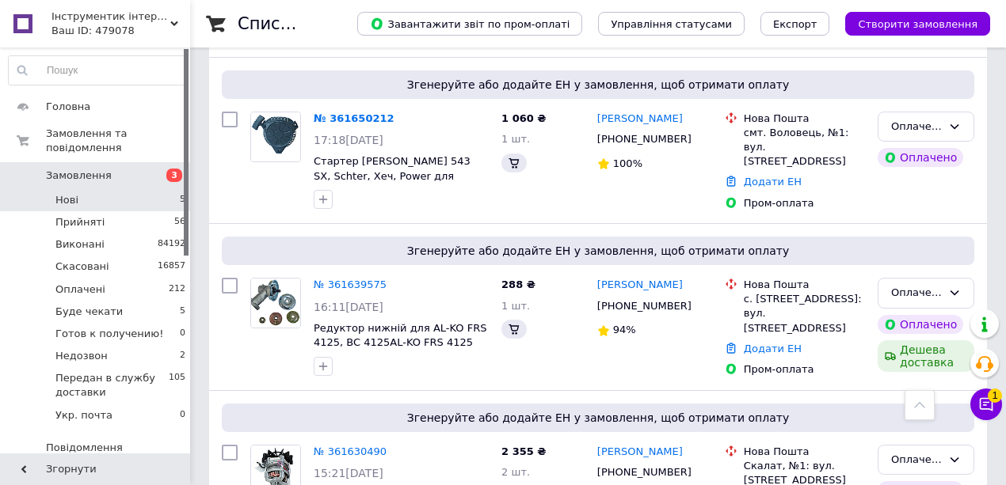
scroll to position [515, 0]
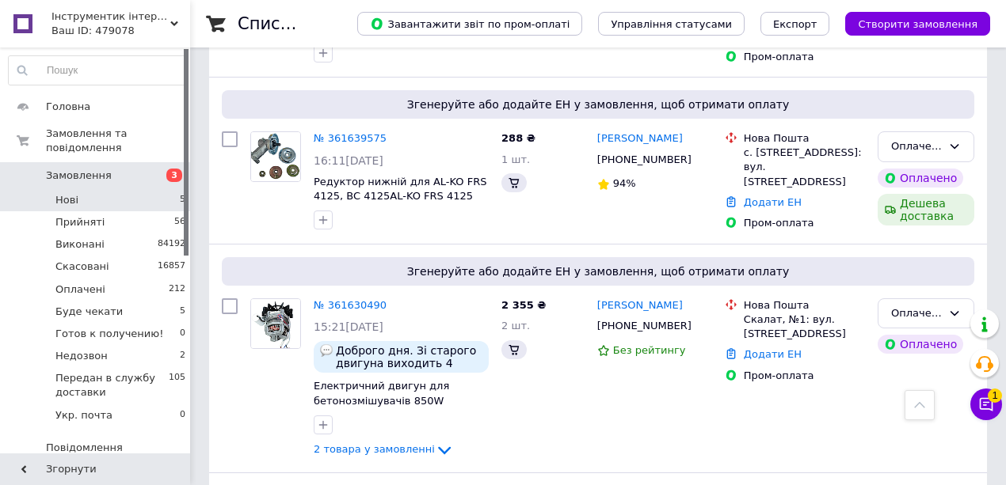
click at [117, 189] on li "Нові 5" at bounding box center [97, 200] width 195 height 22
click at [112, 189] on li "Нові 5" at bounding box center [97, 200] width 195 height 22
click at [120, 189] on li "Нові 5" at bounding box center [97, 200] width 195 height 22
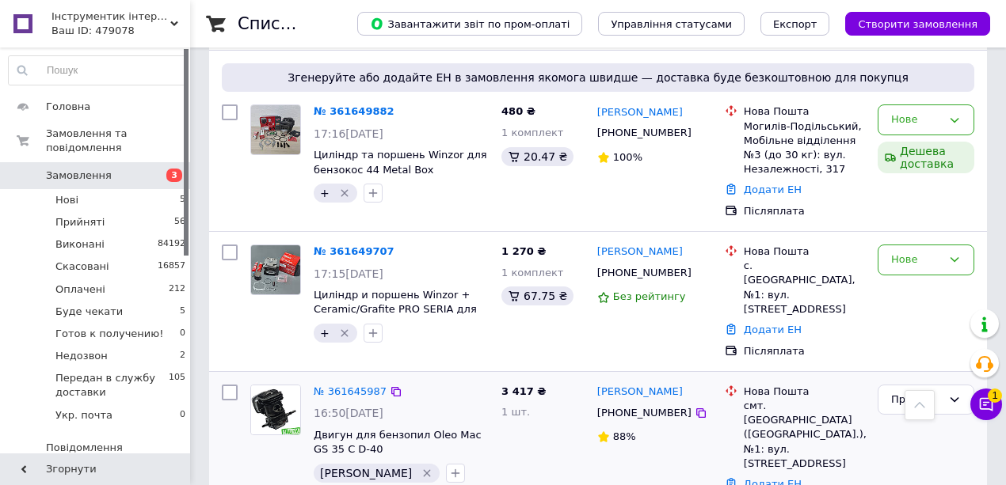
scroll to position [950, 0]
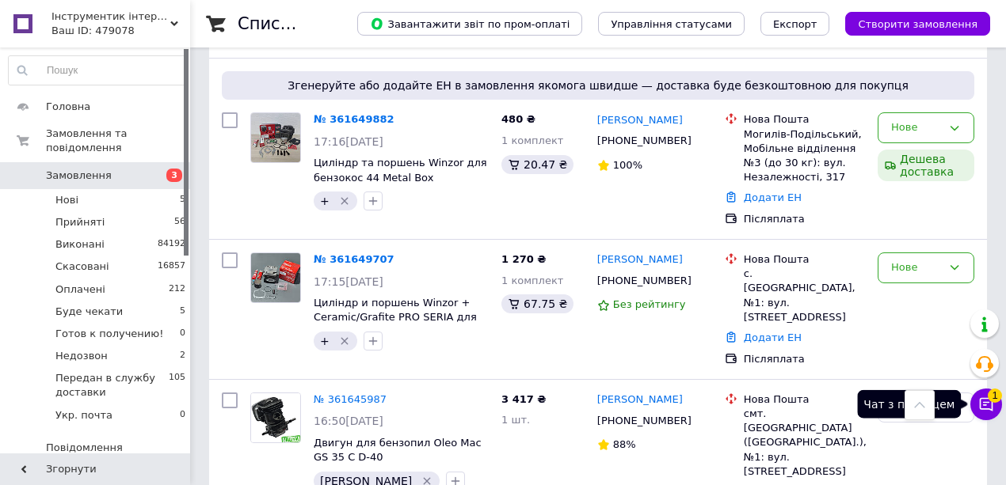
click at [991, 409] on icon at bounding box center [985, 404] width 13 height 13
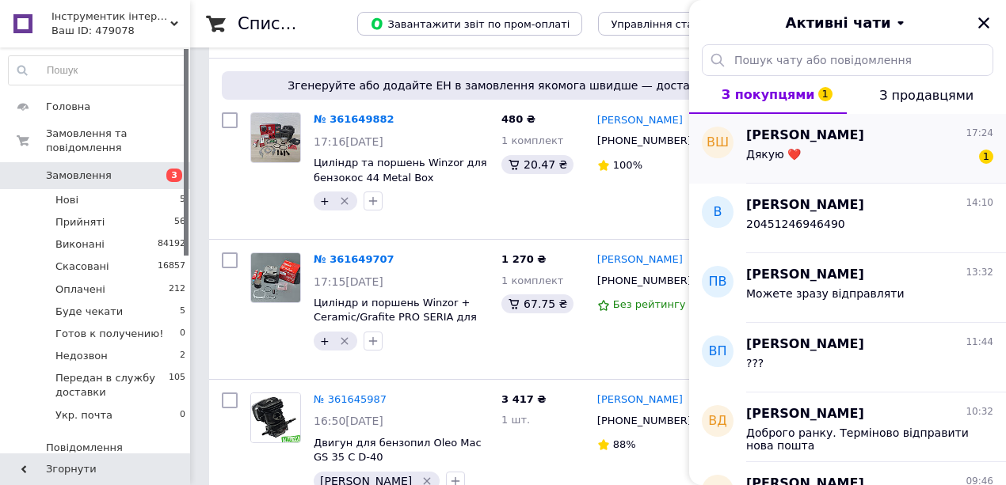
click at [789, 146] on div "Дякую ❤️ 1" at bounding box center [869, 157] width 247 height 25
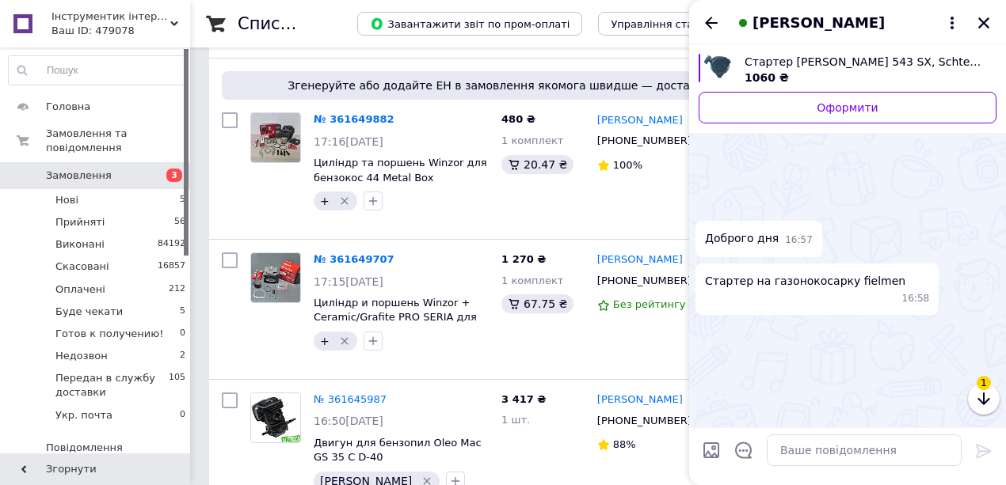
scroll to position [1430, 0]
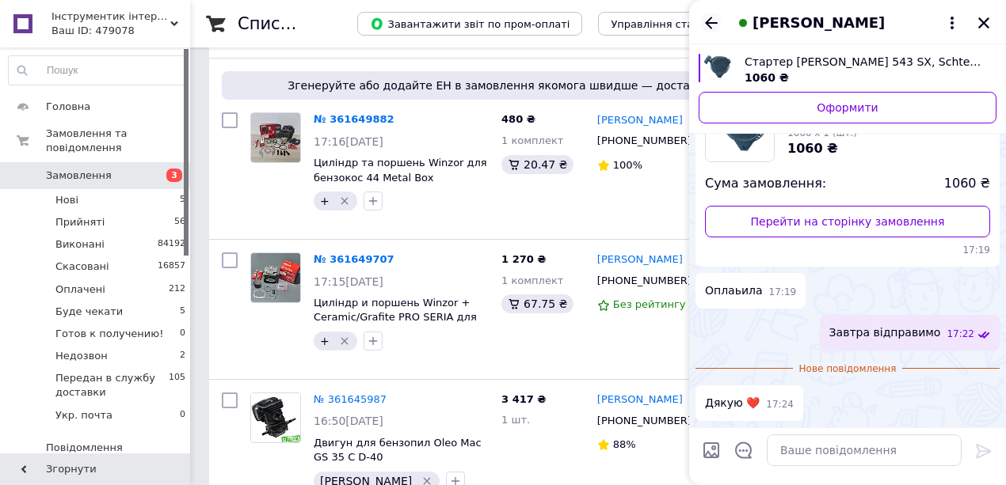
click at [715, 19] on icon "Назад" at bounding box center [710, 22] width 19 height 19
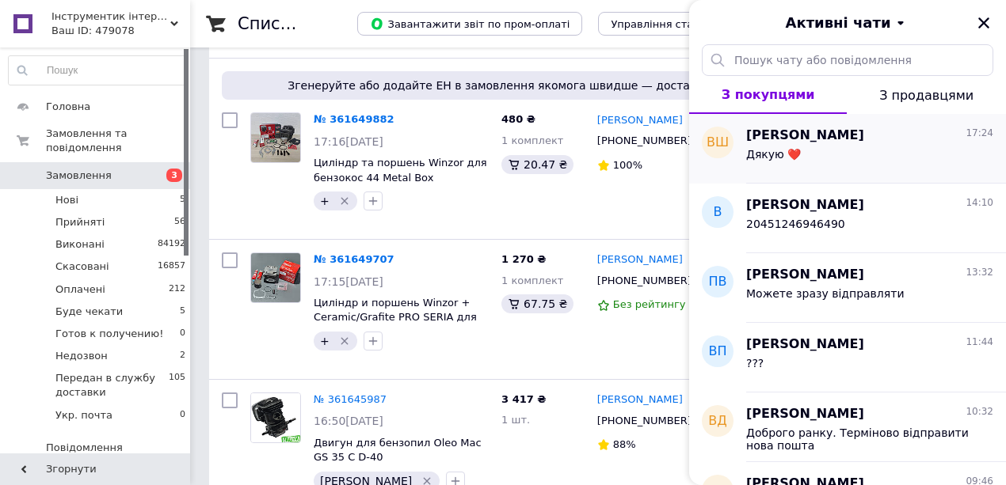
drag, startPoint x: 987, startPoint y: 23, endPoint x: 957, endPoint y: 130, distance: 110.8
click at [988, 23] on icon "Закрити" at bounding box center [983, 23] width 14 height 14
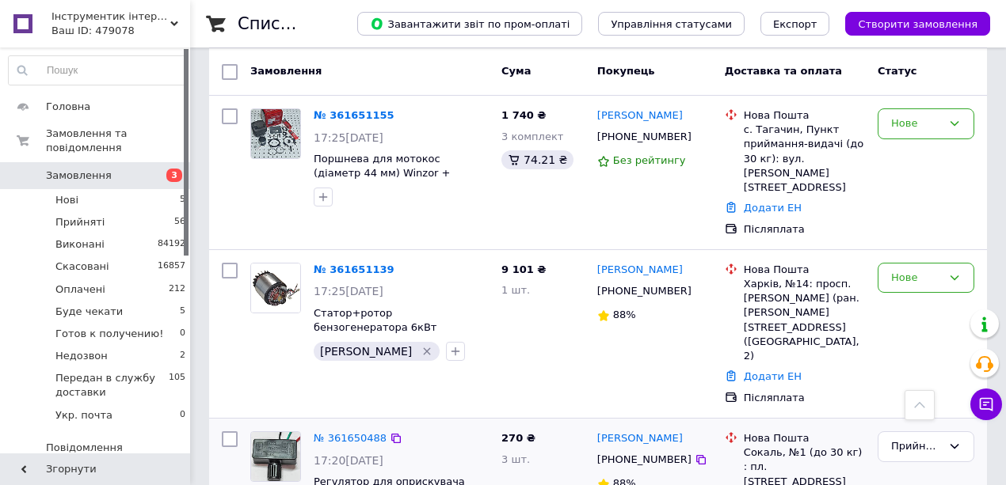
scroll to position [211, 0]
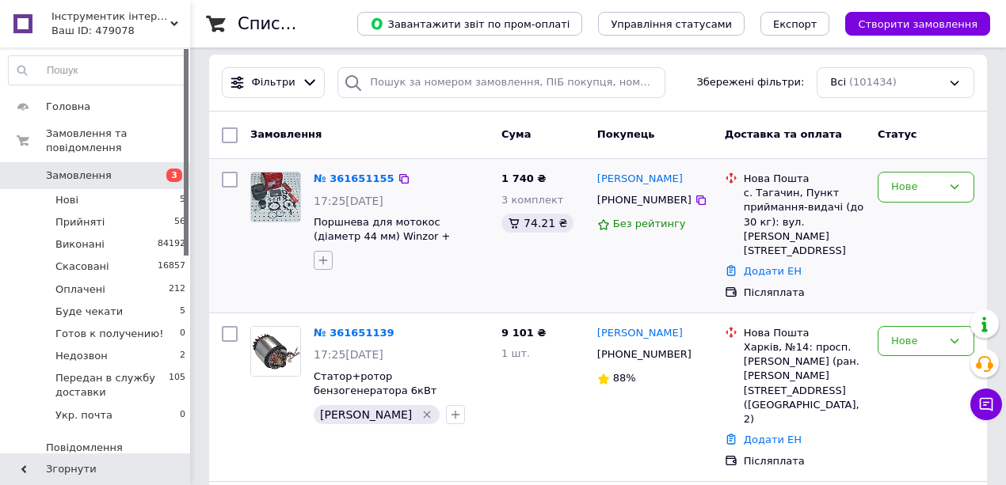
click at [328, 266] on button "button" at bounding box center [323, 260] width 19 height 19
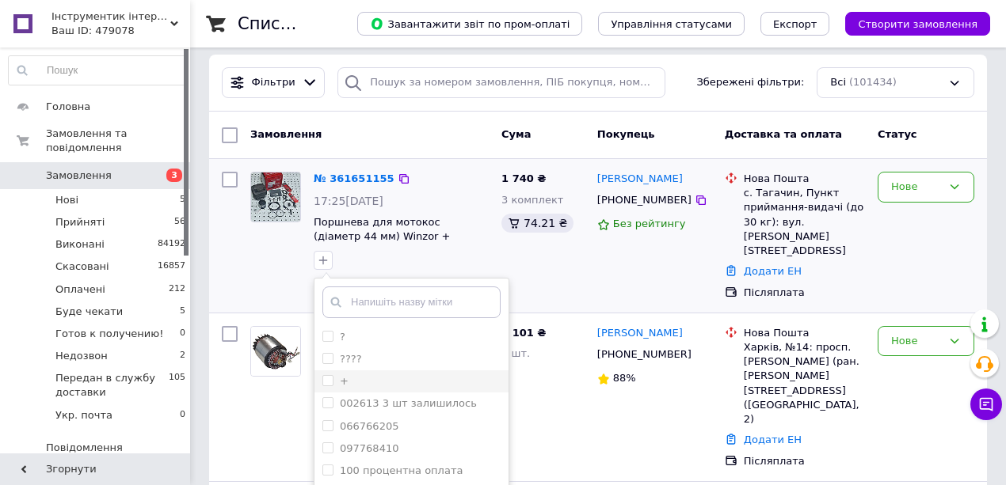
click at [324, 377] on input "+" at bounding box center [327, 380] width 10 height 10
checkbox input "true"
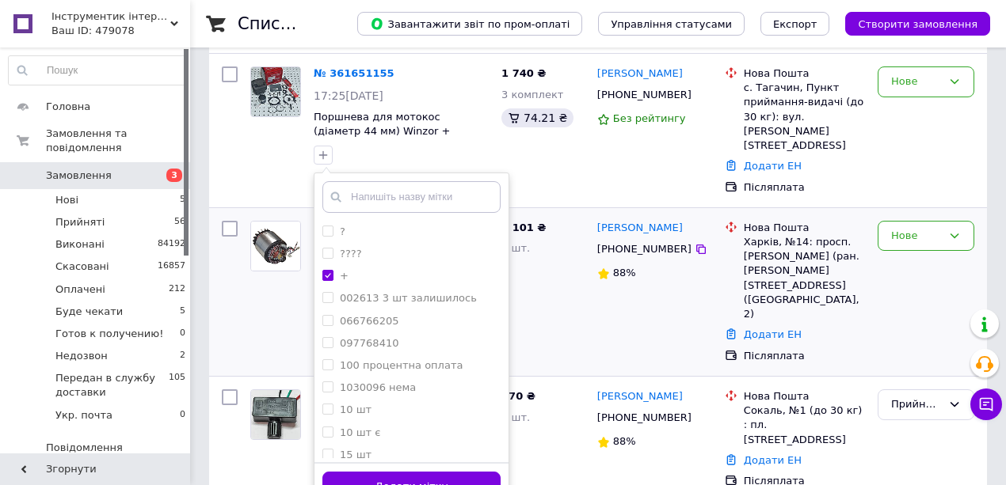
scroll to position [317, 0]
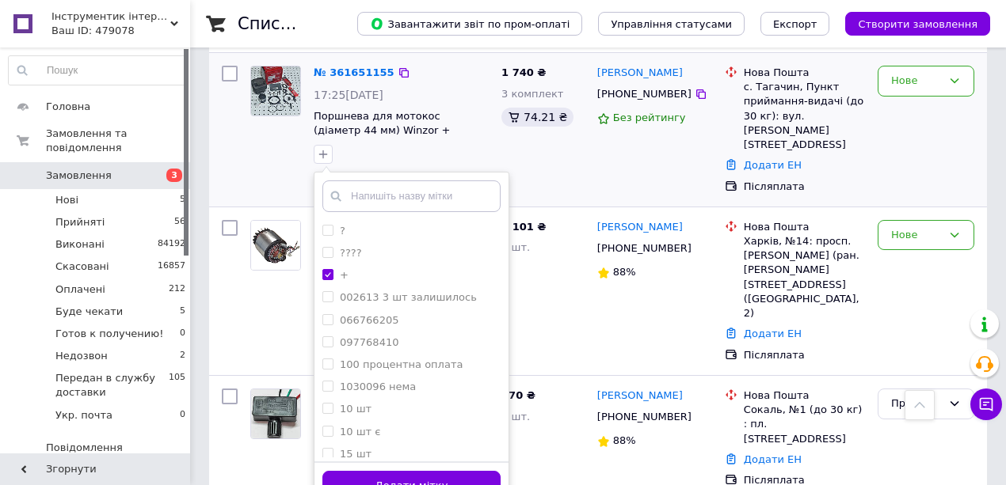
click at [535, 147] on div "1 740 ₴ 3 комплект 74.21 ₴" at bounding box center [543, 129] width 96 height 141
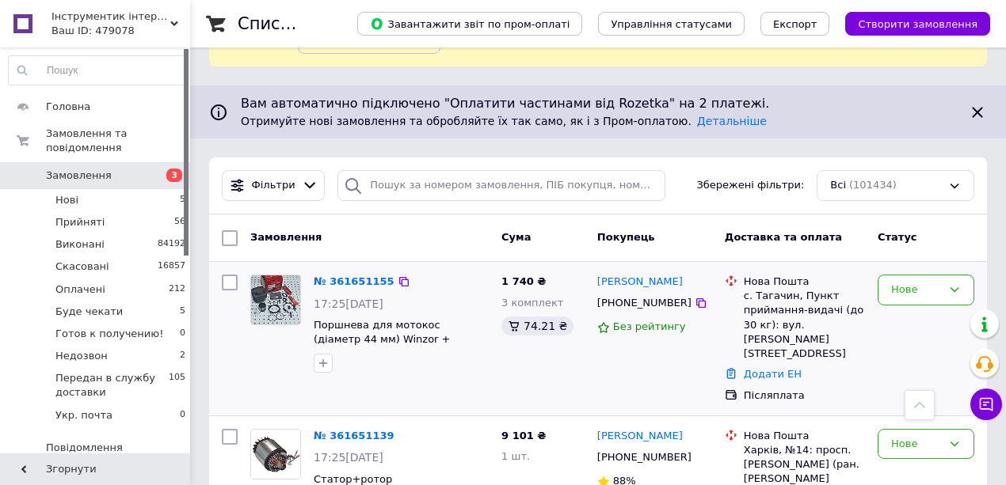
scroll to position [105, 0]
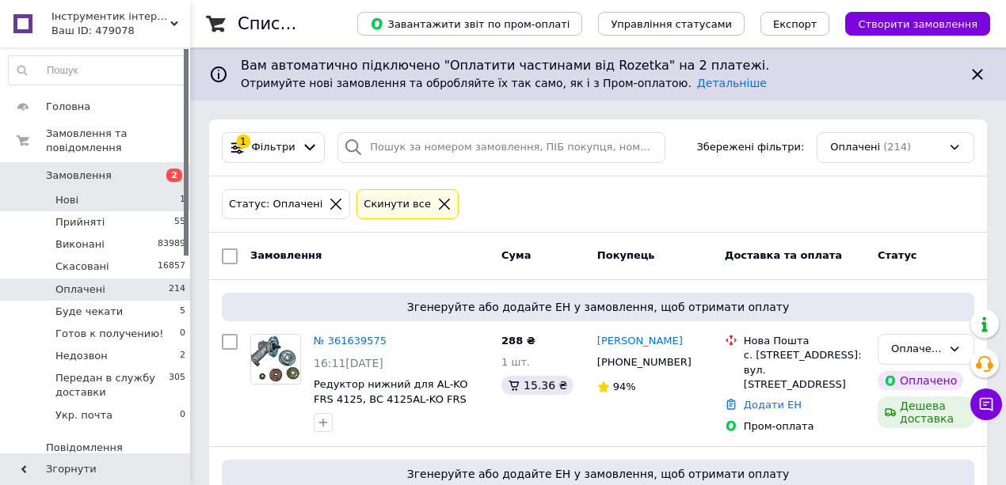
click at [76, 193] on span "Нові" at bounding box center [66, 200] width 23 height 14
